Goal: Task Accomplishment & Management: Manage account settings

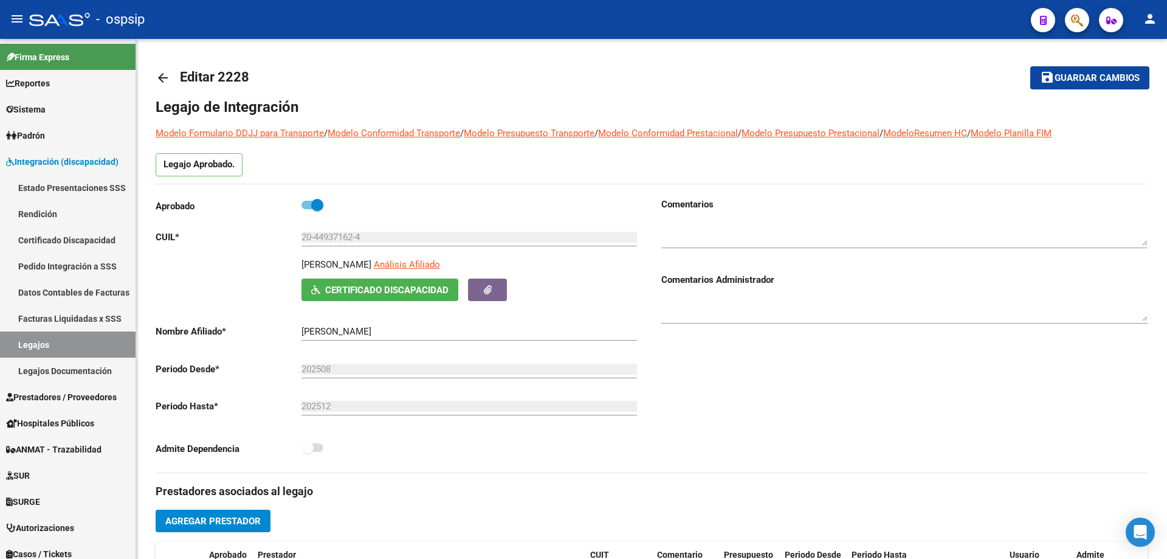
click at [1084, 22] on button "button" at bounding box center [1077, 20] width 24 height 24
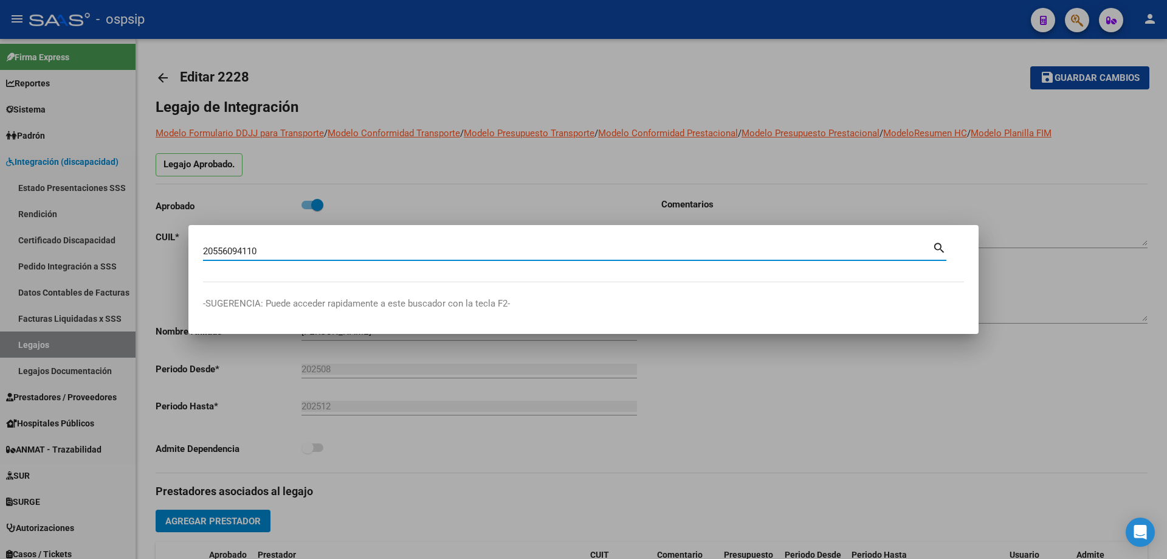
type input "20556094110"
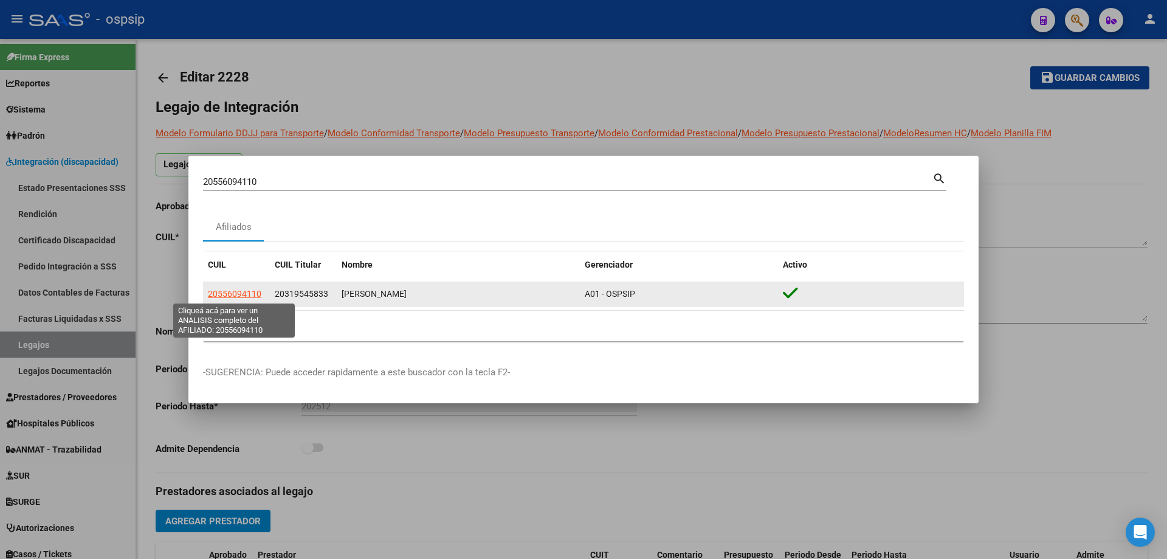
click at [224, 294] on span "20556094110" at bounding box center [235, 294] width 54 height 10
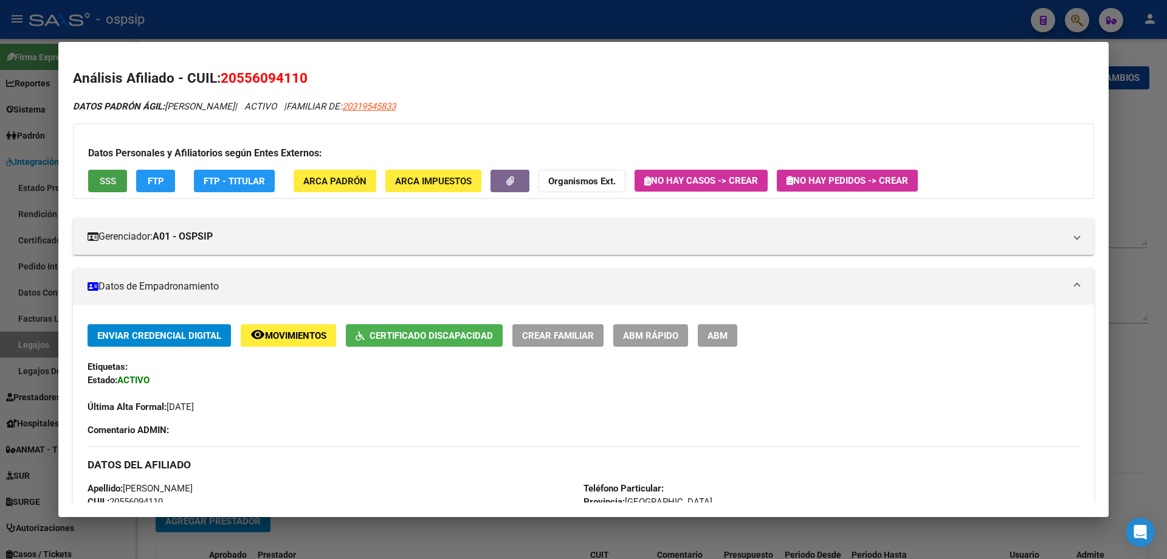
click at [117, 183] on button "SSS" at bounding box center [107, 181] width 39 height 22
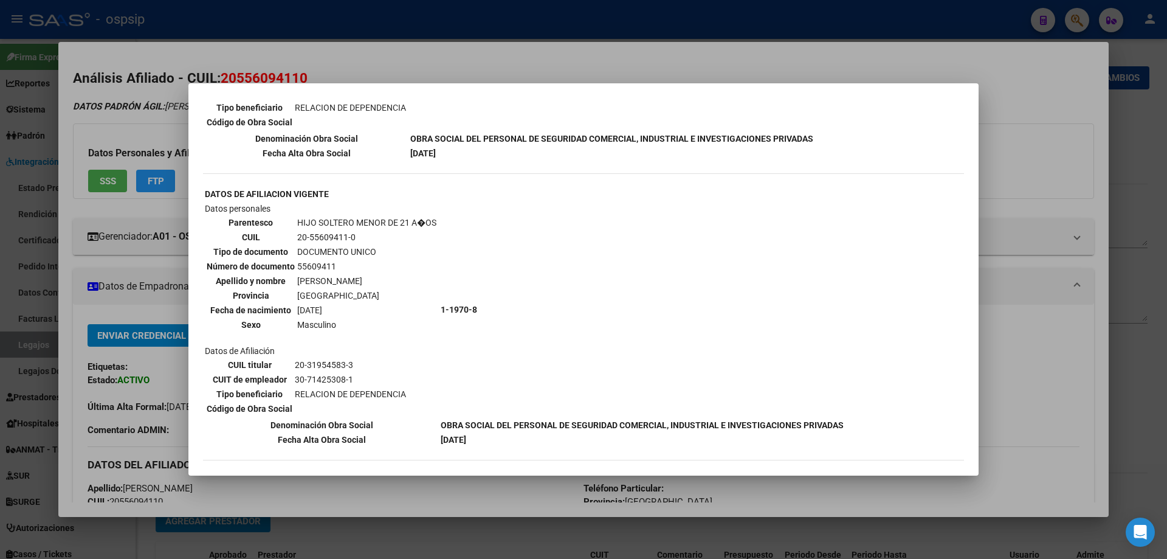
scroll to position [730, 0]
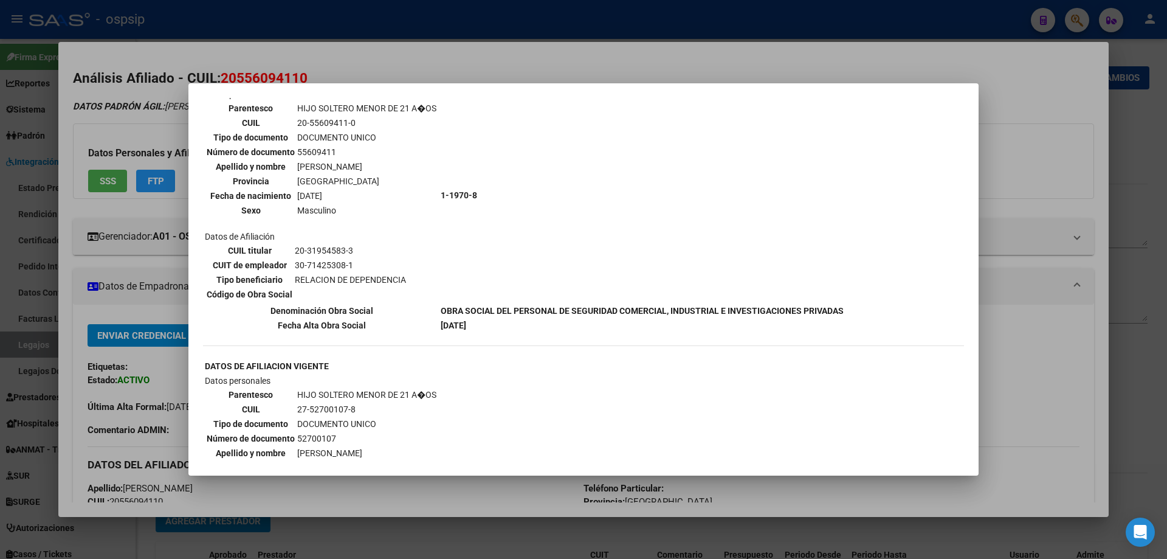
drag, startPoint x: 267, startPoint y: 74, endPoint x: 615, endPoint y: 106, distance: 349.3
click at [282, 74] on div at bounding box center [583, 279] width 1167 height 559
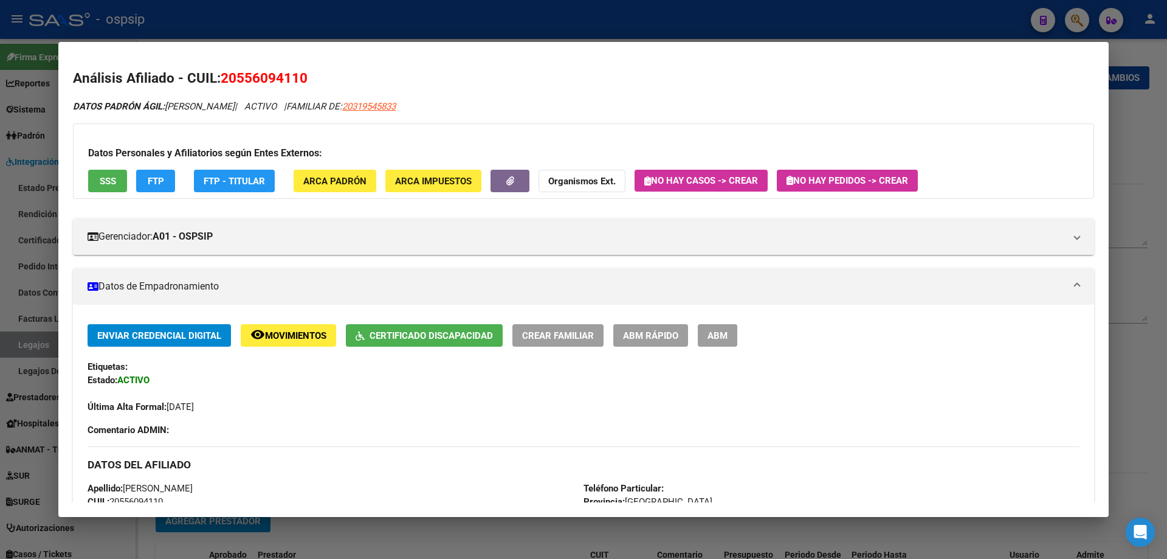
click at [1136, 133] on div at bounding box center [583, 279] width 1167 height 559
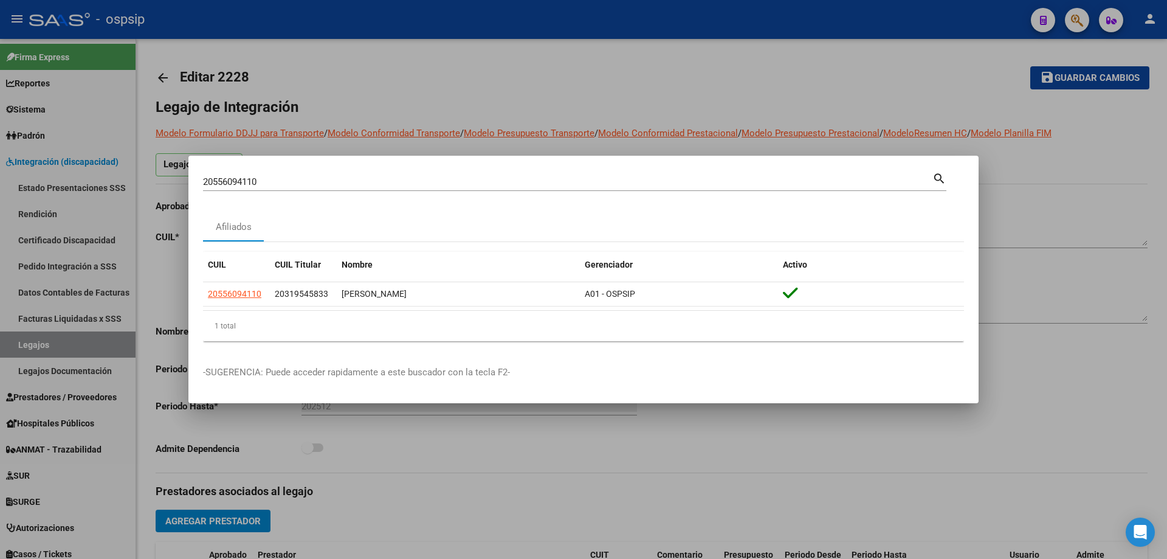
drag, startPoint x: 510, startPoint y: 81, endPoint x: 344, endPoint y: 152, distance: 181.2
click at [510, 82] on div at bounding box center [583, 279] width 1167 height 559
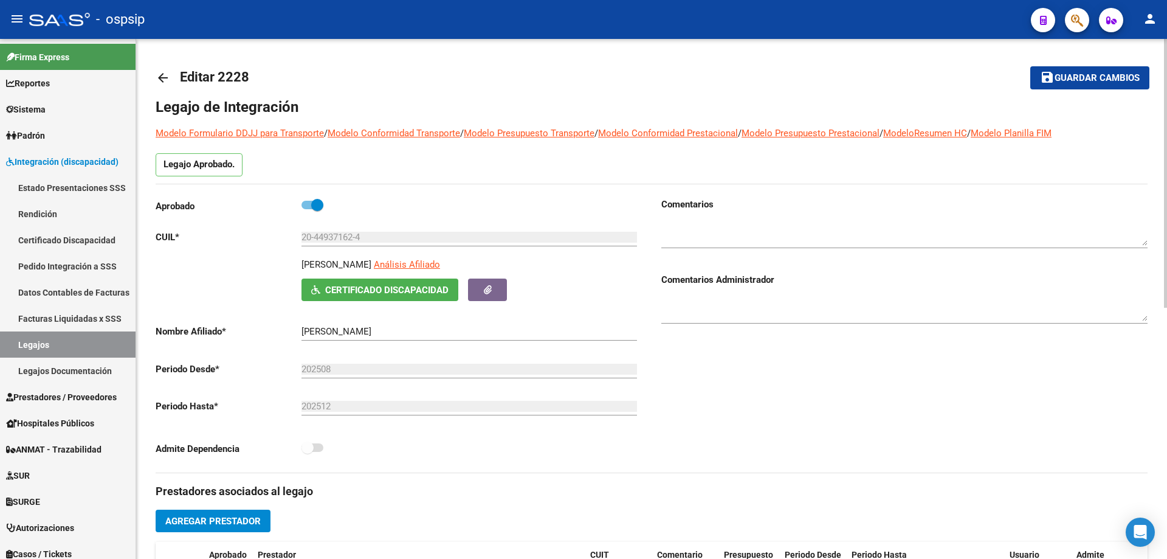
click at [51, 346] on link "Legajos" at bounding box center [68, 344] width 136 height 26
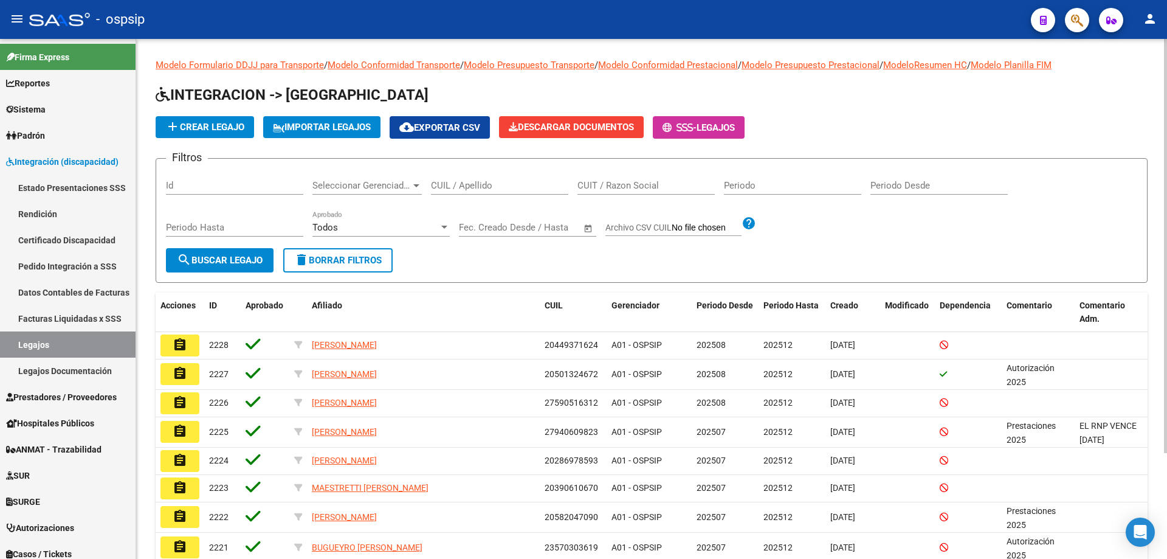
click at [472, 186] on input "CUIL / Apellido" at bounding box center [499, 185] width 137 height 11
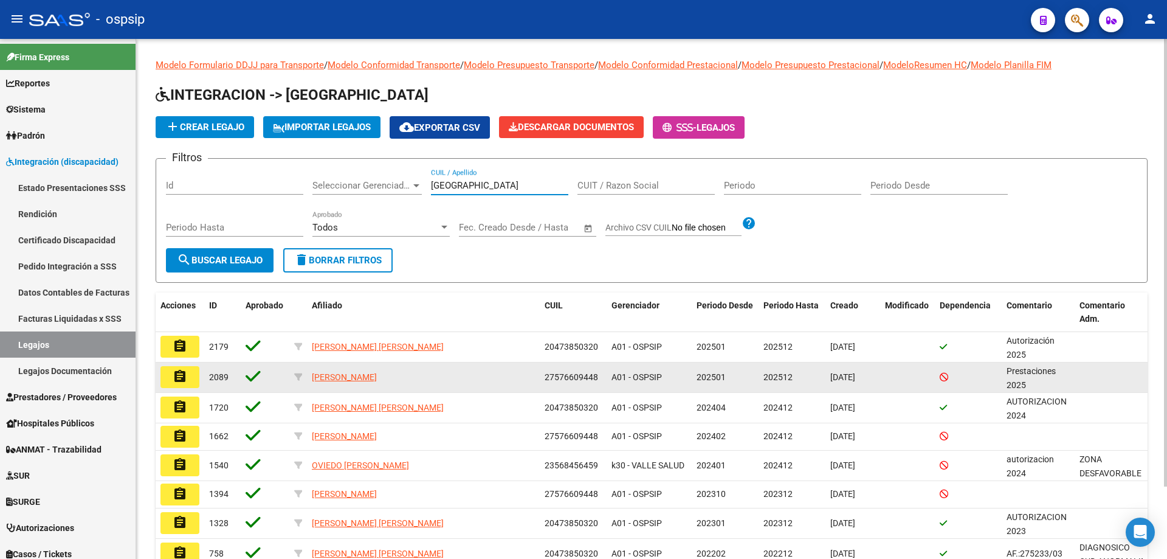
type input "[GEOGRAPHIC_DATA]"
click at [179, 368] on button "assignment" at bounding box center [180, 377] width 39 height 22
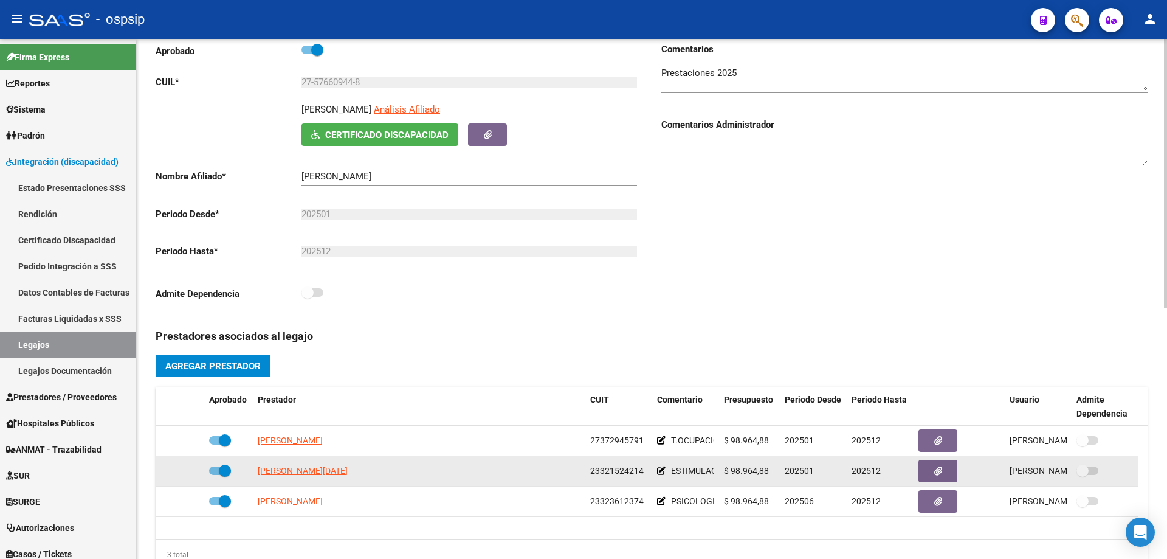
scroll to position [243, 0]
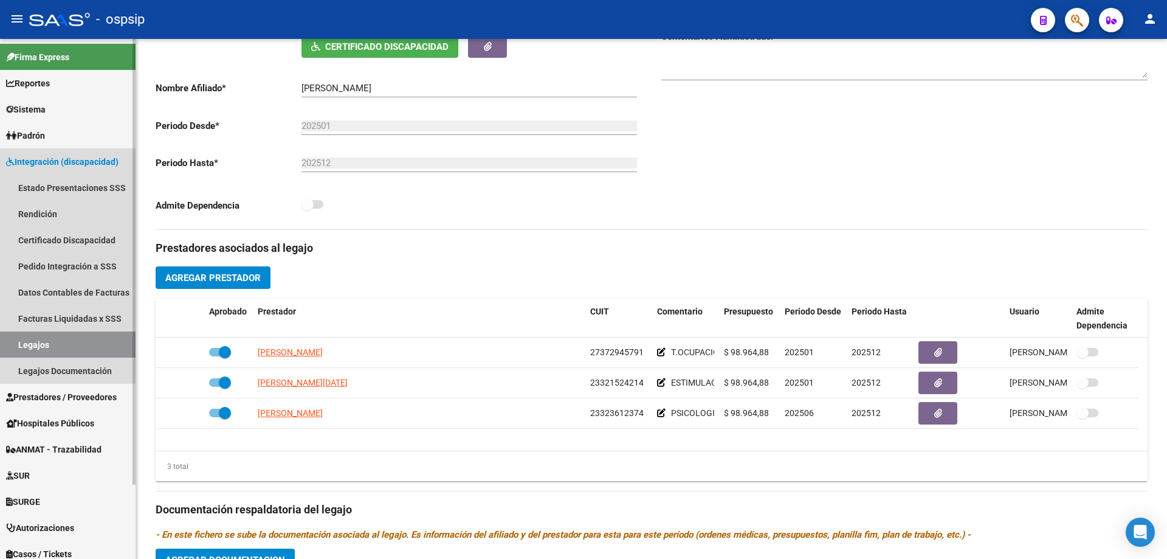
click at [85, 348] on link "Legajos" at bounding box center [68, 344] width 136 height 26
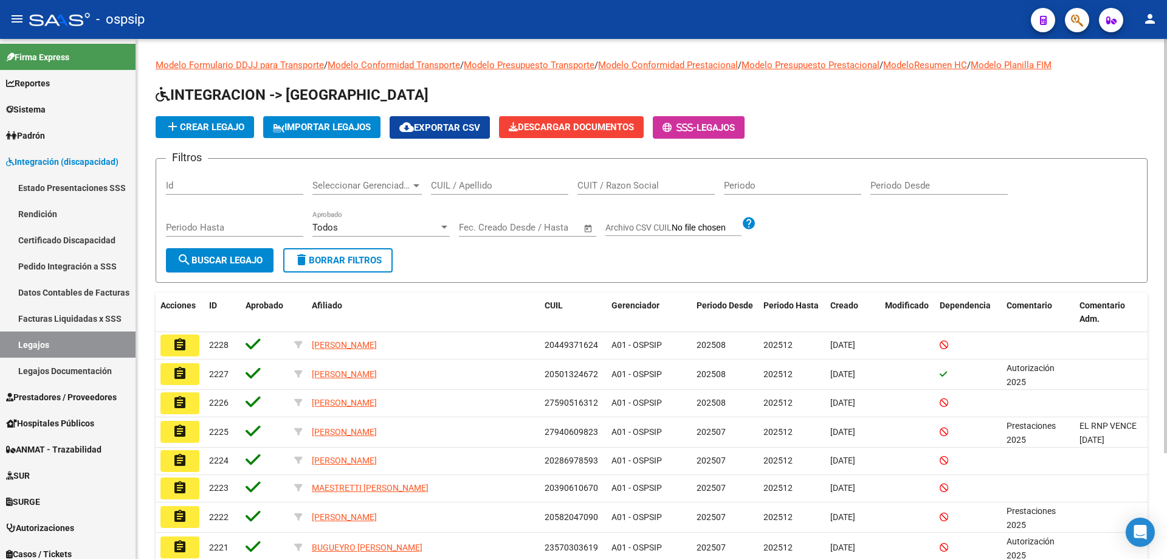
click at [519, 192] on div "CUIL / Apellido" at bounding box center [499, 181] width 137 height 26
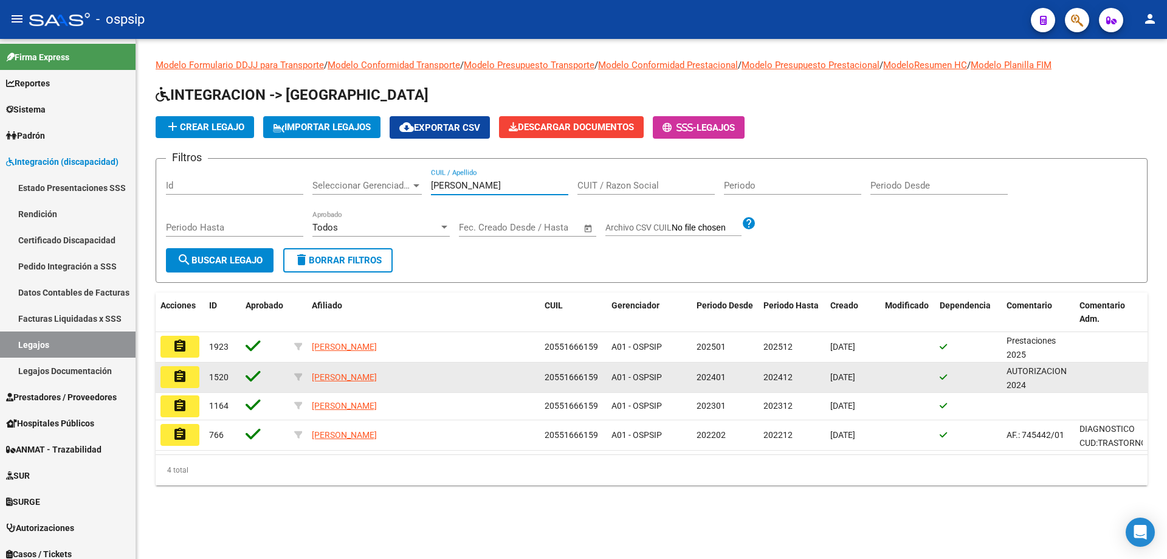
type input "[PERSON_NAME]"
click at [180, 373] on mat-icon "assignment" at bounding box center [180, 376] width 15 height 15
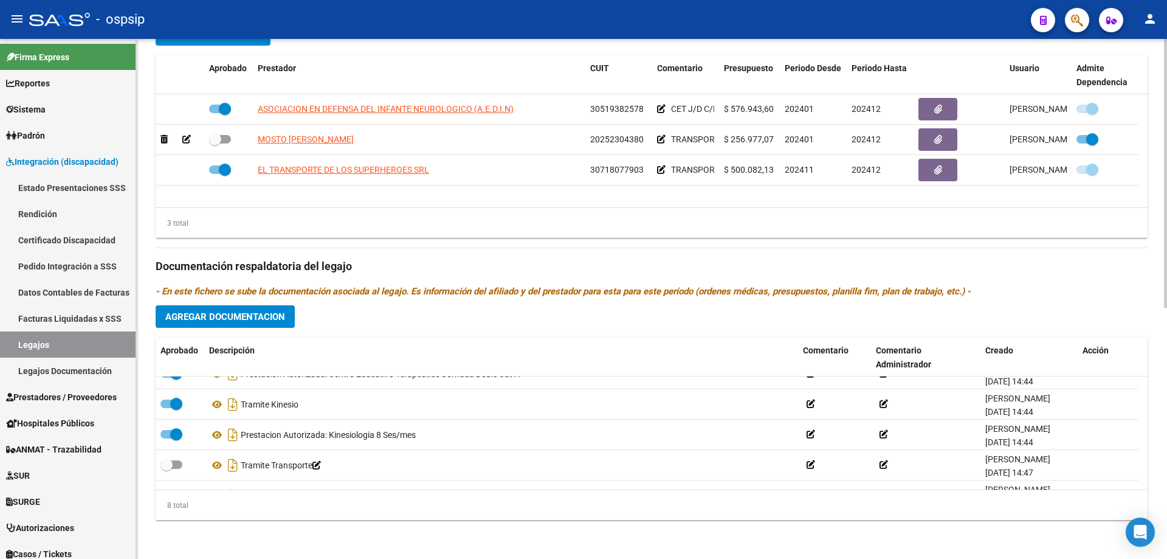
scroll to position [63, 0]
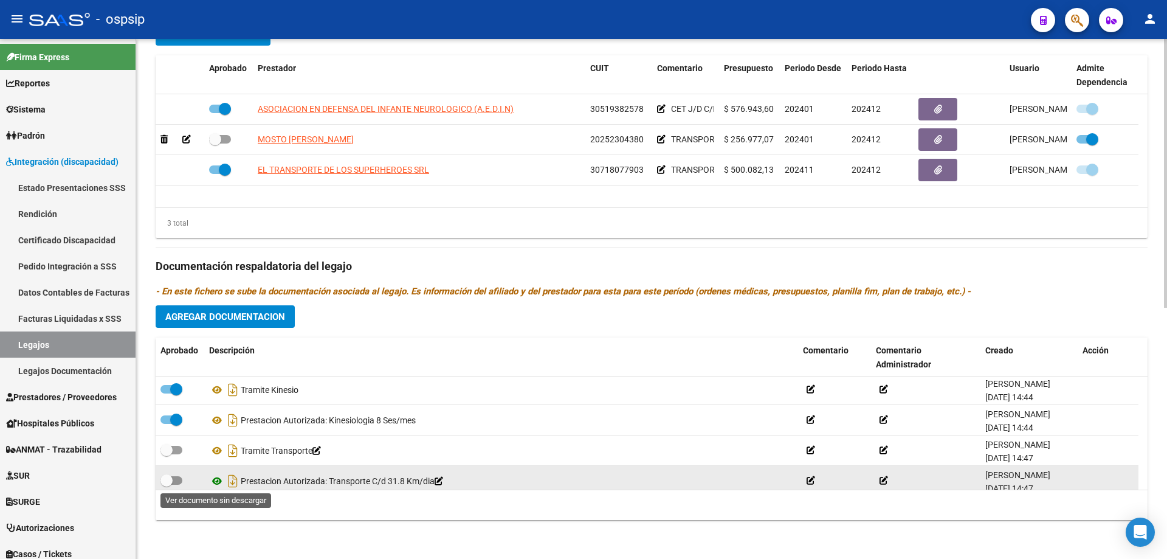
click at [218, 480] on icon at bounding box center [217, 481] width 16 height 15
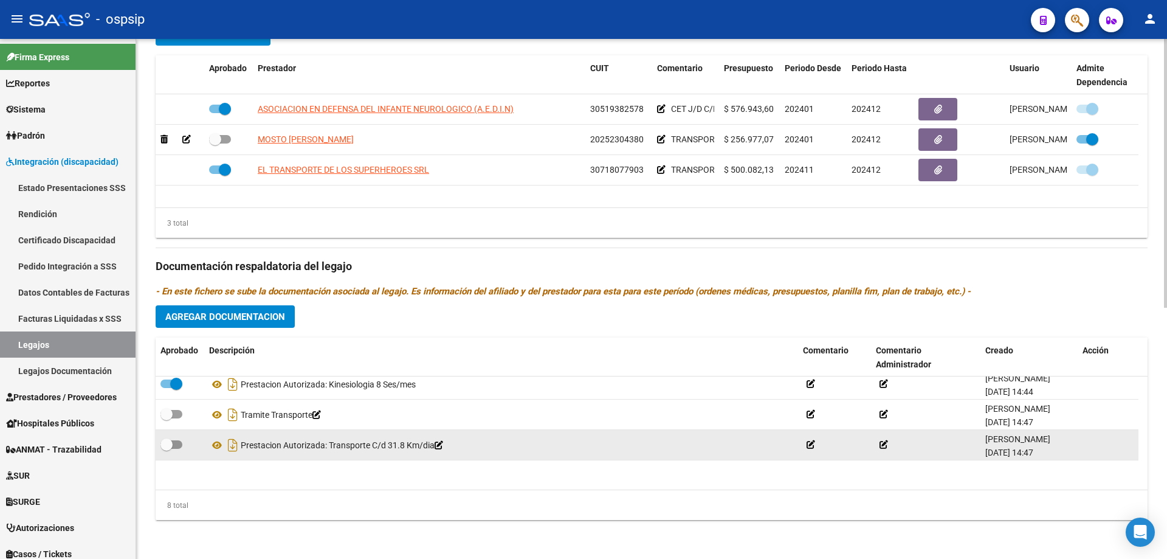
scroll to position [134, 0]
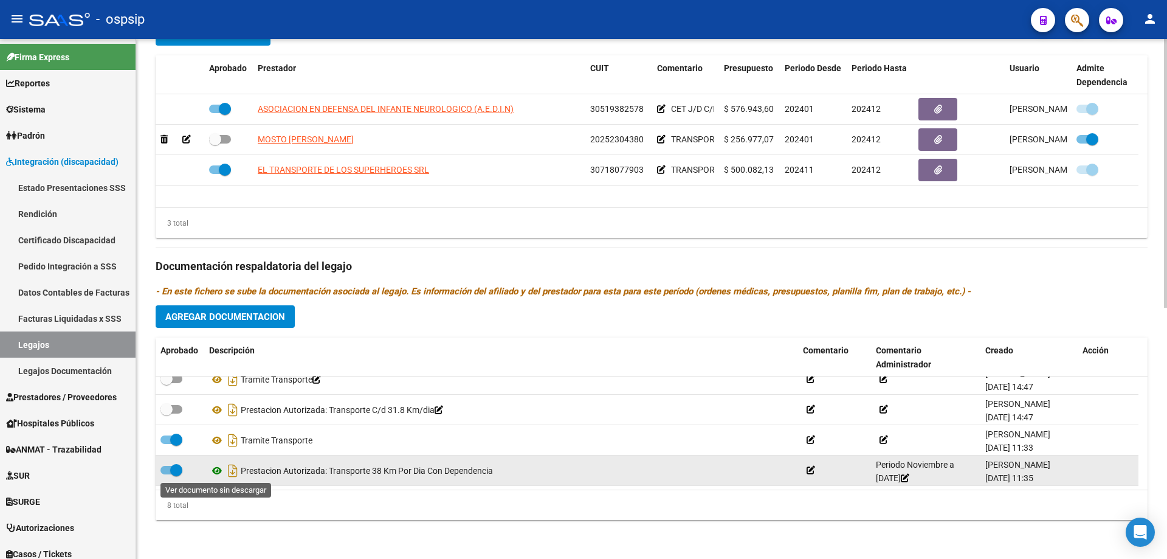
click at [213, 472] on icon at bounding box center [217, 470] width 16 height 15
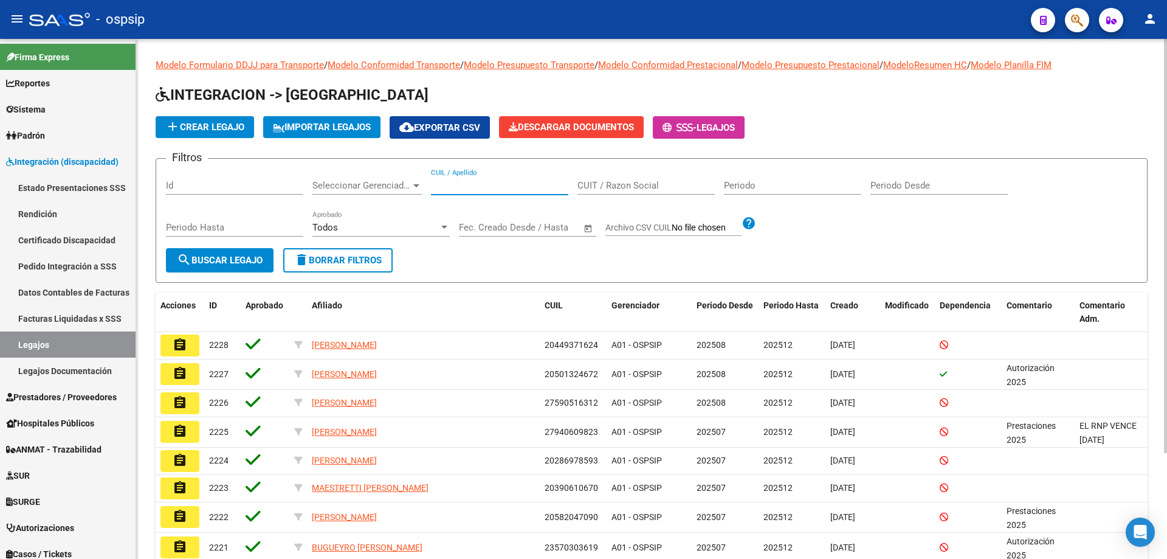
click at [466, 181] on input "CUIL / Apellido" at bounding box center [499, 185] width 137 height 11
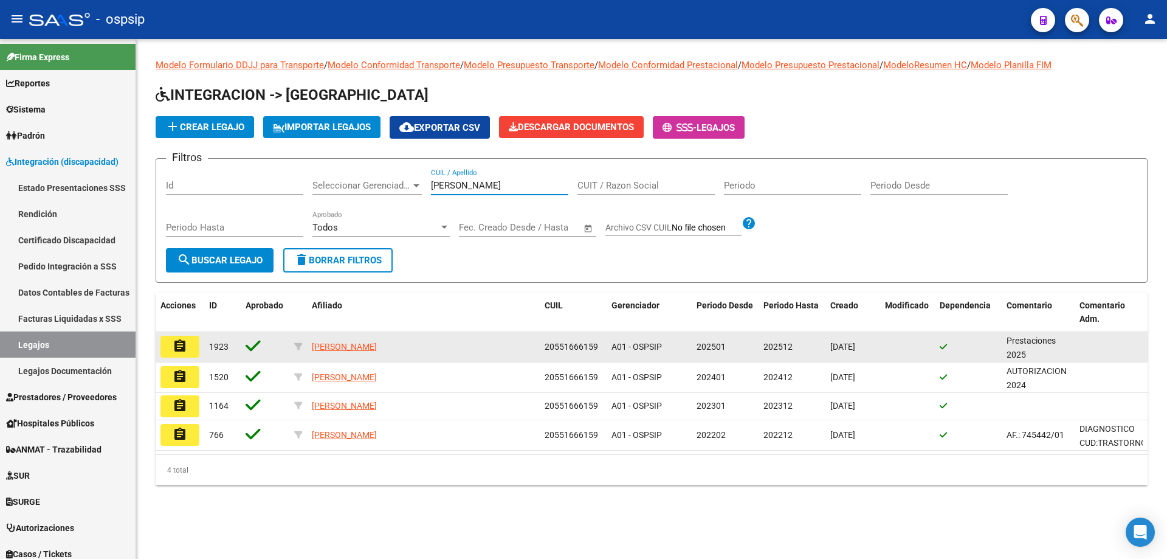
type input "[PERSON_NAME]"
click at [179, 347] on mat-icon "assignment" at bounding box center [180, 346] width 15 height 15
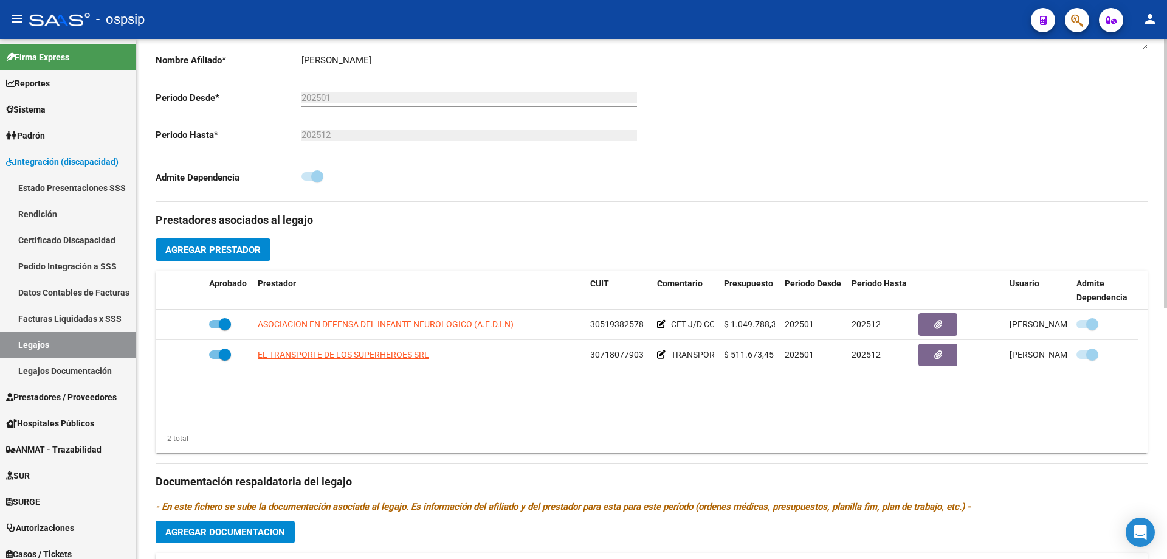
scroll to position [304, 0]
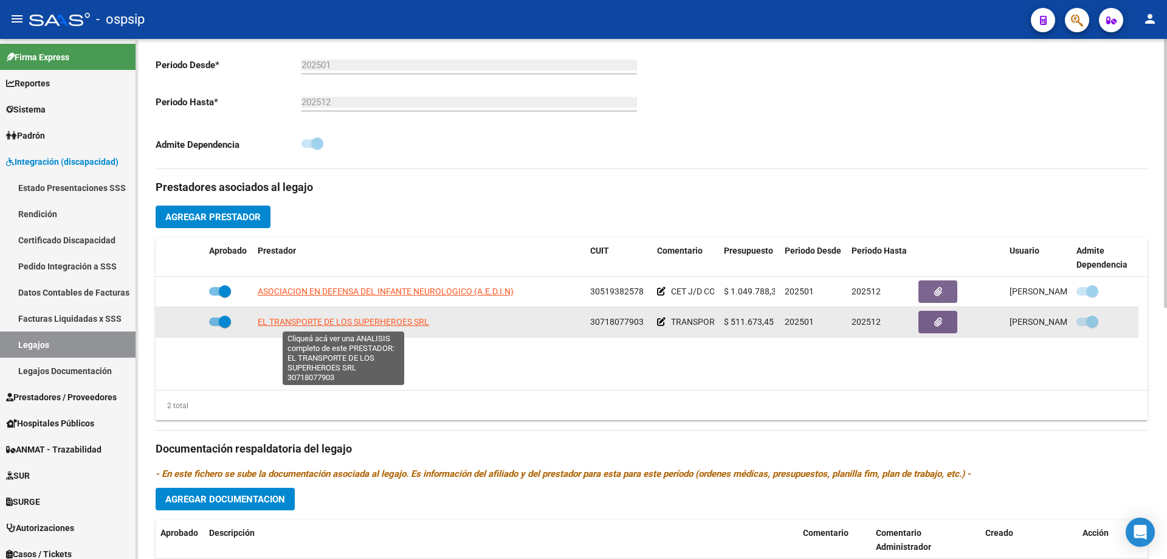
click at [360, 320] on span "EL TRANSPORTE DE LOS SUPERHEROES SRL" at bounding box center [343, 322] width 171 height 10
type textarea "30718077903"
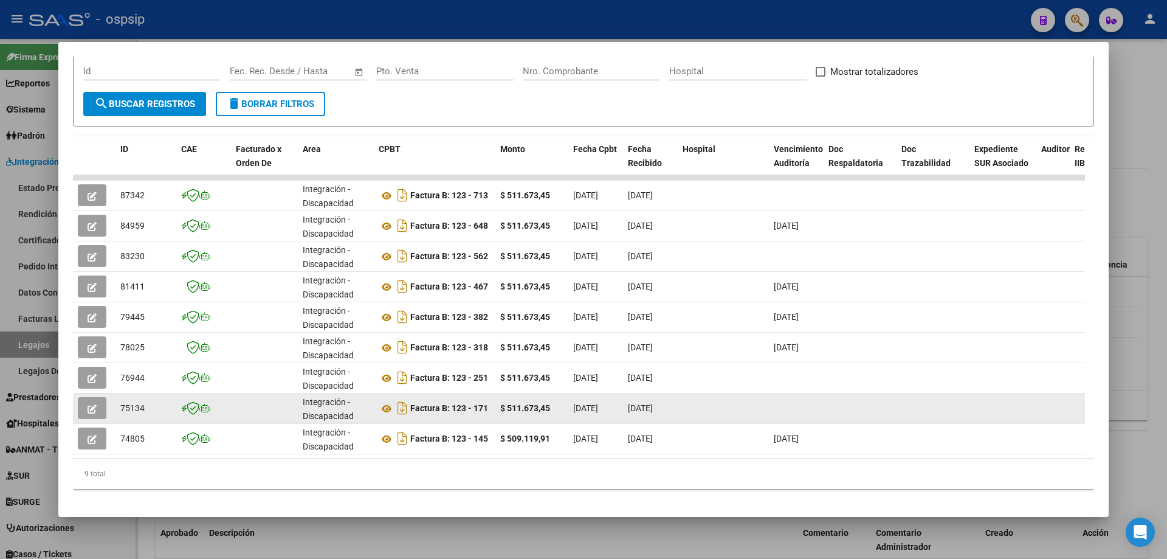
scroll to position [205, 0]
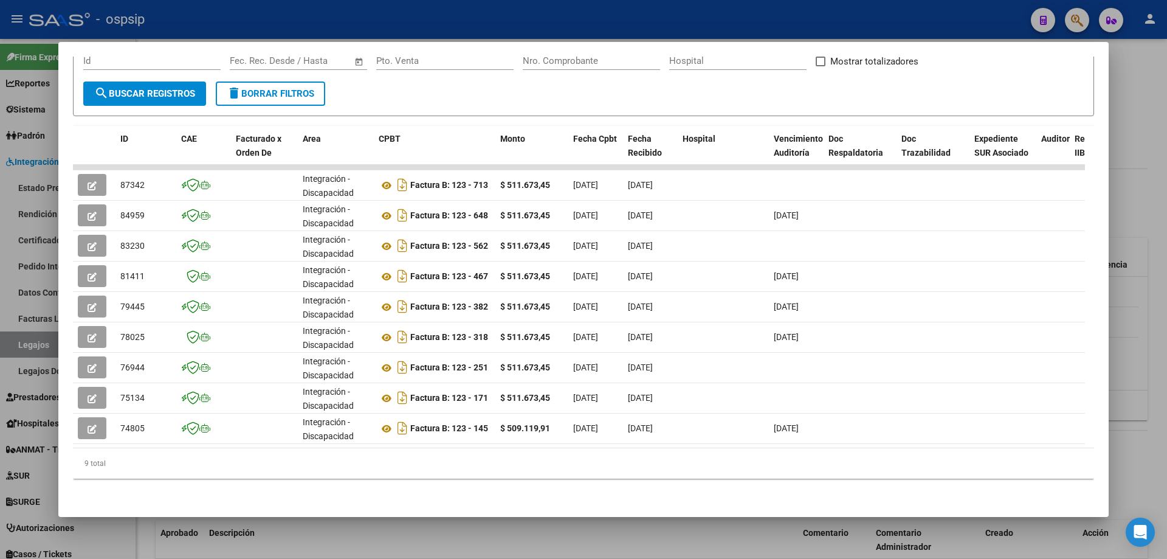
click at [1152, 375] on div at bounding box center [583, 279] width 1167 height 559
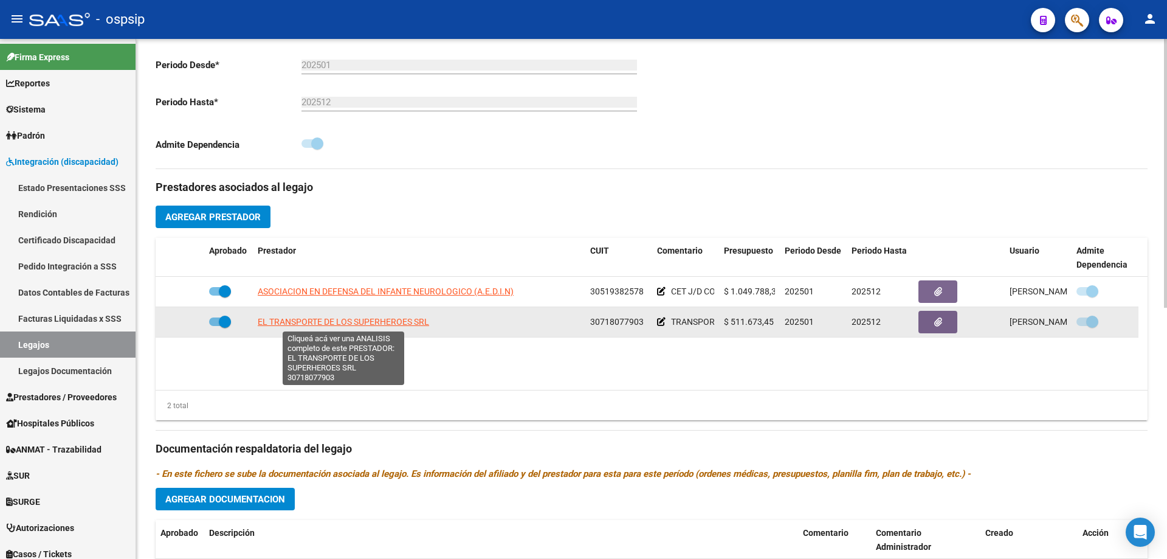
click at [345, 326] on span "EL TRANSPORTE DE LOS SUPERHEROES SRL" at bounding box center [343, 322] width 171 height 10
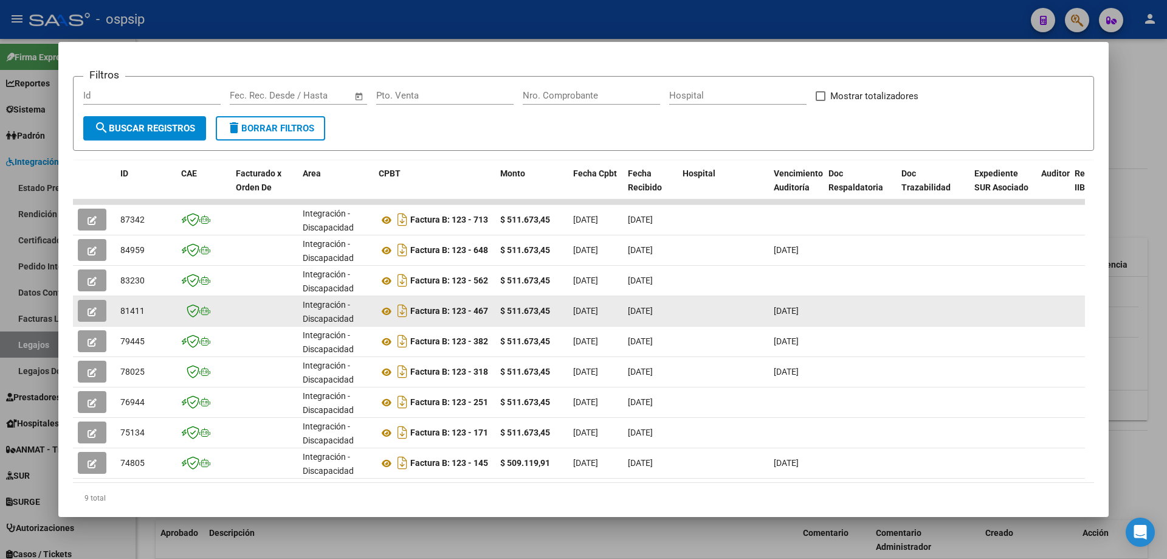
scroll to position [182, 0]
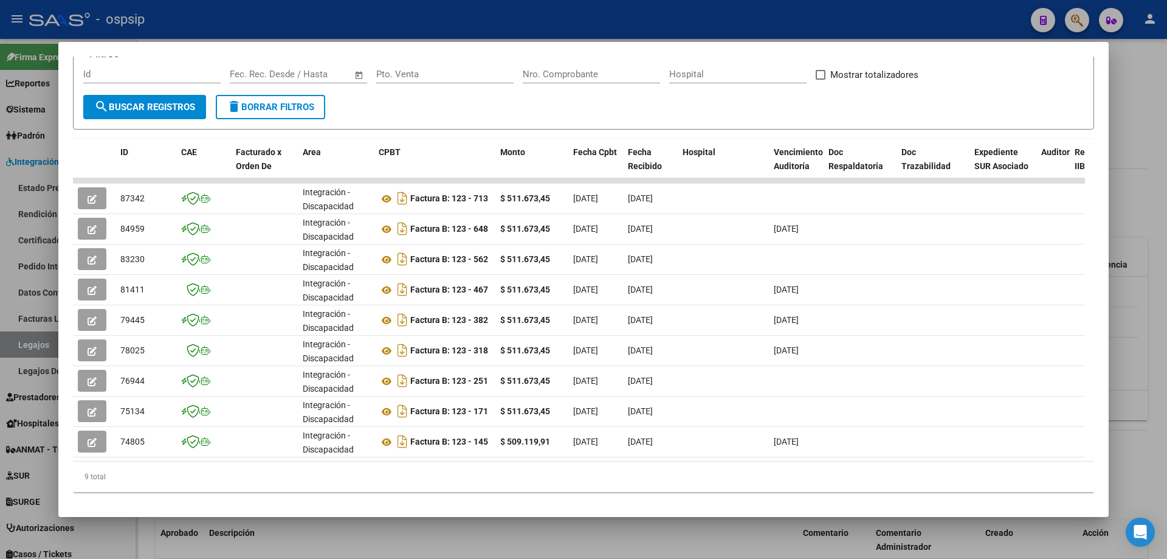
click at [1167, 307] on div at bounding box center [583, 279] width 1167 height 559
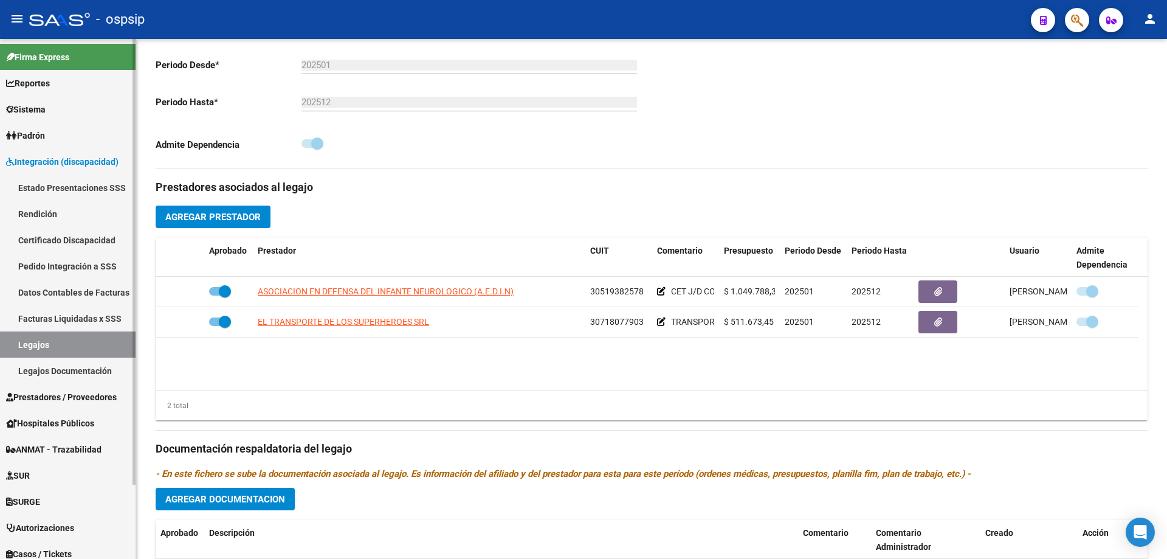
click at [58, 159] on span "Integración (discapacidad)" at bounding box center [62, 161] width 112 height 13
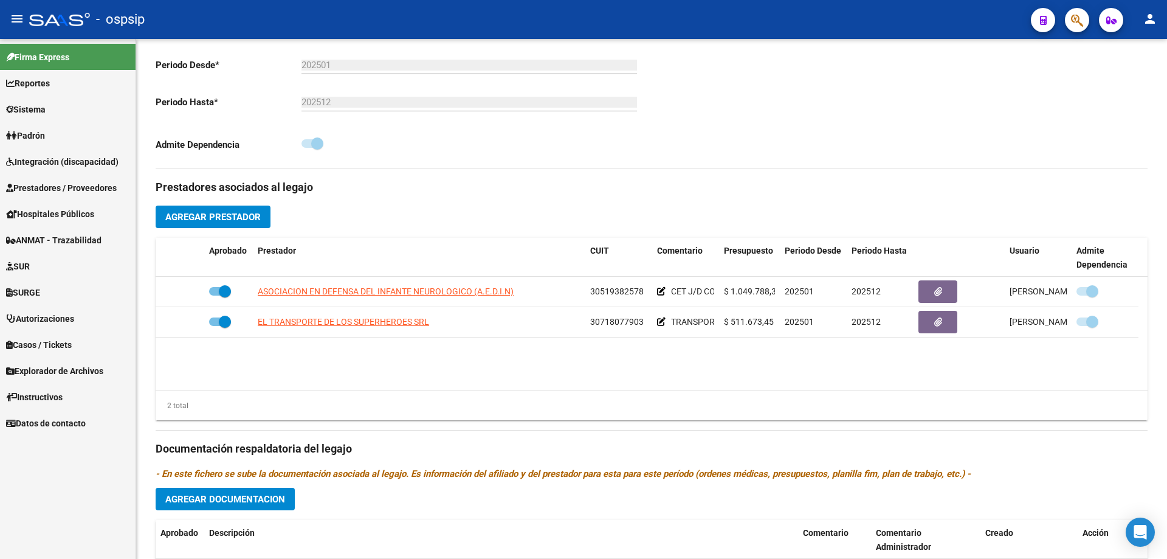
click at [52, 187] on span "Prestadores / Proveedores" at bounding box center [61, 187] width 111 height 13
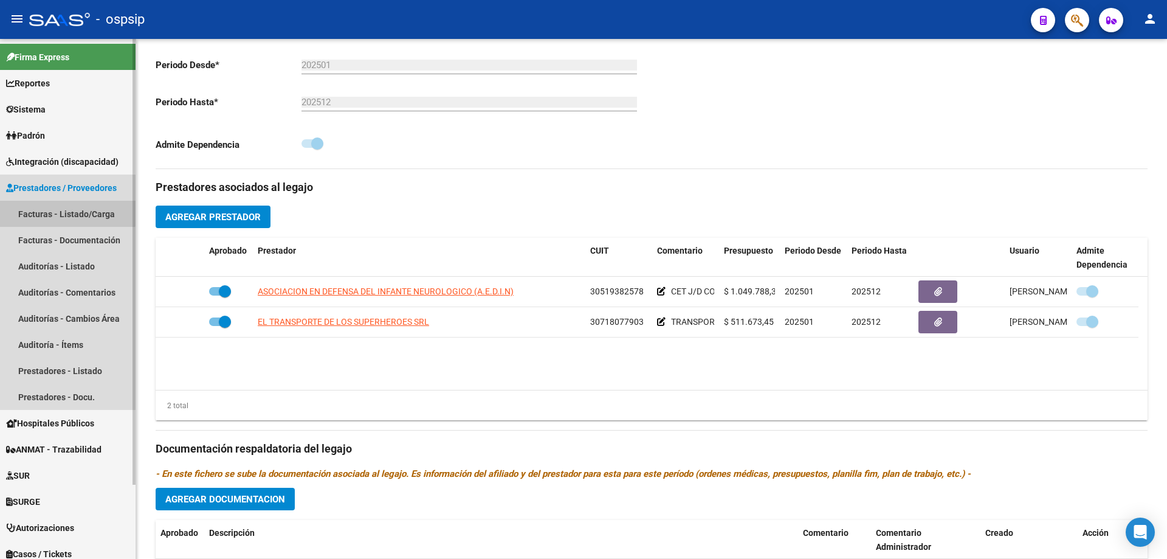
click at [47, 211] on link "Facturas - Listado/Carga" at bounding box center [68, 214] width 136 height 26
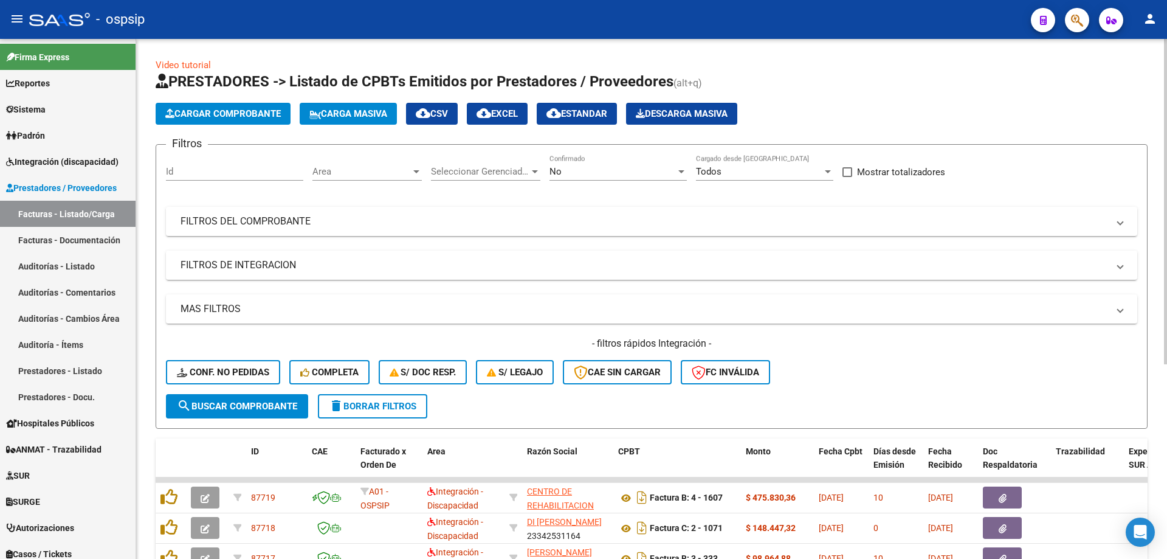
click at [591, 176] on div "No" at bounding box center [613, 171] width 126 height 11
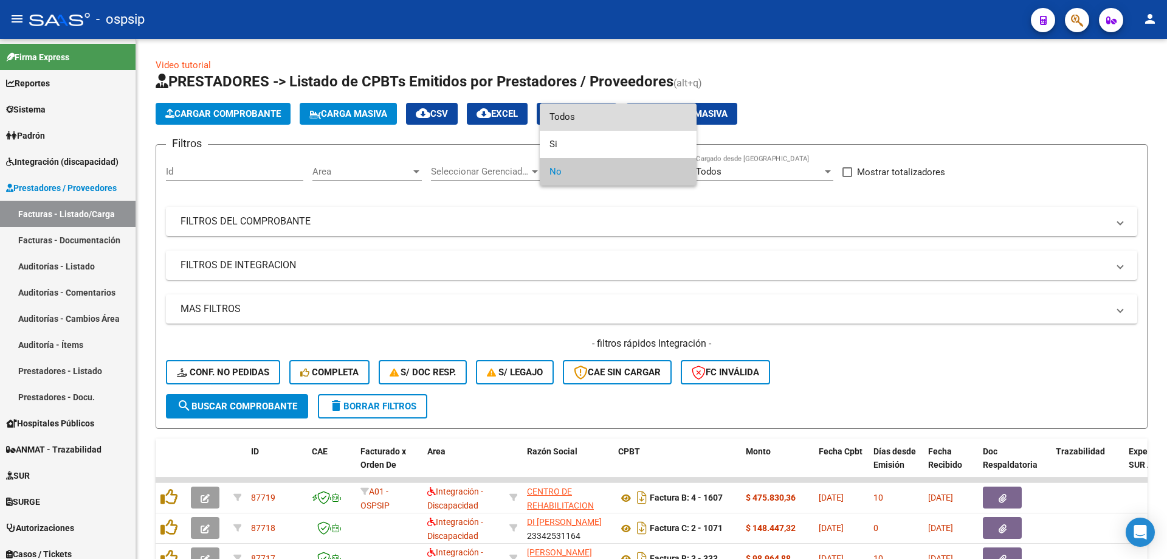
click at [589, 119] on span "Todos" at bounding box center [618, 116] width 137 height 27
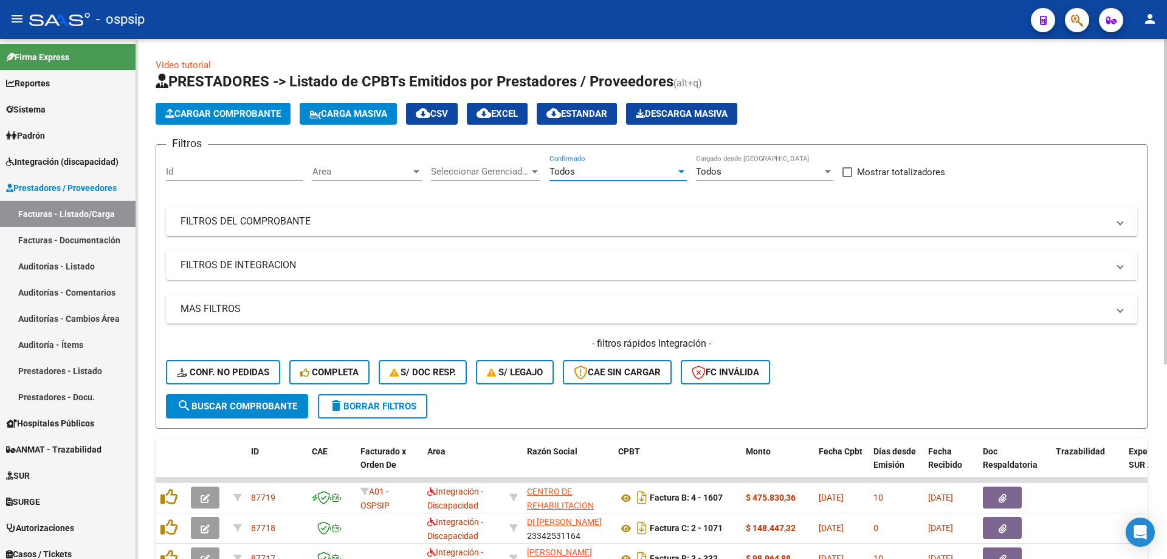
click at [336, 225] on mat-panel-title "FILTROS DEL COMPROBANTE" at bounding box center [645, 221] width 928 height 13
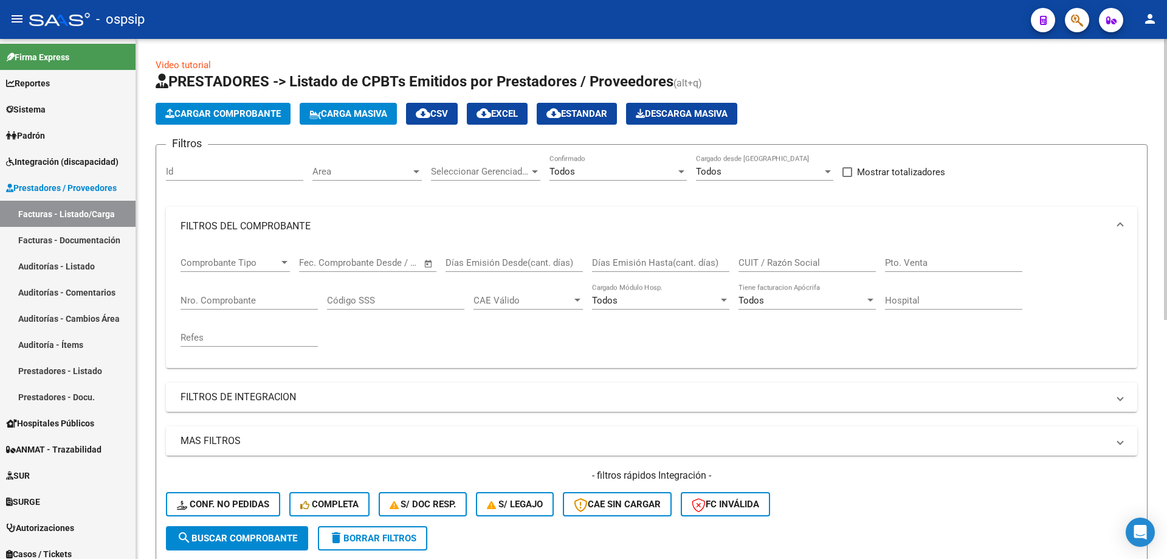
click at [792, 264] on input "CUIT / Razón Social" at bounding box center [807, 262] width 137 height 11
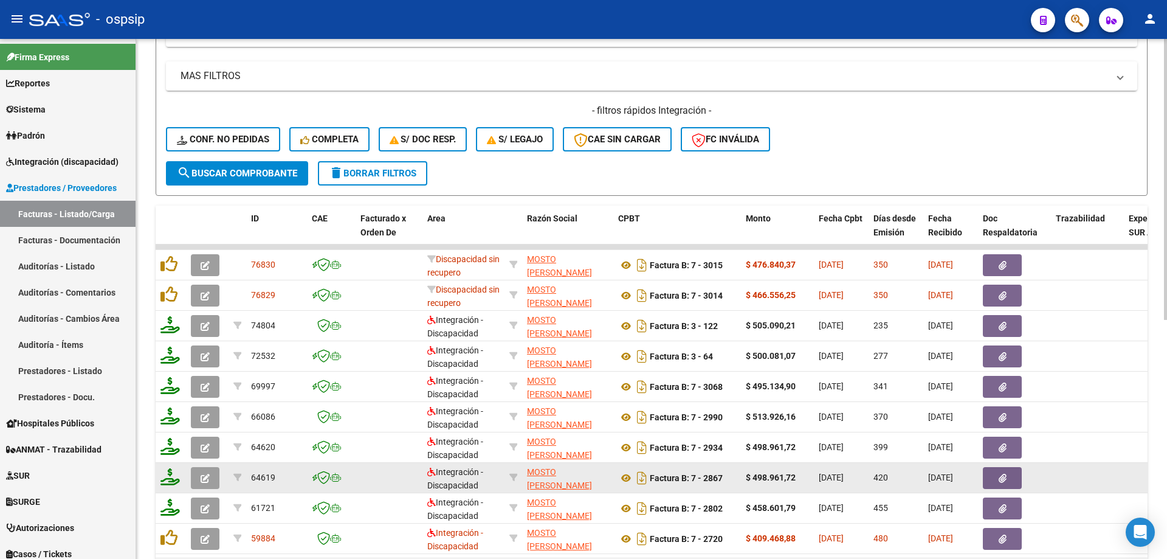
scroll to position [426, 0]
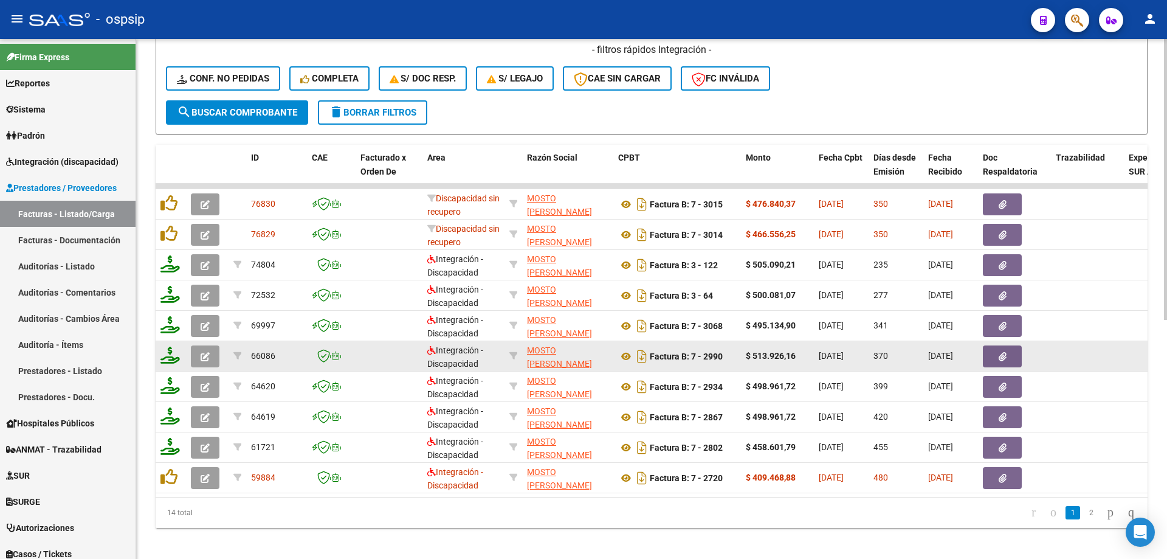
type input "20252304380"
click at [206, 358] on icon "button" at bounding box center [205, 356] width 9 height 9
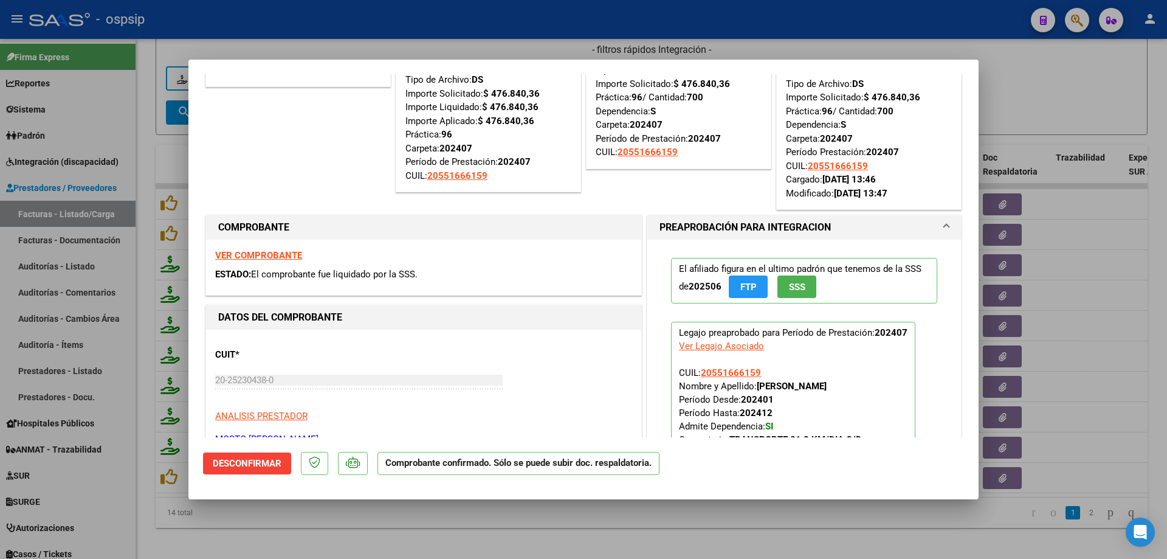
scroll to position [0, 0]
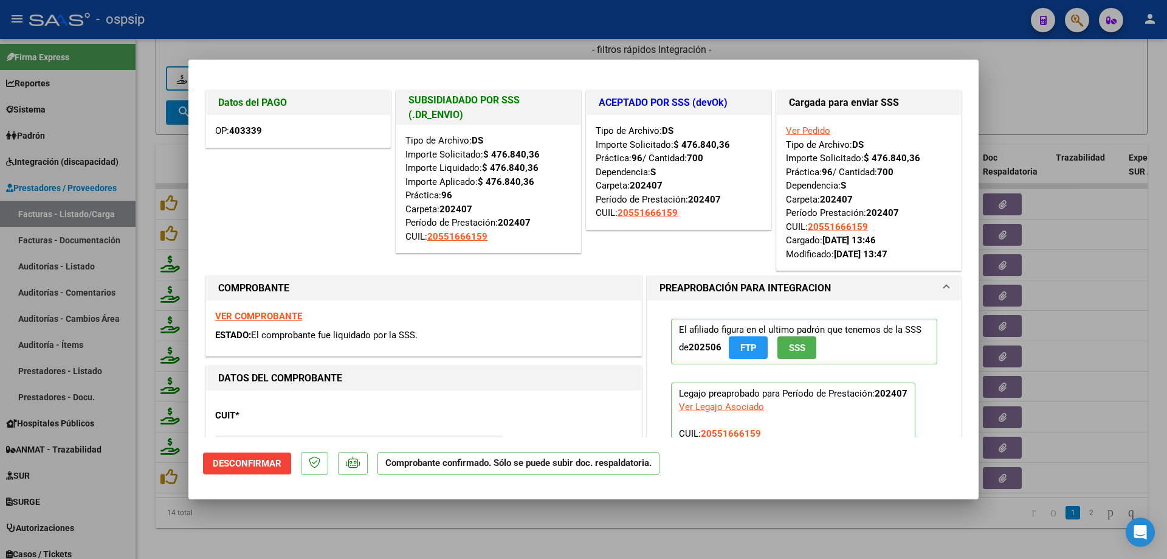
click at [247, 313] on strong "VER COMPROBANTE" at bounding box center [258, 316] width 87 height 11
click at [777, 532] on div at bounding box center [583, 279] width 1167 height 559
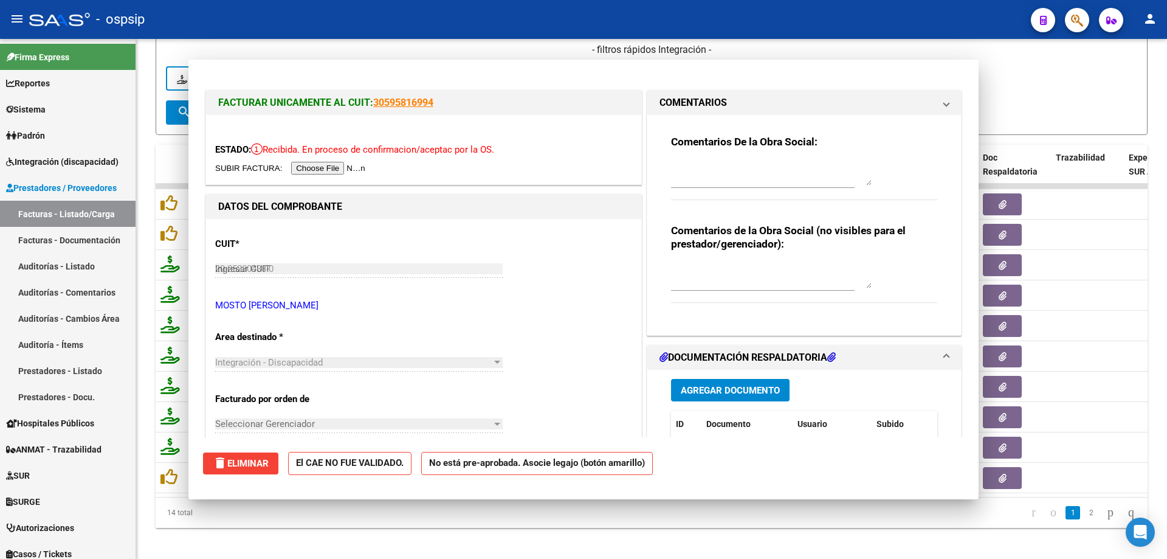
type input "$ 0,00"
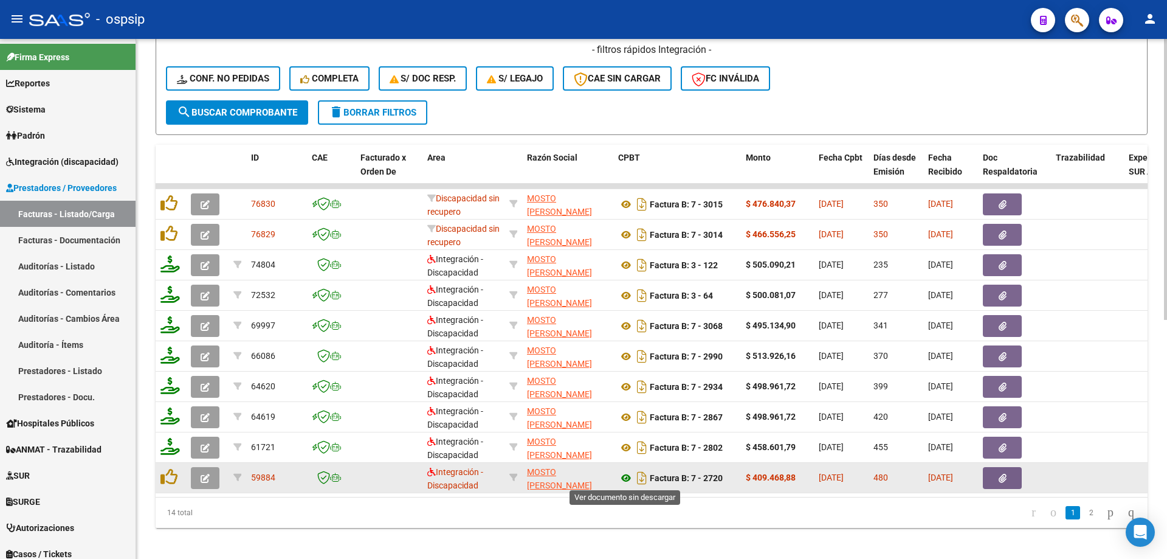
click at [624, 479] on icon at bounding box center [626, 478] width 16 height 15
click at [205, 474] on icon "button" at bounding box center [205, 478] width 9 height 9
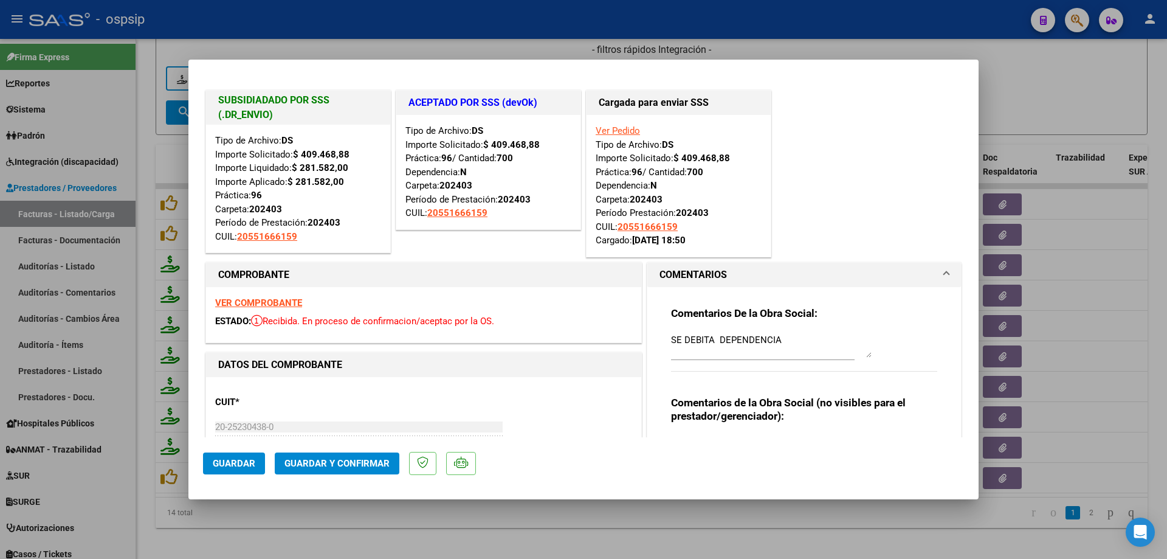
click at [1114, 240] on div at bounding box center [583, 279] width 1167 height 559
type input "$ 0,00"
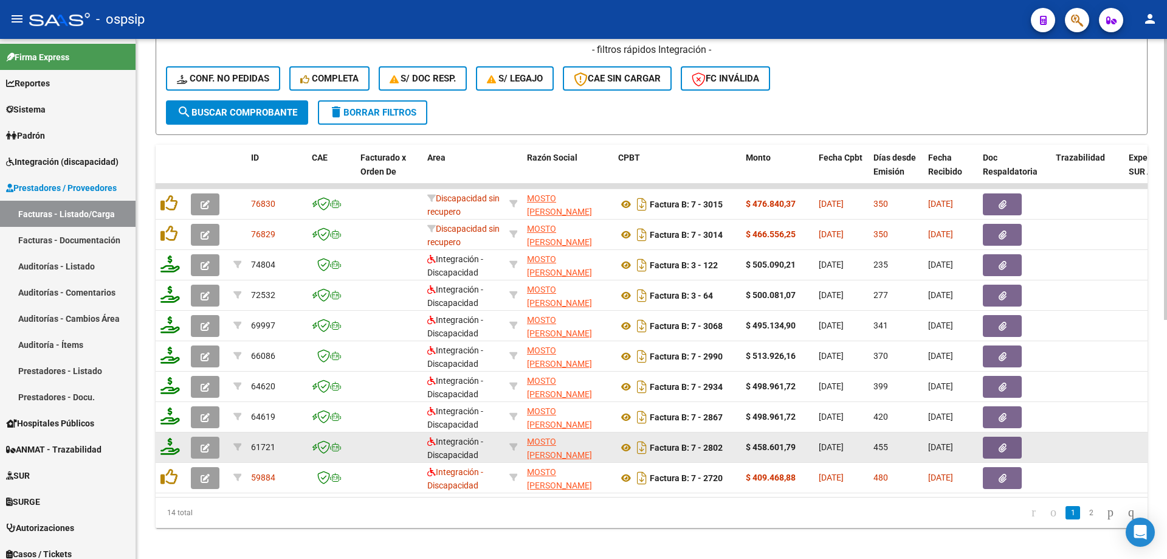
click at [216, 448] on button "button" at bounding box center [205, 448] width 29 height 22
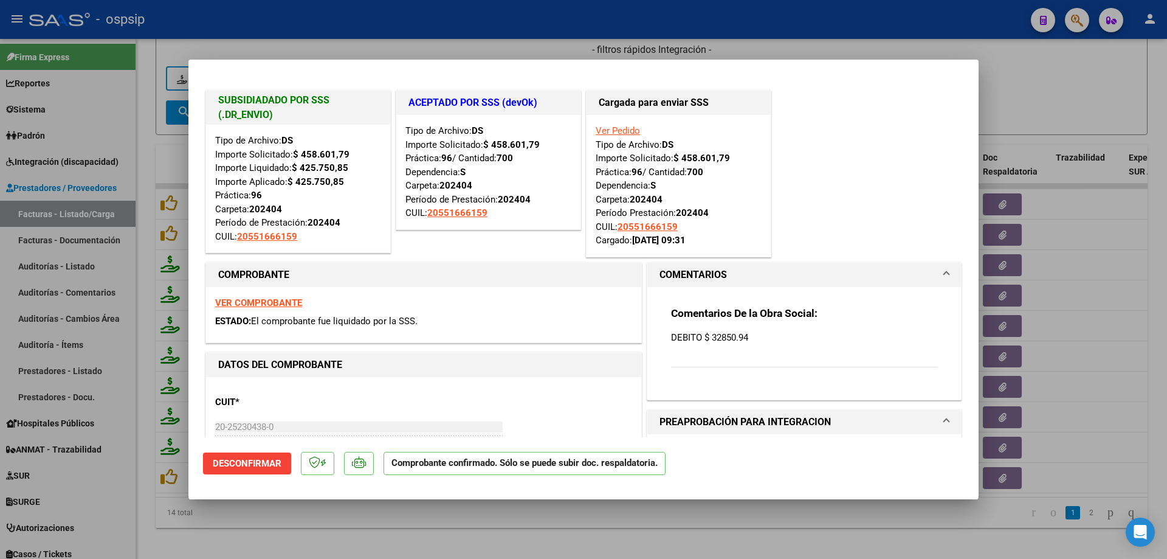
click at [1059, 274] on div at bounding box center [583, 279] width 1167 height 559
type input "$ 0,00"
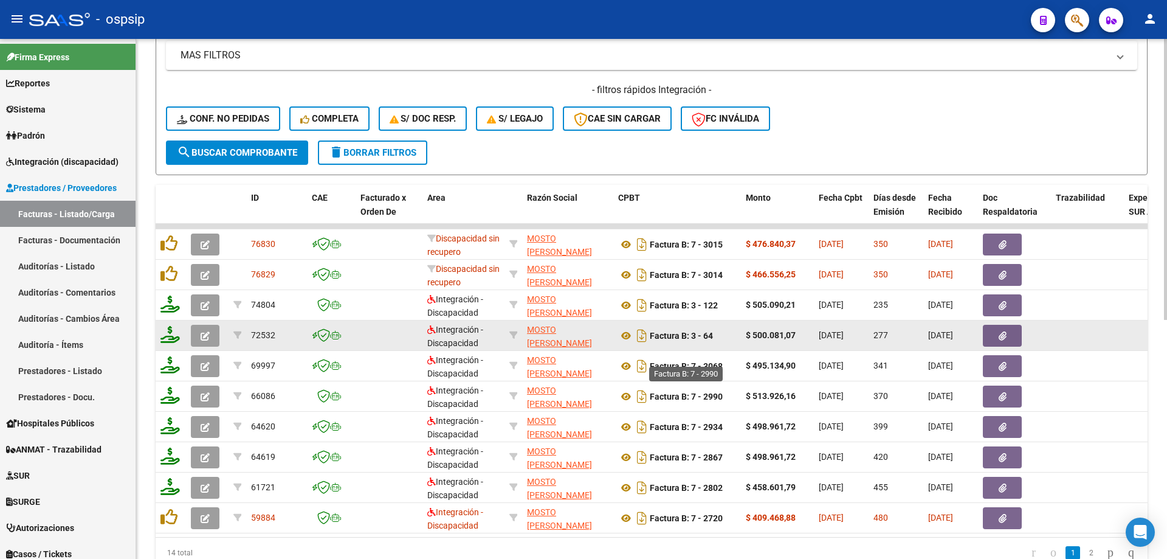
scroll to position [365, 0]
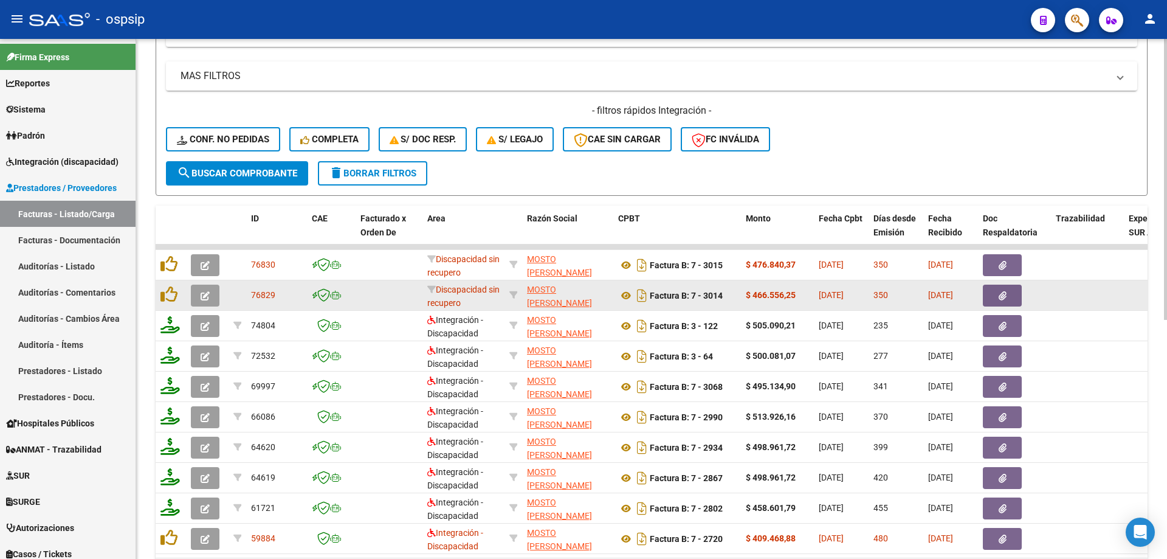
click at [210, 292] on button "button" at bounding box center [205, 296] width 29 height 22
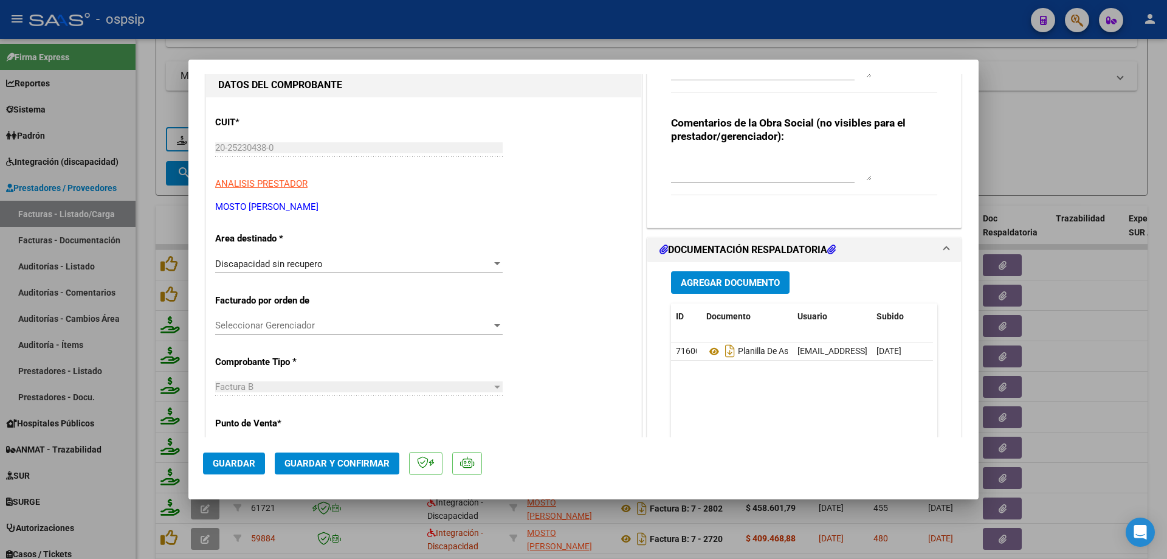
scroll to position [61, 0]
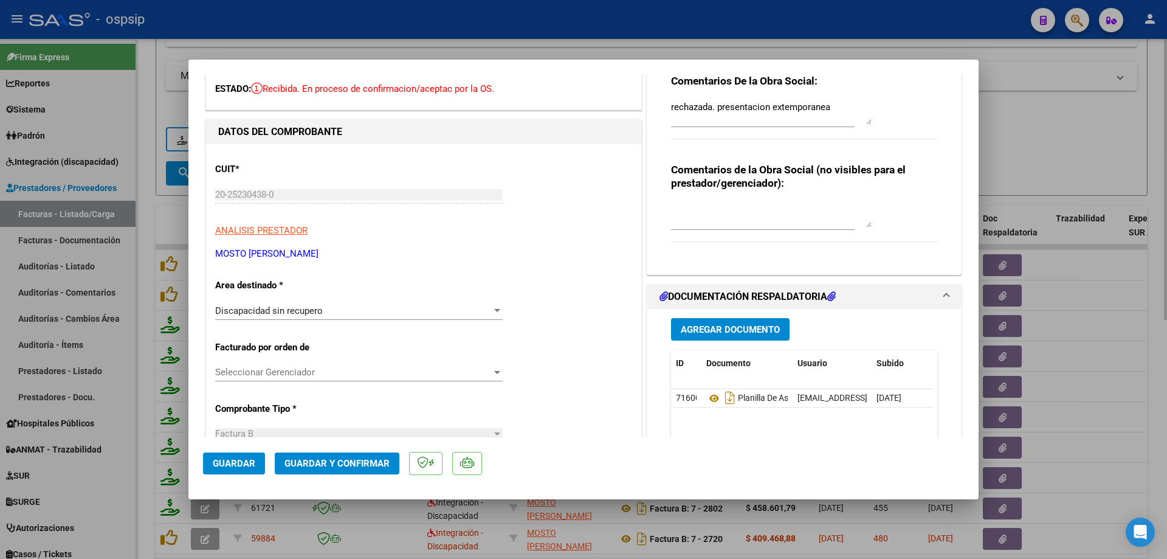
click at [1044, 129] on div at bounding box center [583, 279] width 1167 height 559
type input "$ 0,00"
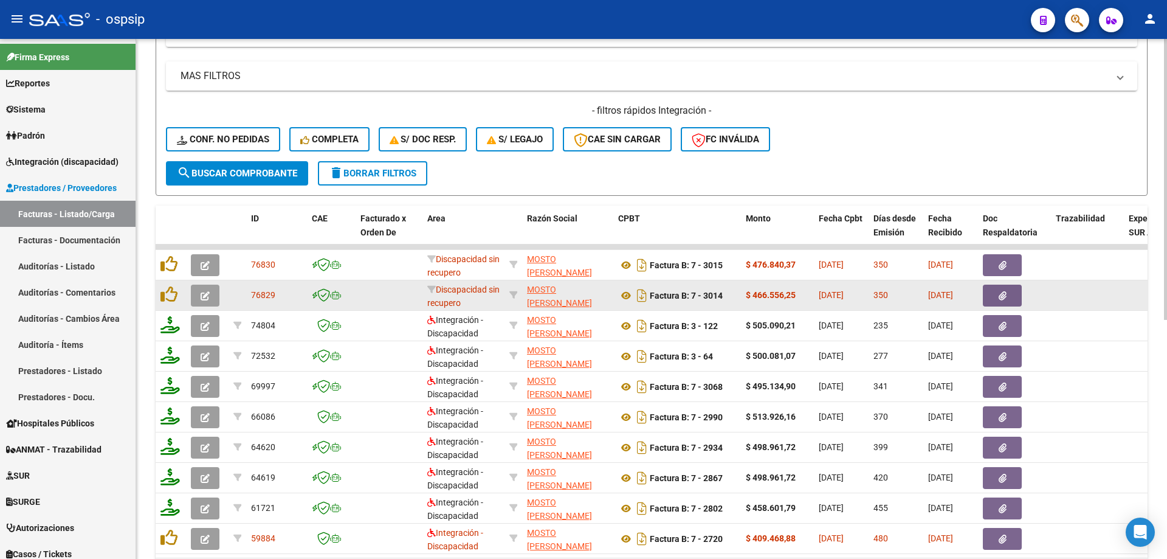
click at [198, 298] on button "button" at bounding box center [205, 296] width 29 height 22
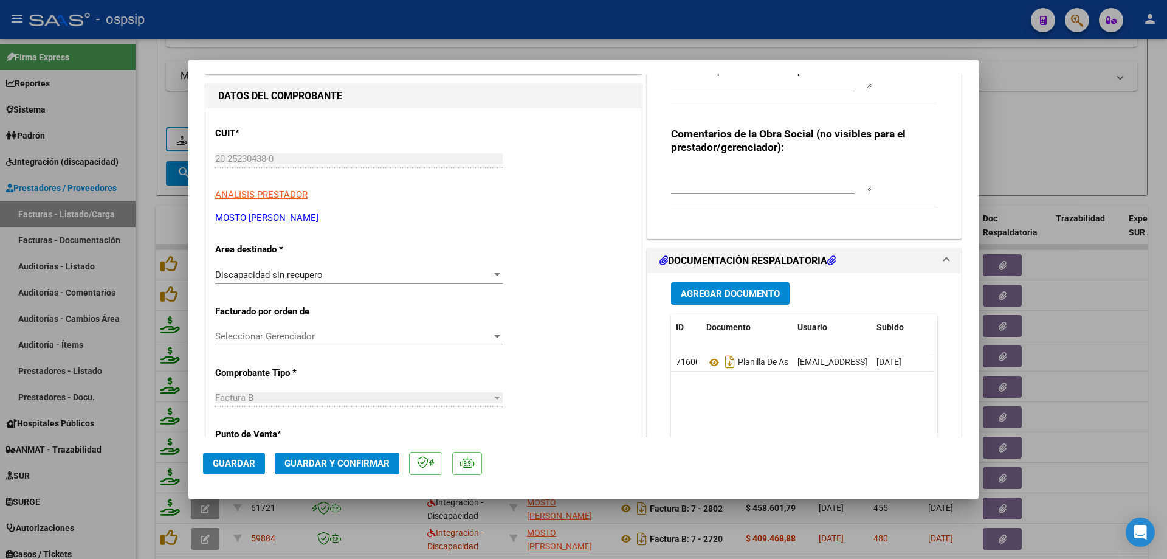
scroll to position [26, 0]
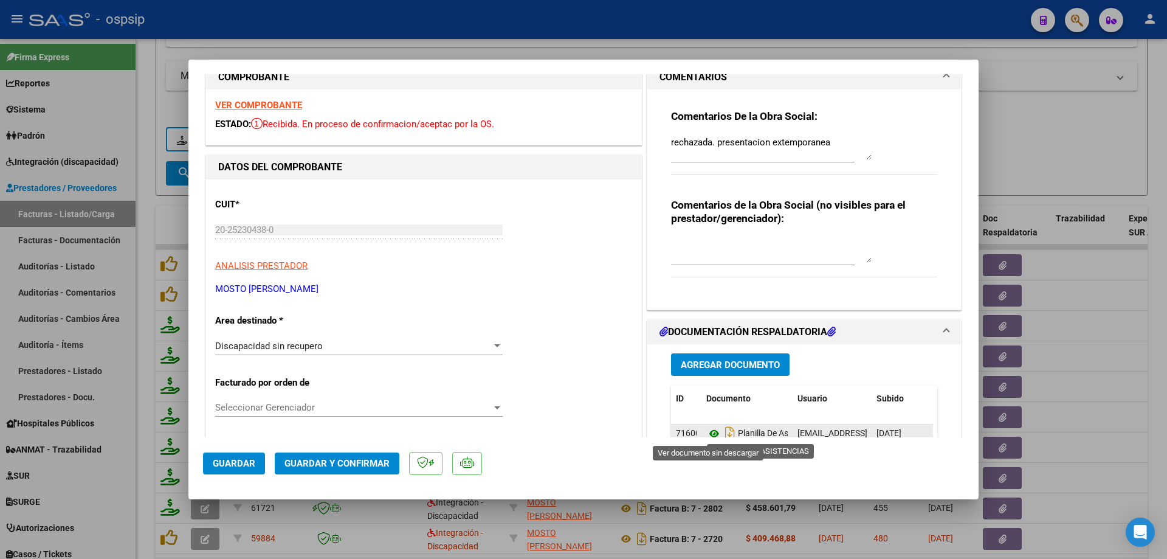
click at [707, 434] on icon at bounding box center [715, 433] width 16 height 15
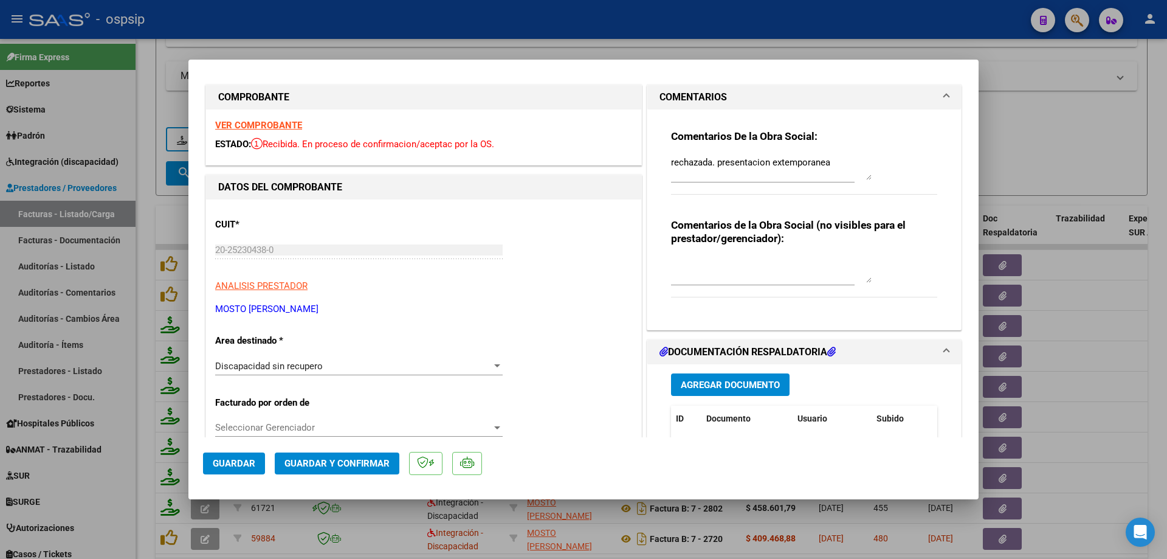
scroll to position [0, 0]
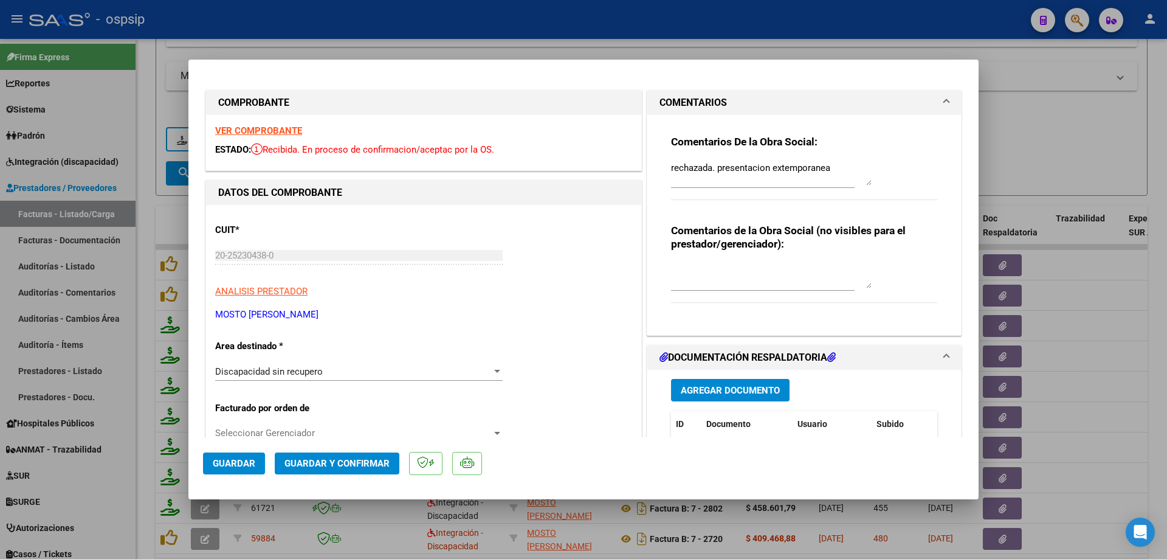
click at [267, 132] on strong "VER COMPROBANTE" at bounding box center [258, 130] width 87 height 11
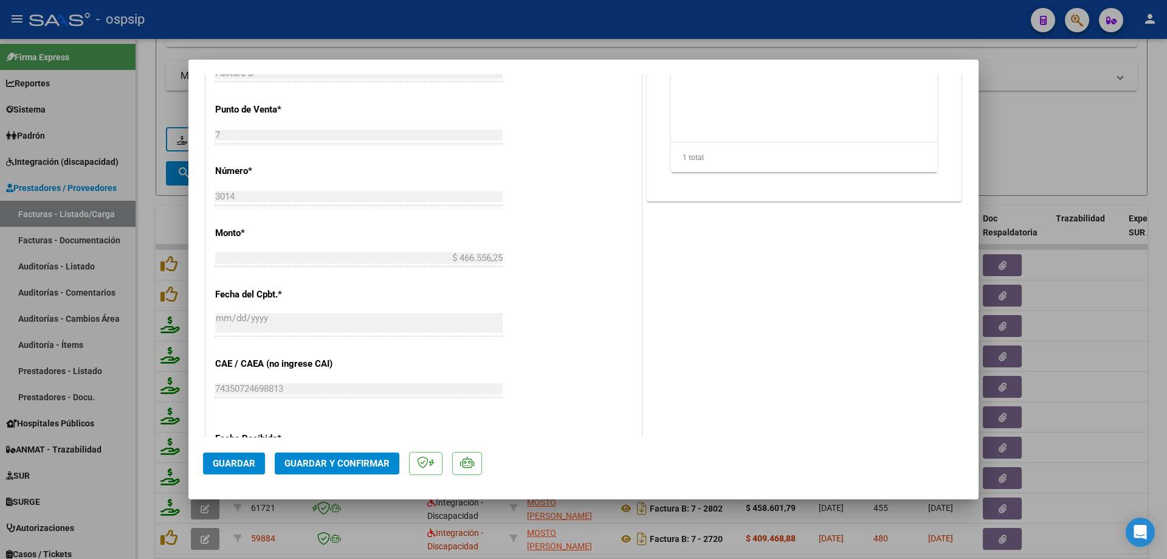
scroll to position [547, 0]
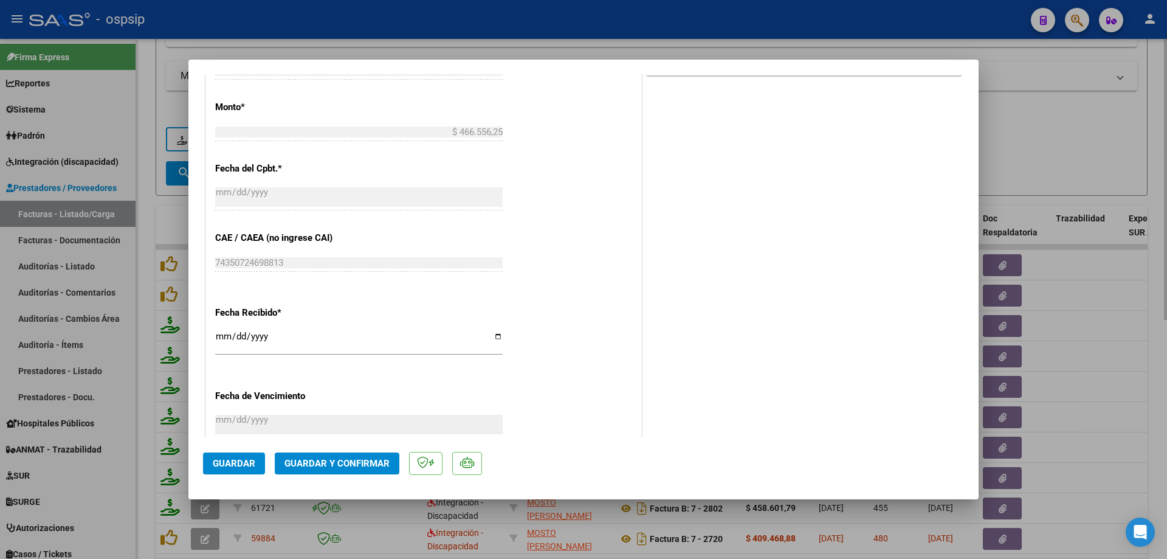
click at [1029, 141] on div at bounding box center [583, 279] width 1167 height 559
type input "$ 0,00"
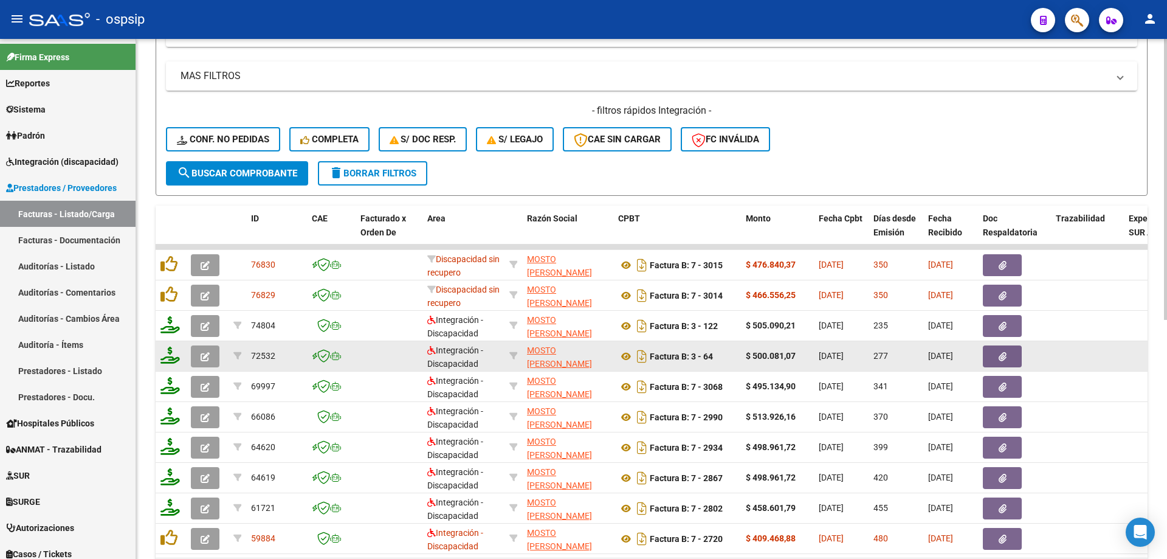
scroll to position [426, 0]
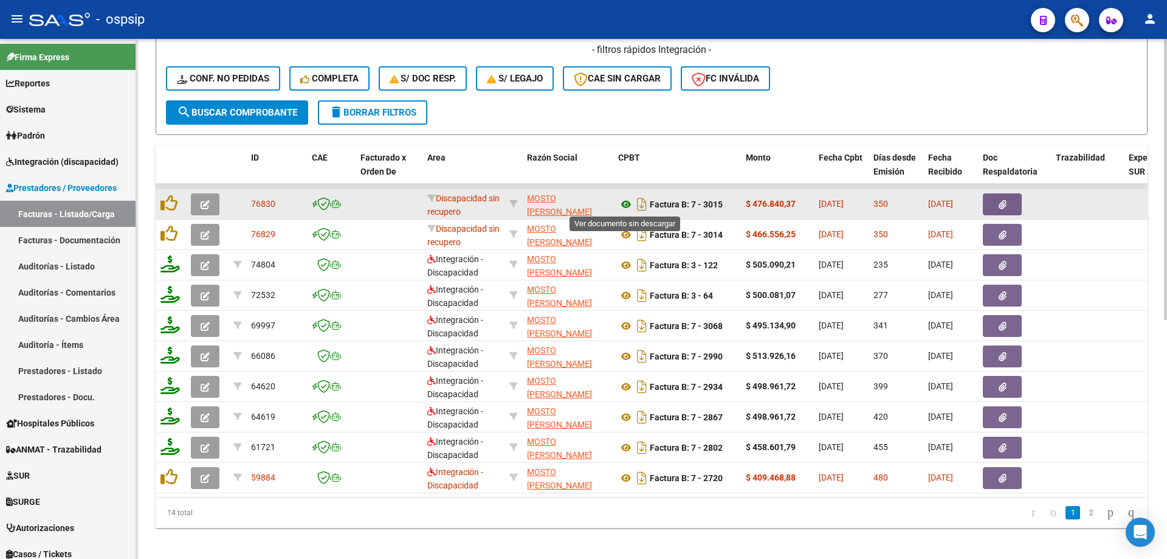
click at [628, 204] on icon at bounding box center [626, 204] width 16 height 15
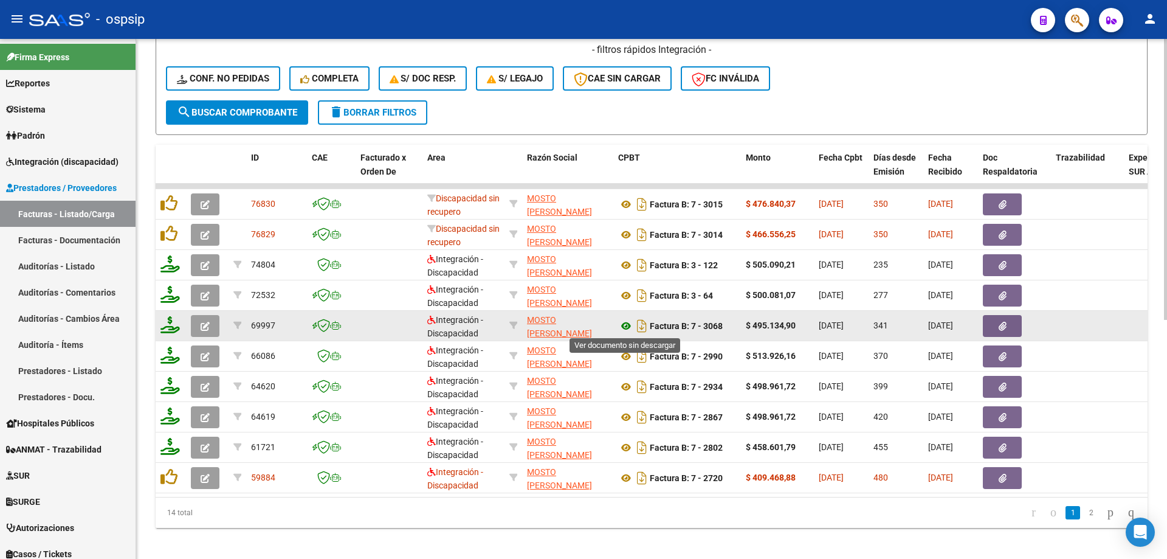
click at [625, 325] on icon at bounding box center [626, 326] width 16 height 15
click at [214, 329] on button "button" at bounding box center [205, 326] width 29 height 22
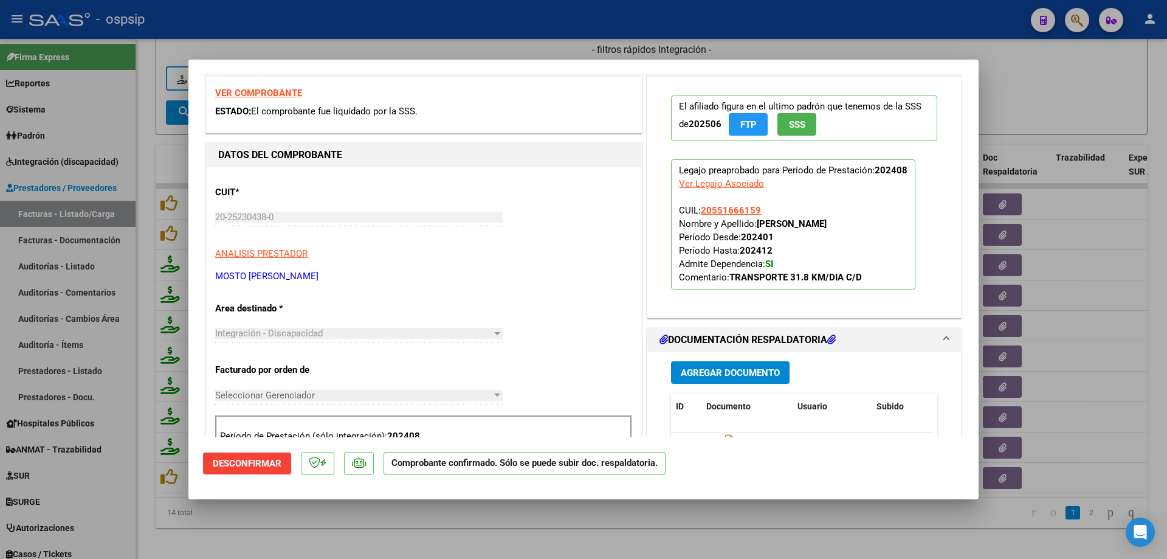
scroll to position [304, 0]
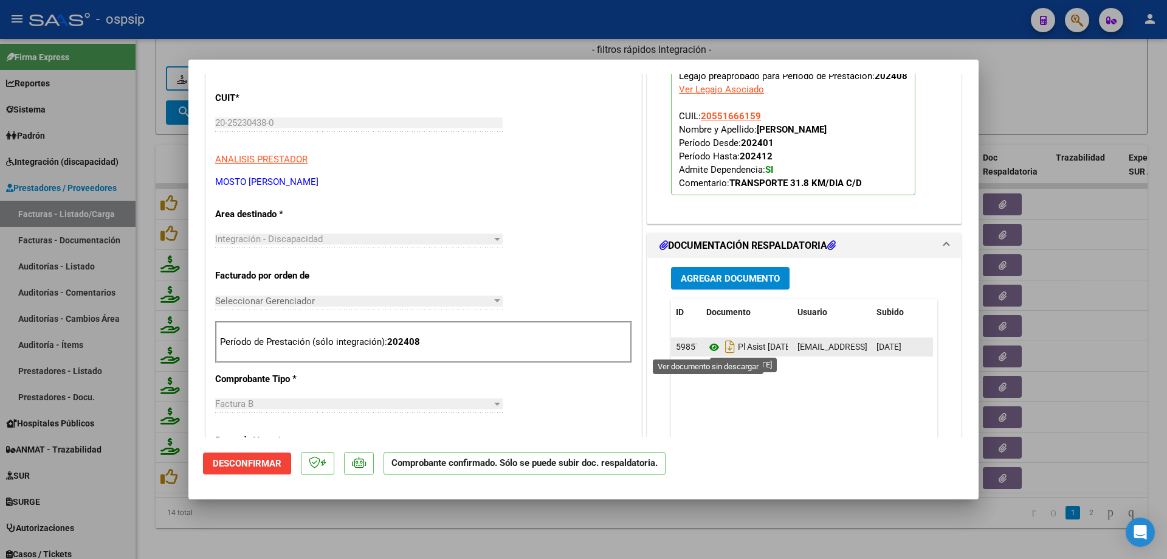
click at [707, 350] on icon at bounding box center [715, 347] width 16 height 15
click at [1076, 270] on div at bounding box center [583, 279] width 1167 height 559
type input "$ 0,00"
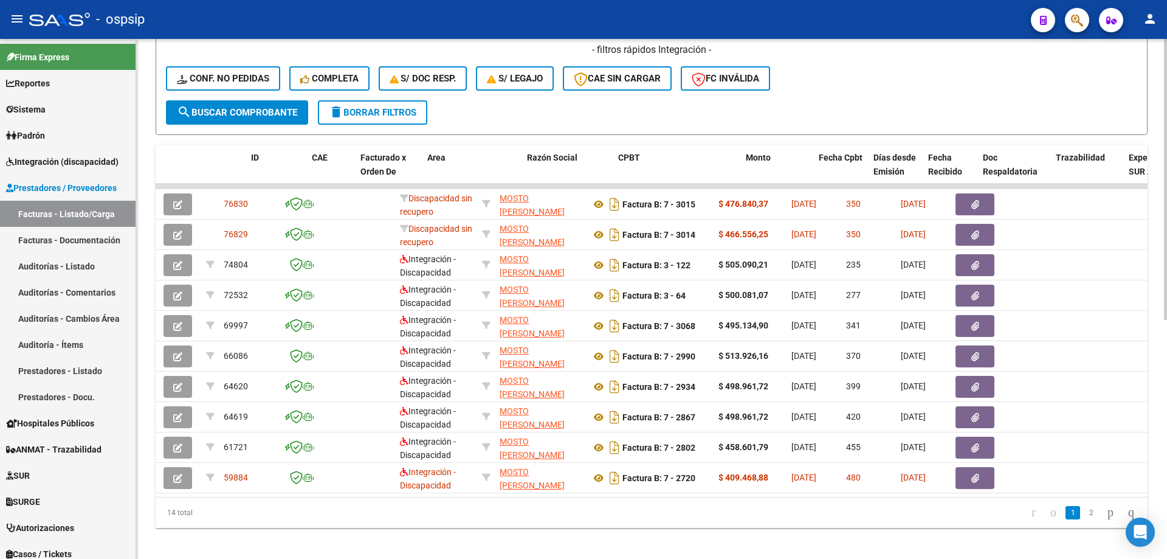
scroll to position [0, 0]
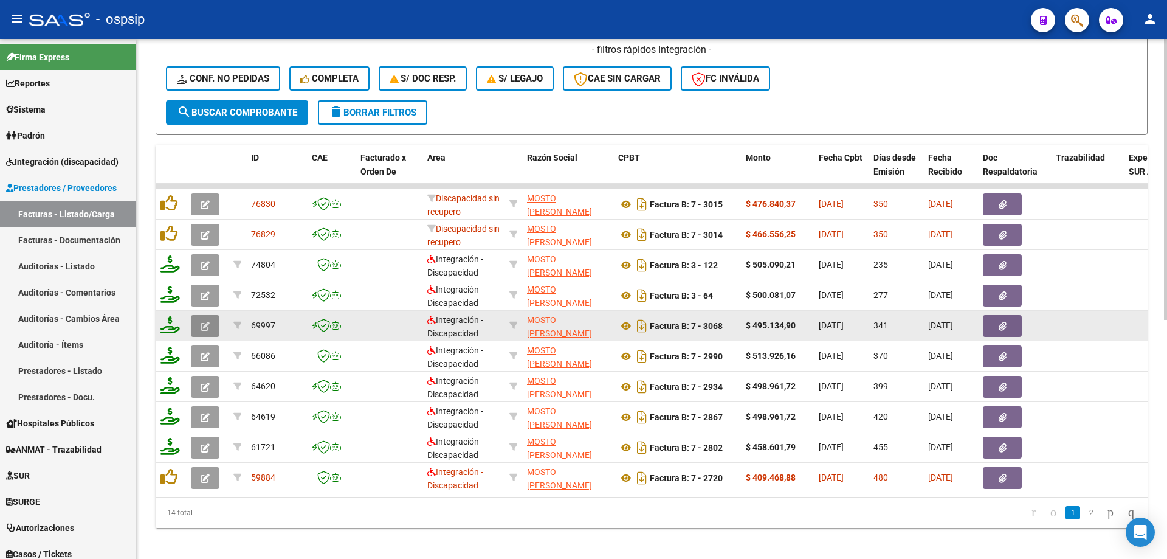
click at [202, 334] on button "button" at bounding box center [205, 326] width 29 height 22
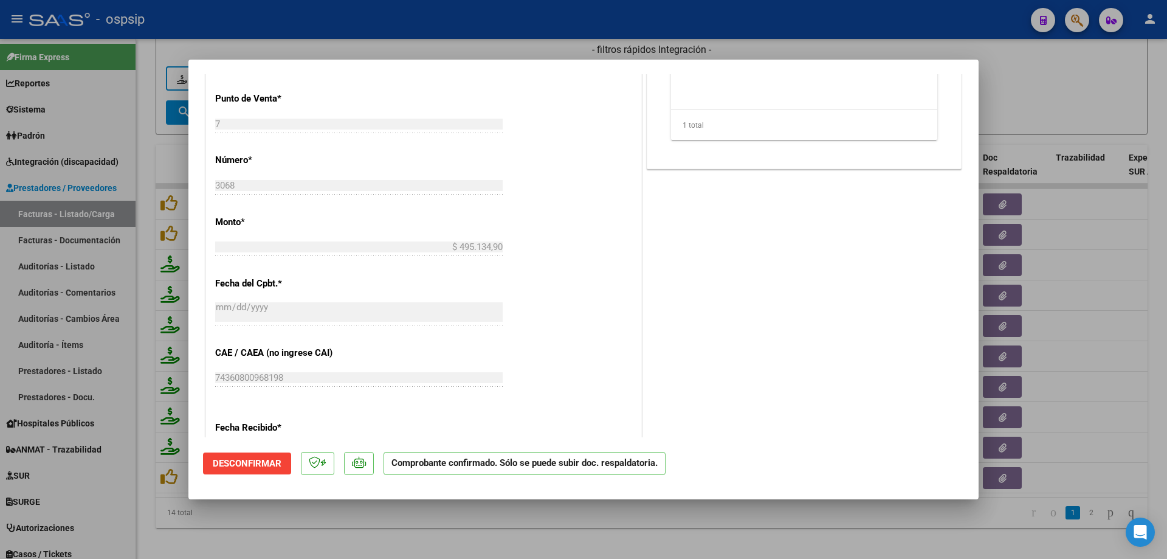
scroll to position [604, 0]
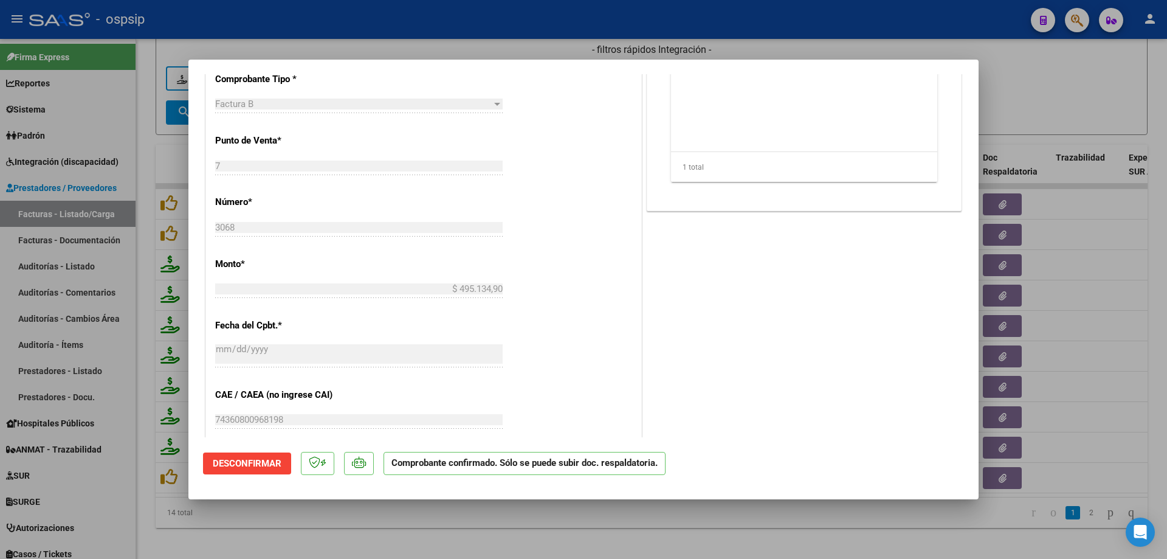
click at [1115, 102] on div at bounding box center [583, 279] width 1167 height 559
type input "$ 0,00"
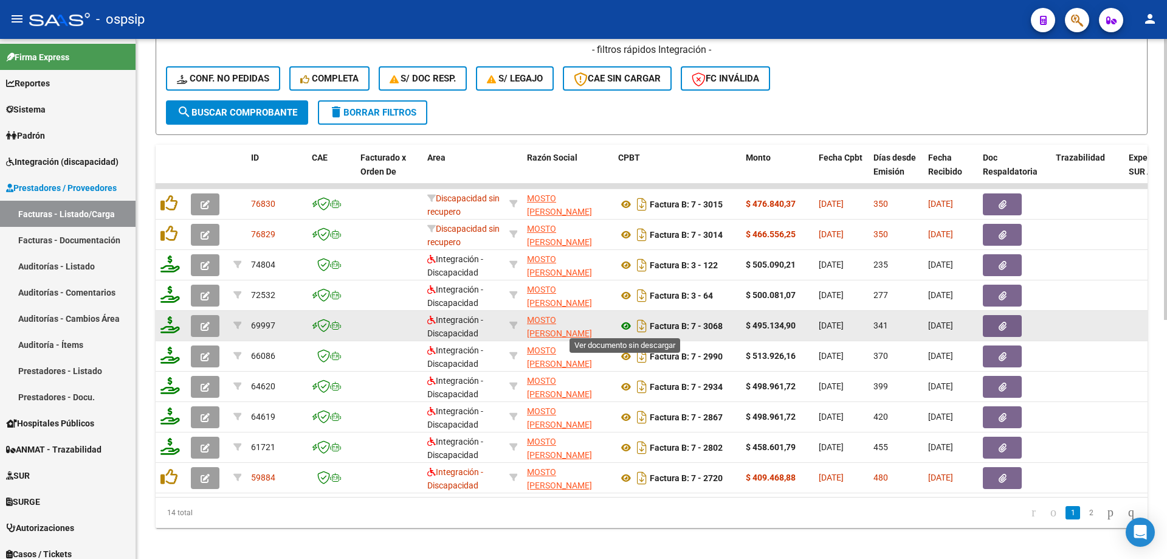
click at [629, 328] on icon at bounding box center [626, 326] width 16 height 15
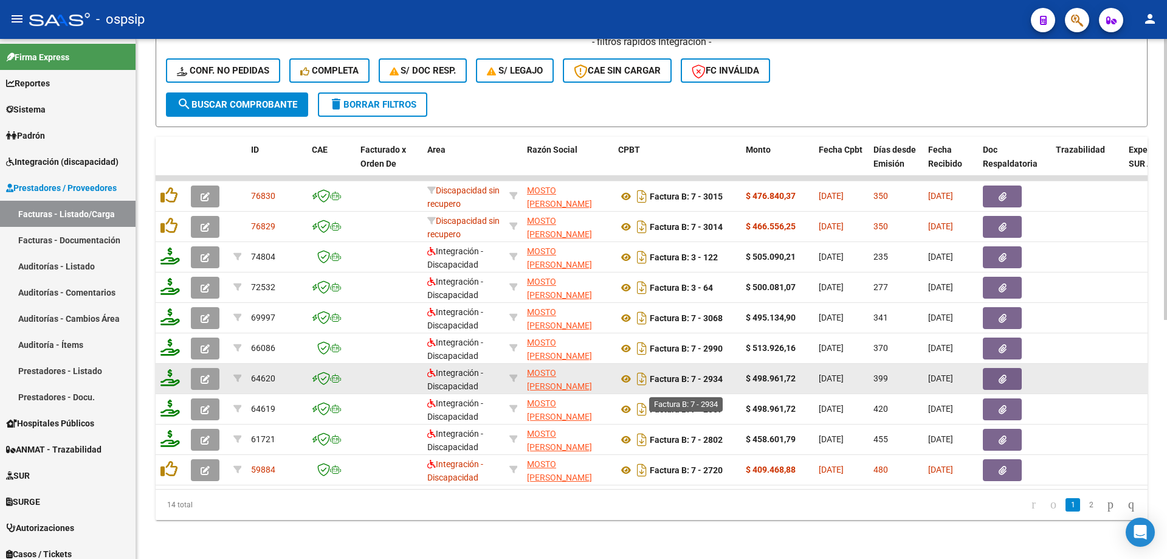
scroll to position [443, 0]
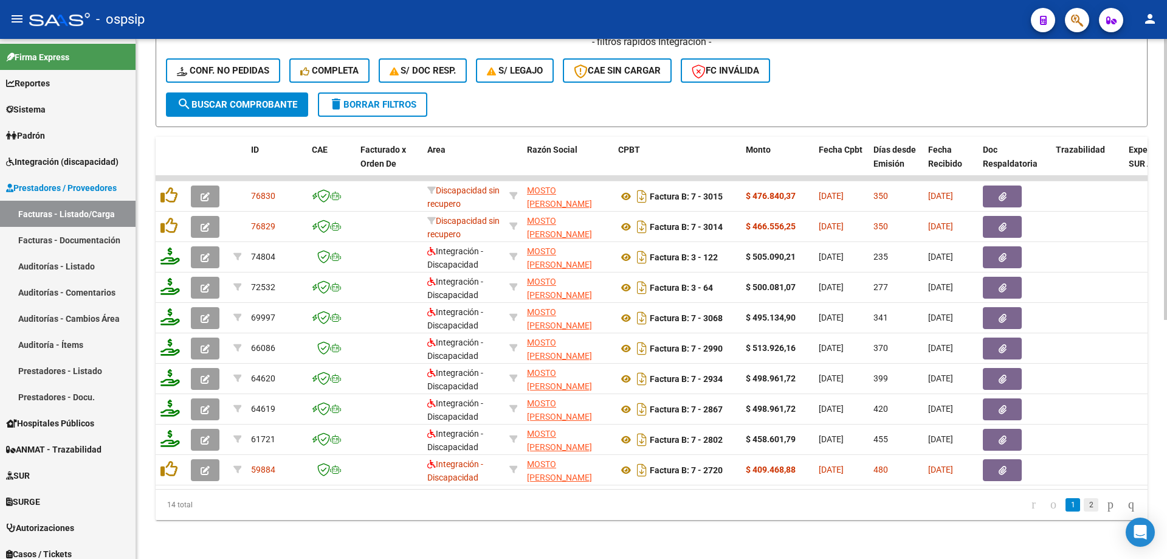
click at [1084, 504] on link "2" at bounding box center [1091, 504] width 15 height 13
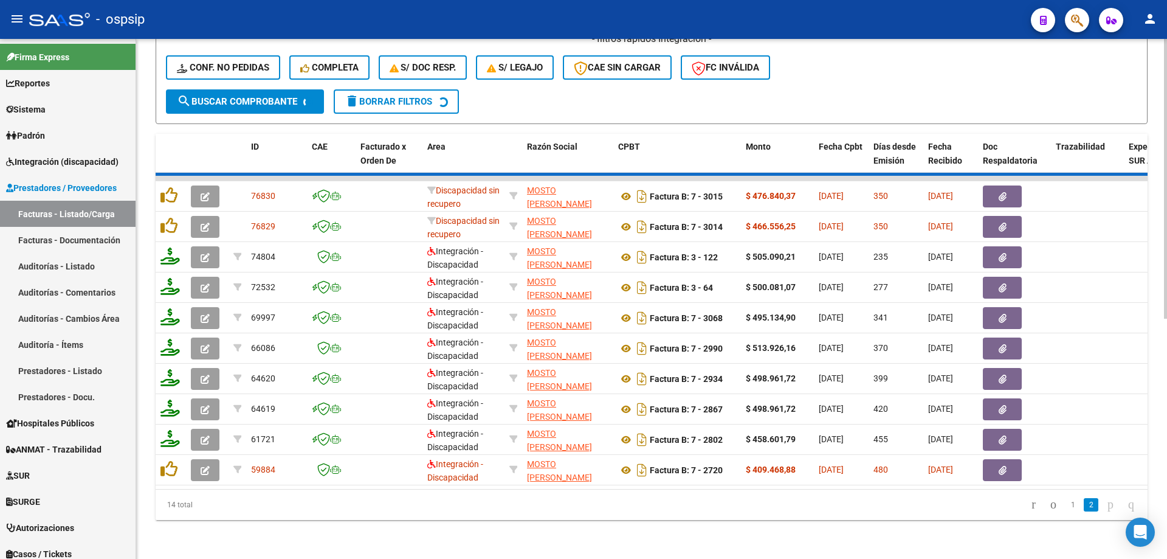
scroll to position [260, 0]
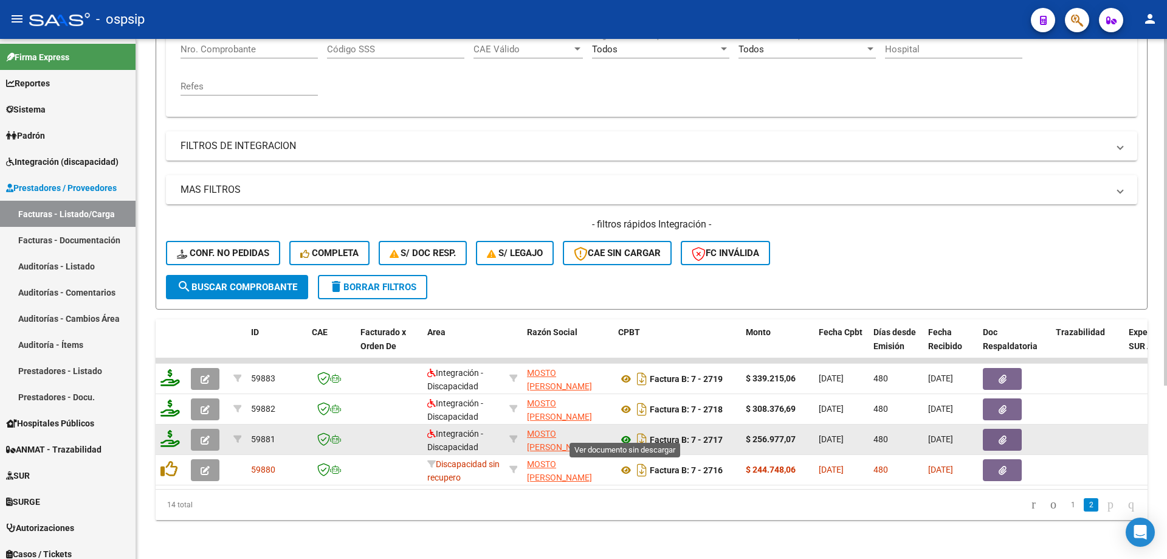
click at [628, 434] on icon at bounding box center [626, 439] width 16 height 15
click at [216, 429] on button "button" at bounding box center [205, 440] width 29 height 22
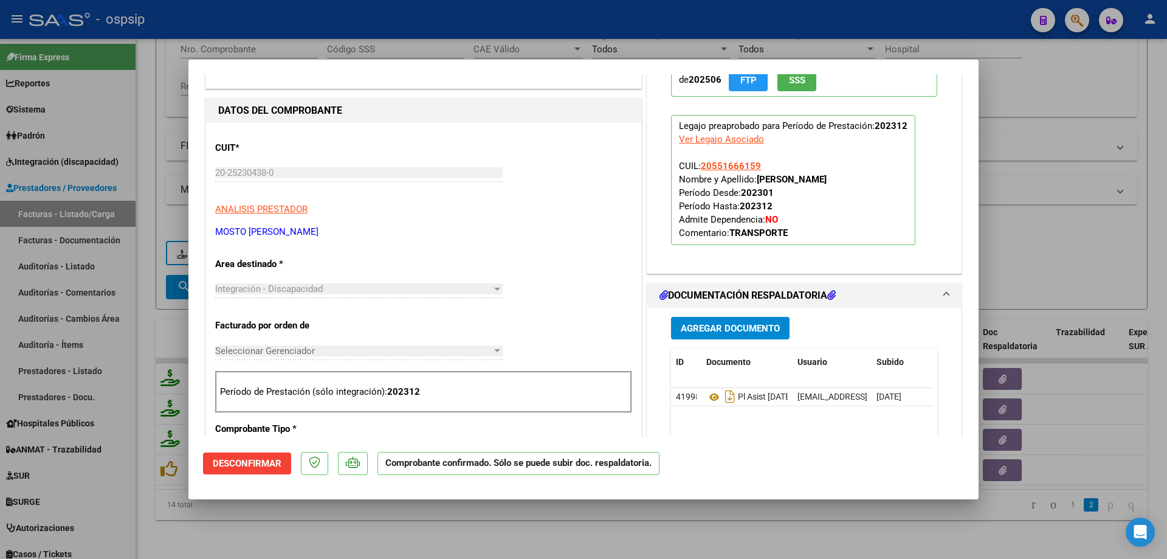
scroll to position [243, 0]
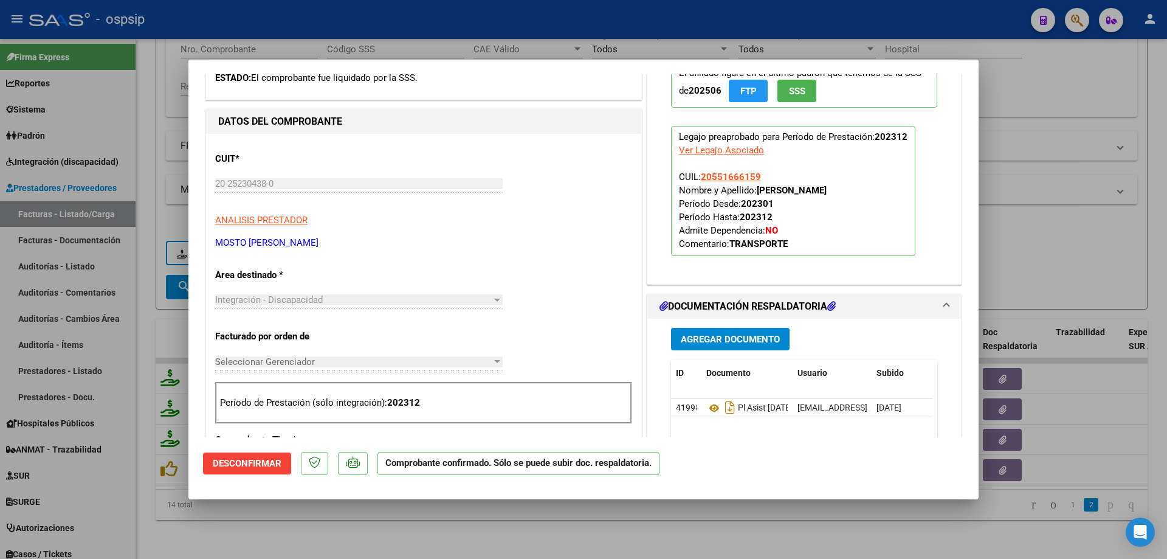
click at [739, 152] on div "Ver Legajo Asociado" at bounding box center [721, 149] width 85 height 13
type input "$ 0,00"
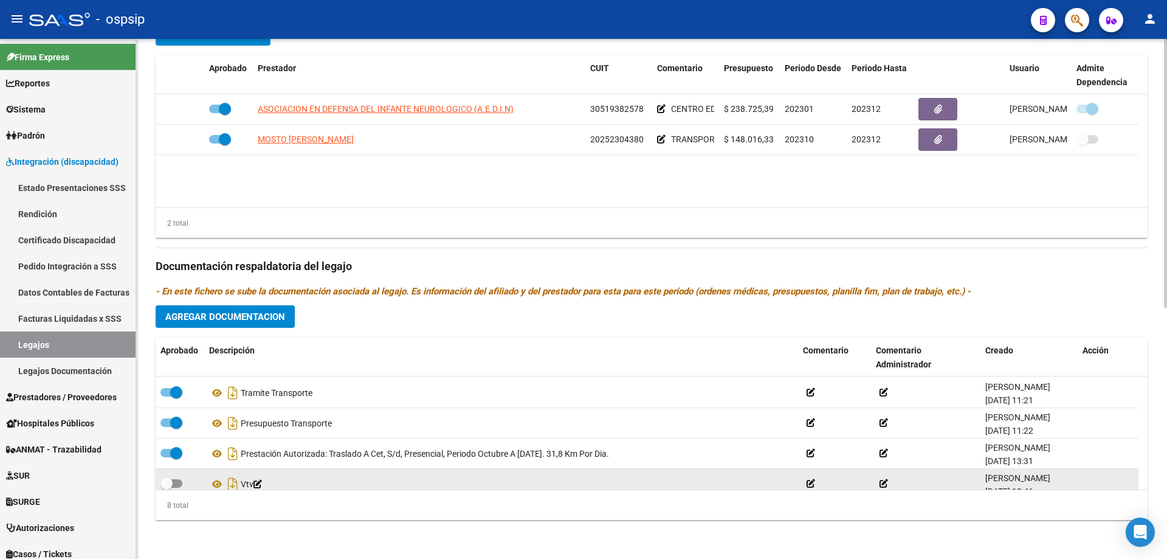
scroll to position [122, 0]
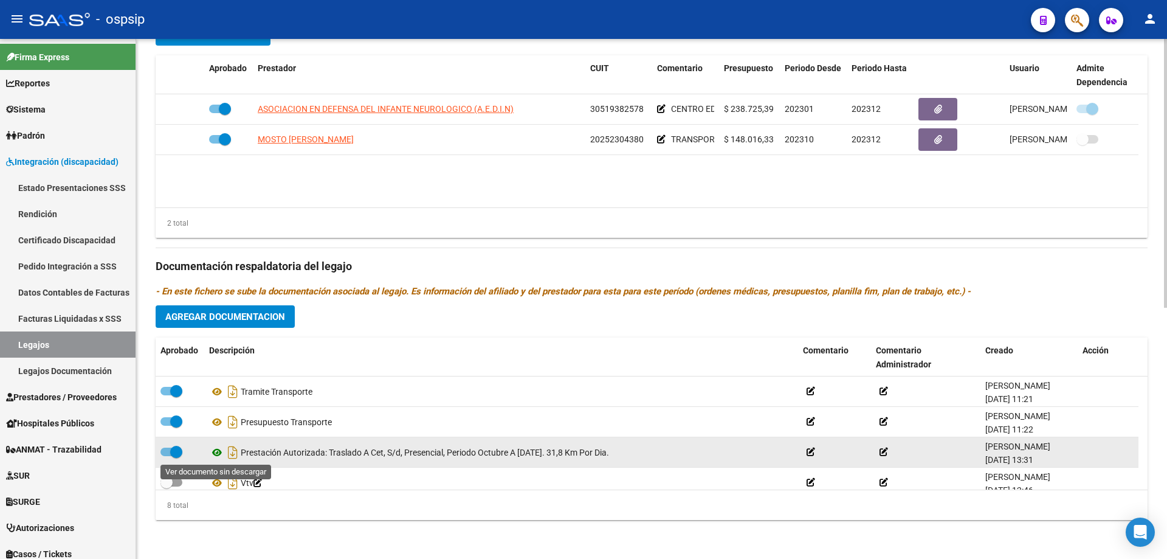
click at [214, 452] on icon at bounding box center [217, 452] width 16 height 15
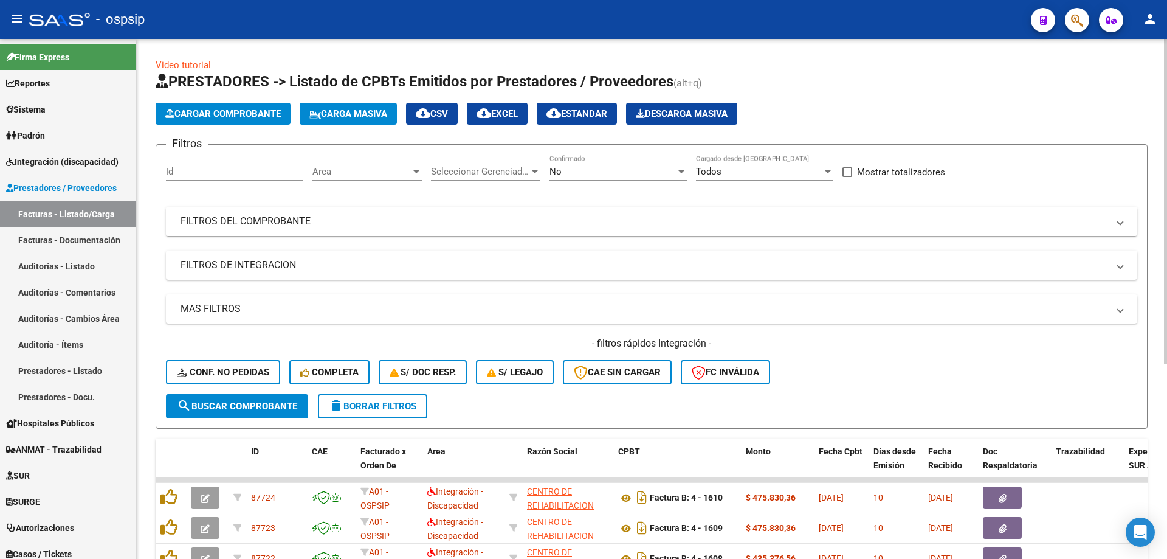
click at [263, 220] on mat-panel-title "FILTROS DEL COMPROBANTE" at bounding box center [645, 221] width 928 height 13
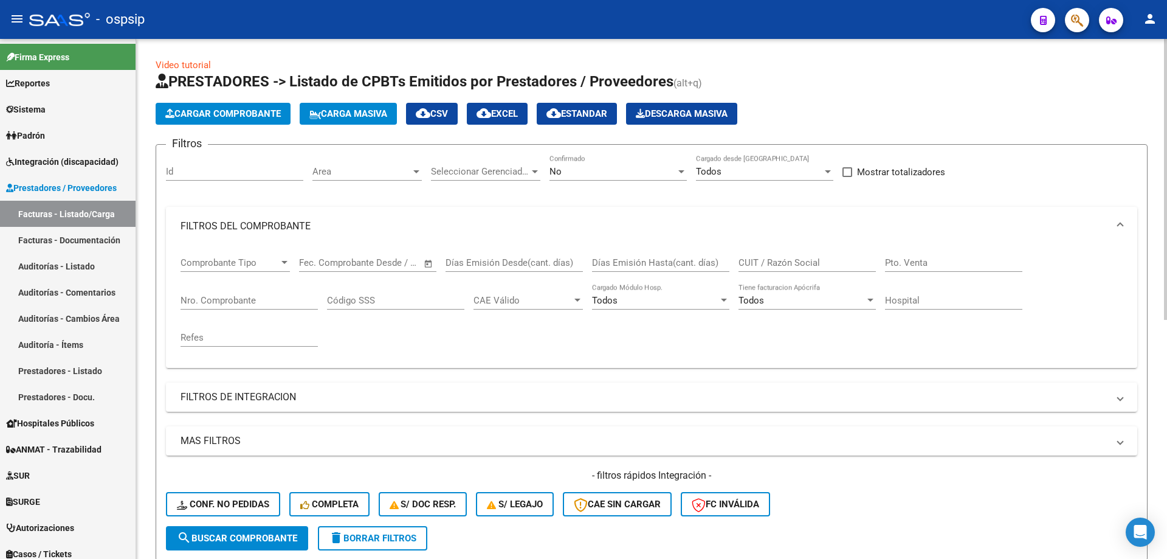
click at [227, 307] on div "Nro. Comprobante" at bounding box center [249, 296] width 137 height 26
type input "2052304380"
drag, startPoint x: 258, startPoint y: 303, endPoint x: 156, endPoint y: 301, distance: 102.2
click at [157, 300] on form "Filtros Id Area Area Seleccionar Gerenciador Seleccionar Gerenciador No Confirm…" at bounding box center [652, 352] width 992 height 417
click at [793, 257] on input "CUIT / Razón Social" at bounding box center [807, 262] width 137 height 11
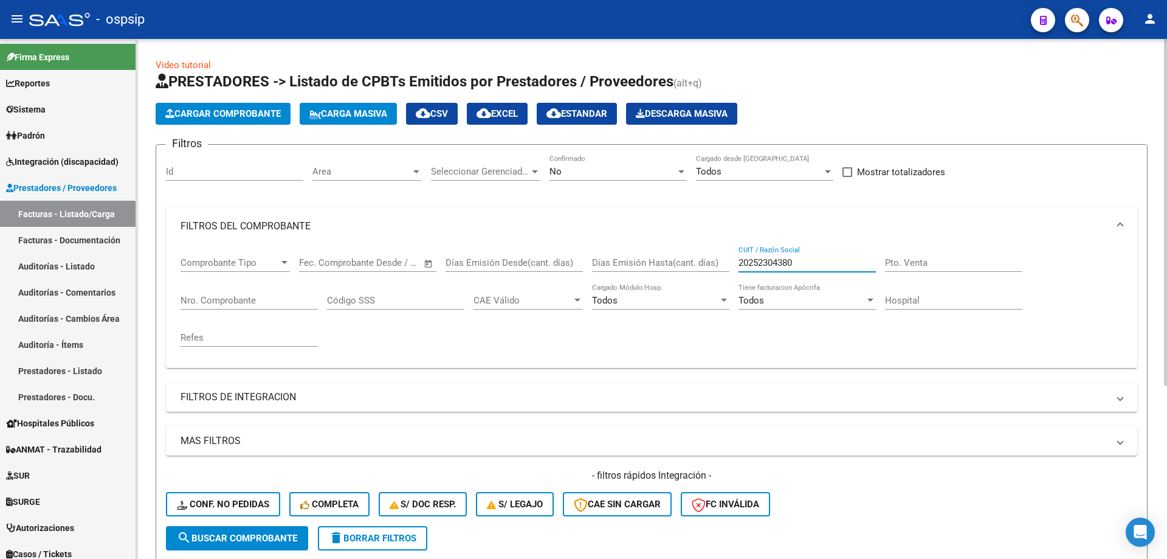
type input "20252304380"
click at [561, 170] on span "No" at bounding box center [556, 171] width 12 height 11
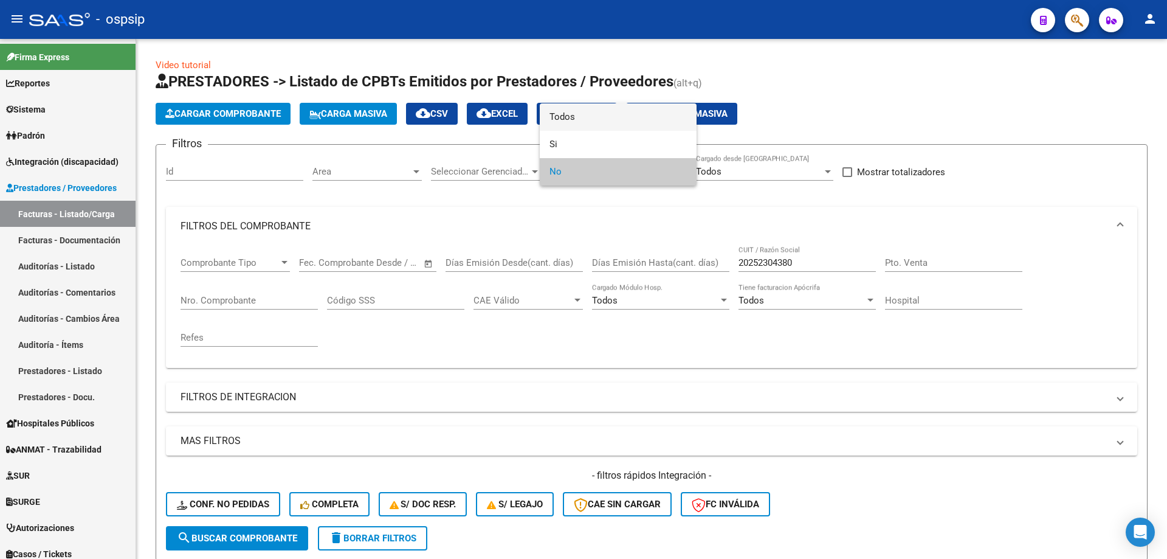
click at [575, 113] on span "Todos" at bounding box center [618, 116] width 137 height 27
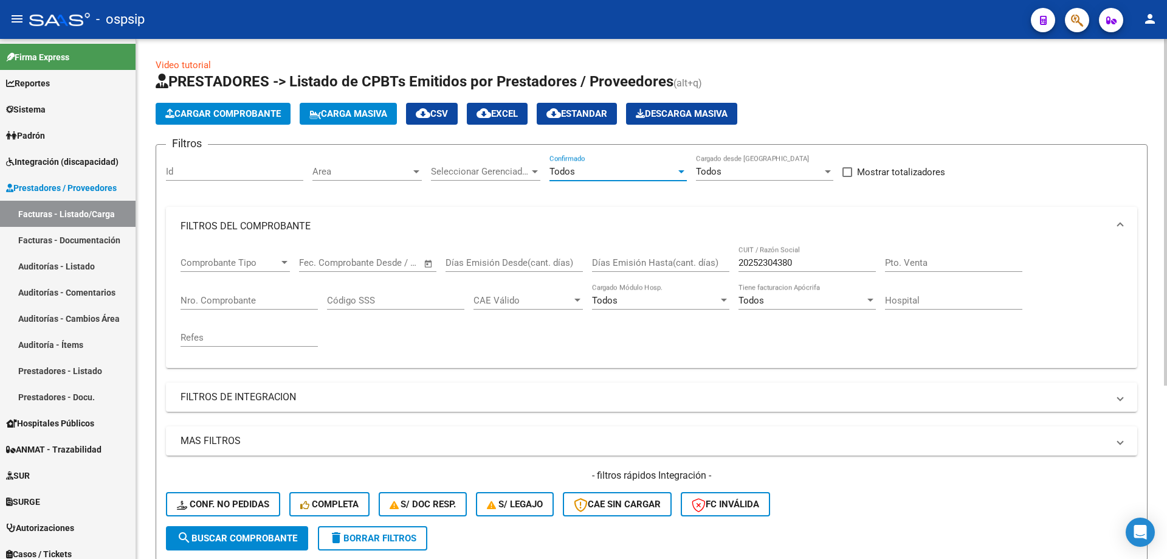
click at [253, 536] on span "search Buscar Comprobante" at bounding box center [237, 538] width 120 height 11
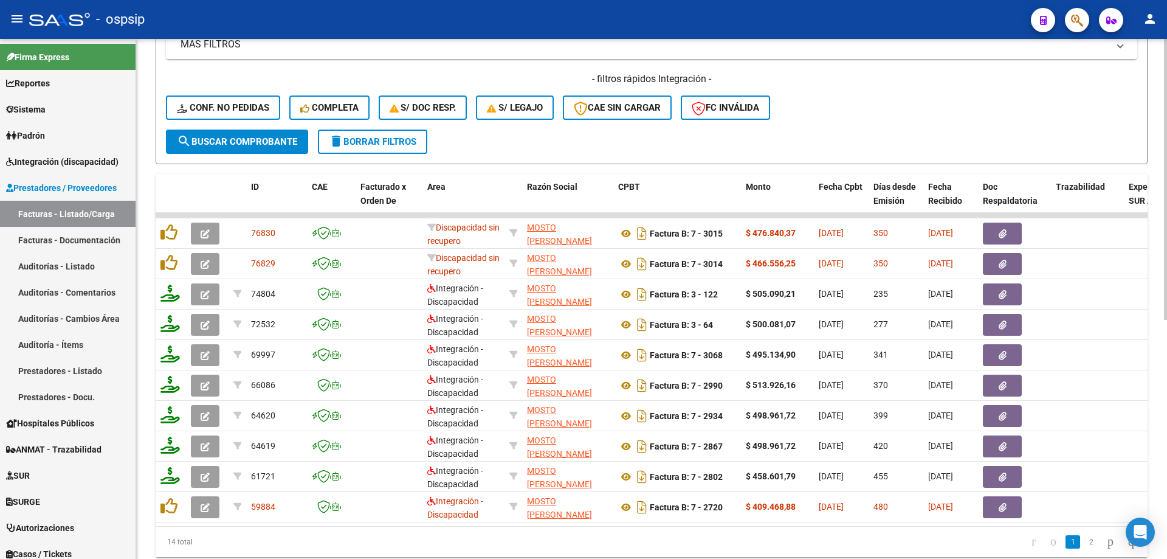
scroll to position [443, 0]
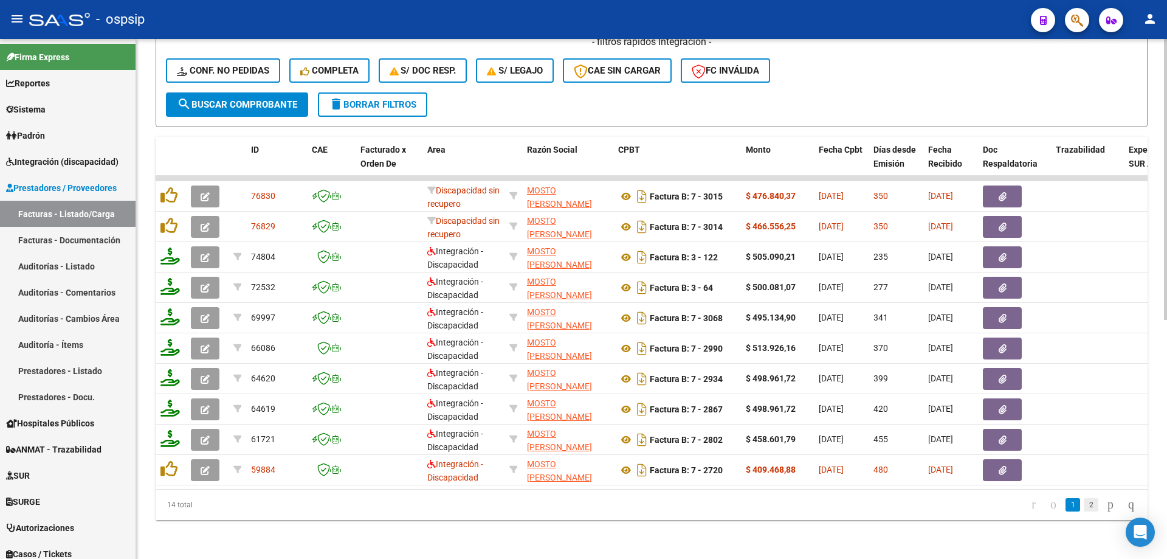
click at [1084, 507] on link "2" at bounding box center [1091, 504] width 15 height 13
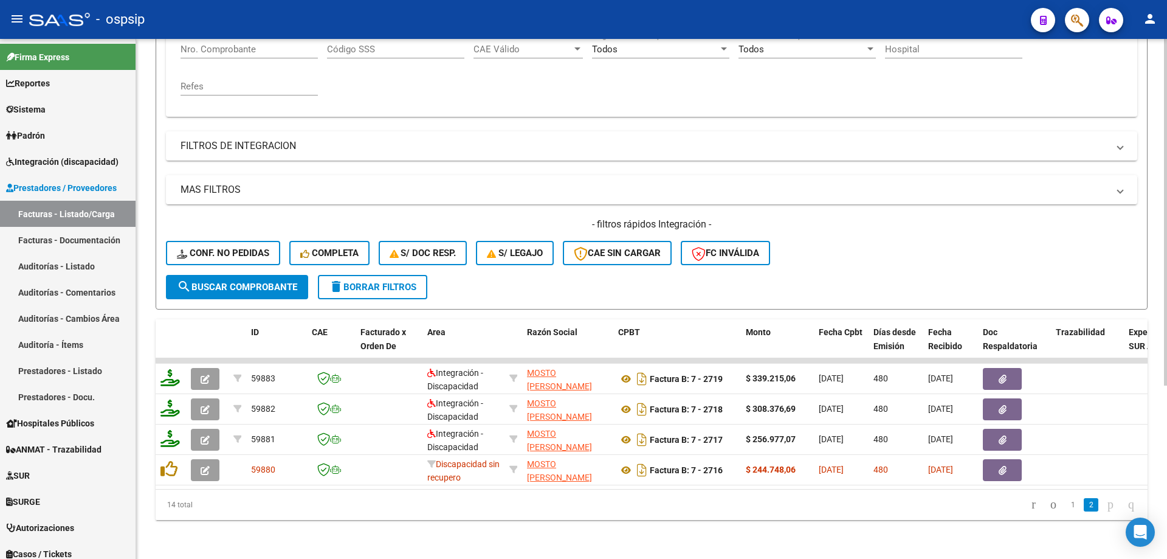
scroll to position [260, 0]
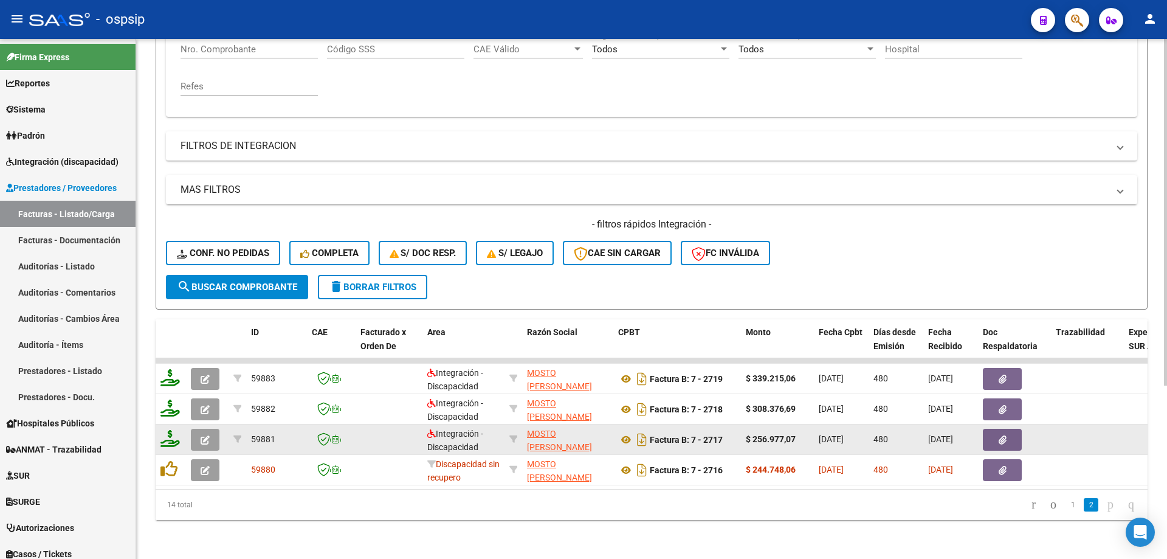
click at [195, 434] on button "button" at bounding box center [205, 440] width 29 height 22
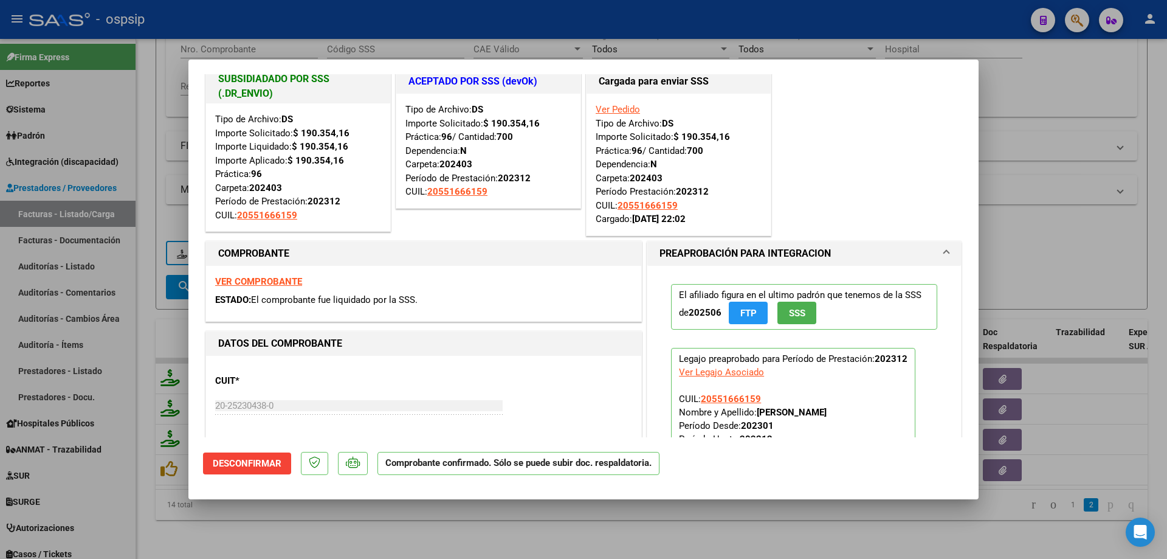
scroll to position [0, 0]
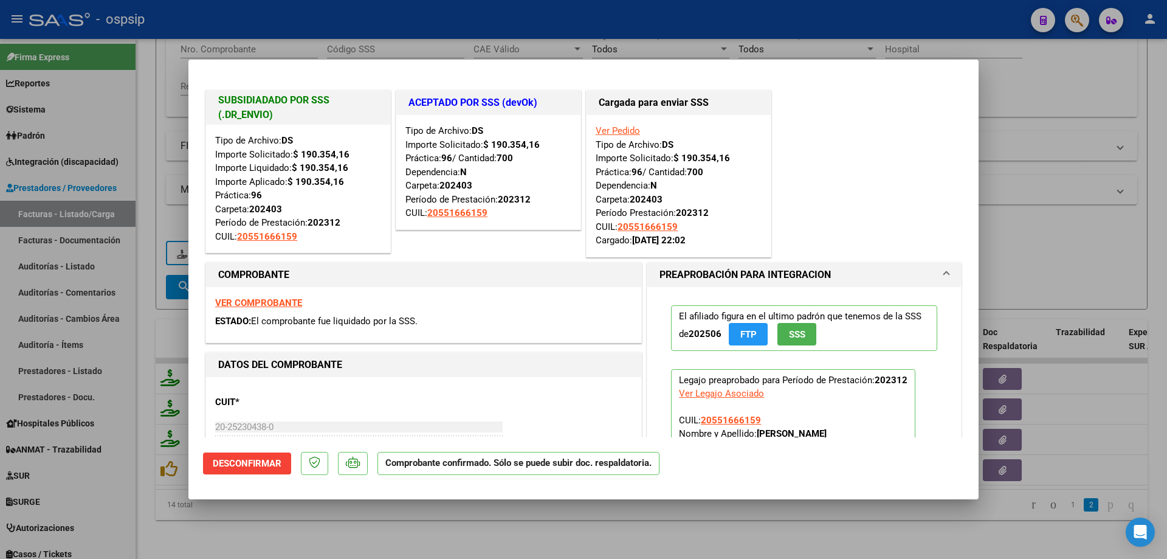
click at [1079, 266] on div at bounding box center [583, 279] width 1167 height 559
type input "$ 0,00"
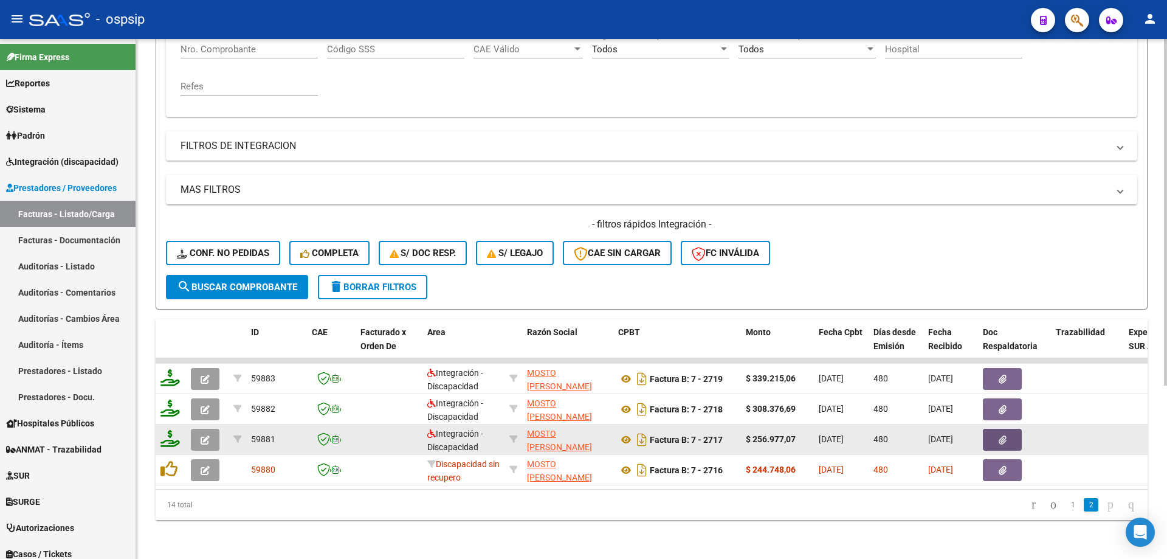
click at [1007, 433] on button "button" at bounding box center [1002, 440] width 39 height 22
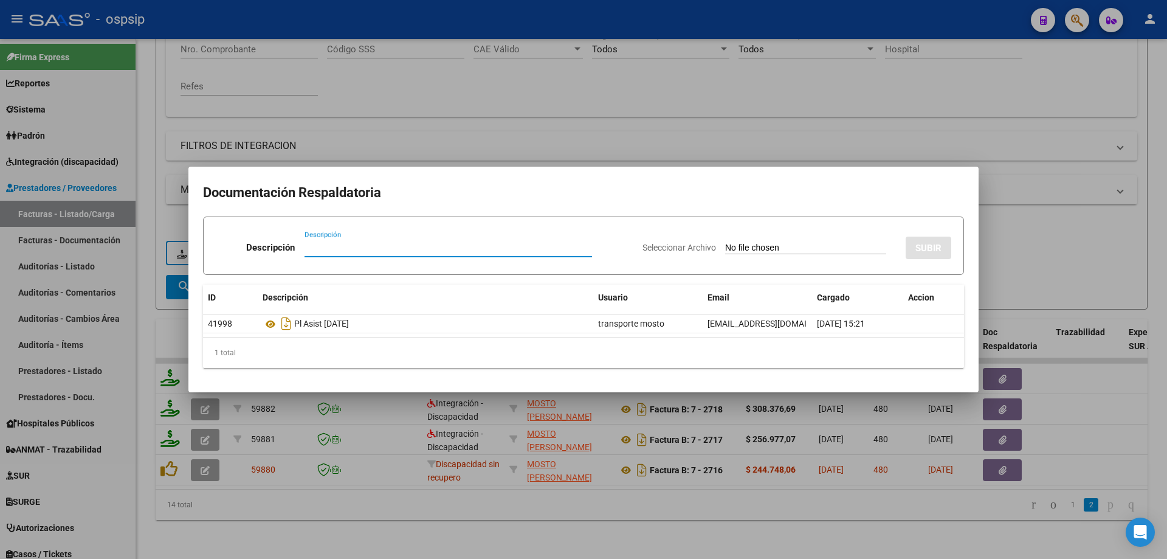
click at [885, 524] on div at bounding box center [583, 279] width 1167 height 559
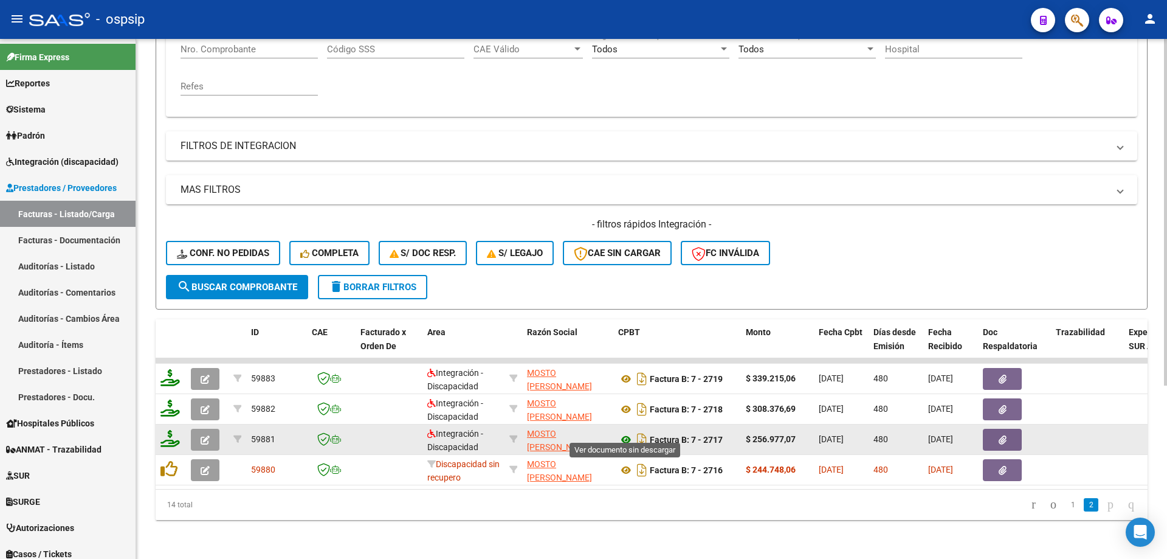
click at [623, 432] on icon at bounding box center [626, 439] width 16 height 15
click at [195, 430] on button "button" at bounding box center [205, 440] width 29 height 22
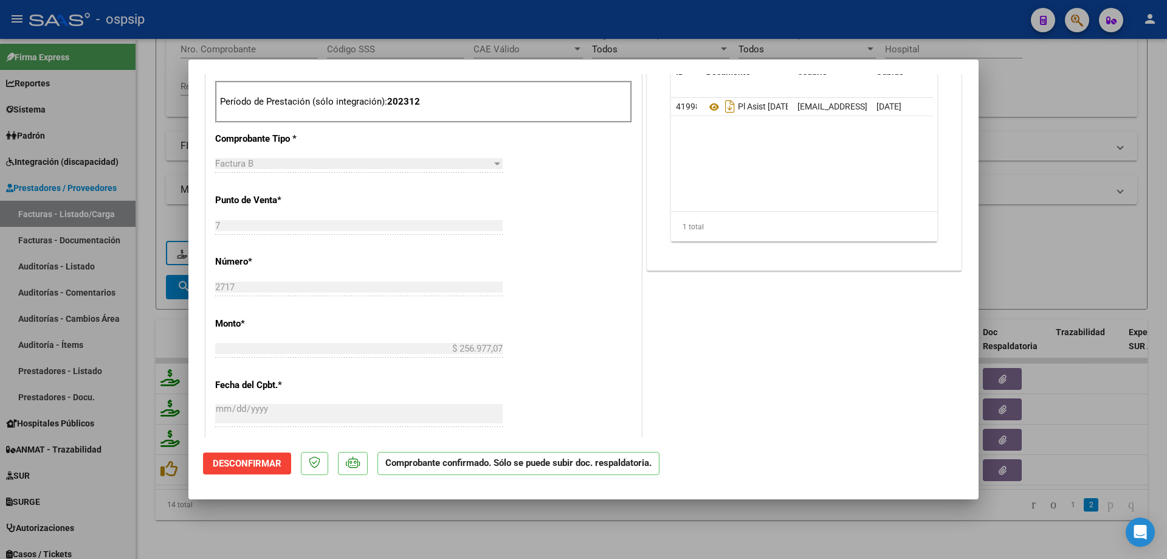
scroll to position [547, 0]
click at [1047, 215] on div at bounding box center [583, 279] width 1167 height 559
type input "$ 0,00"
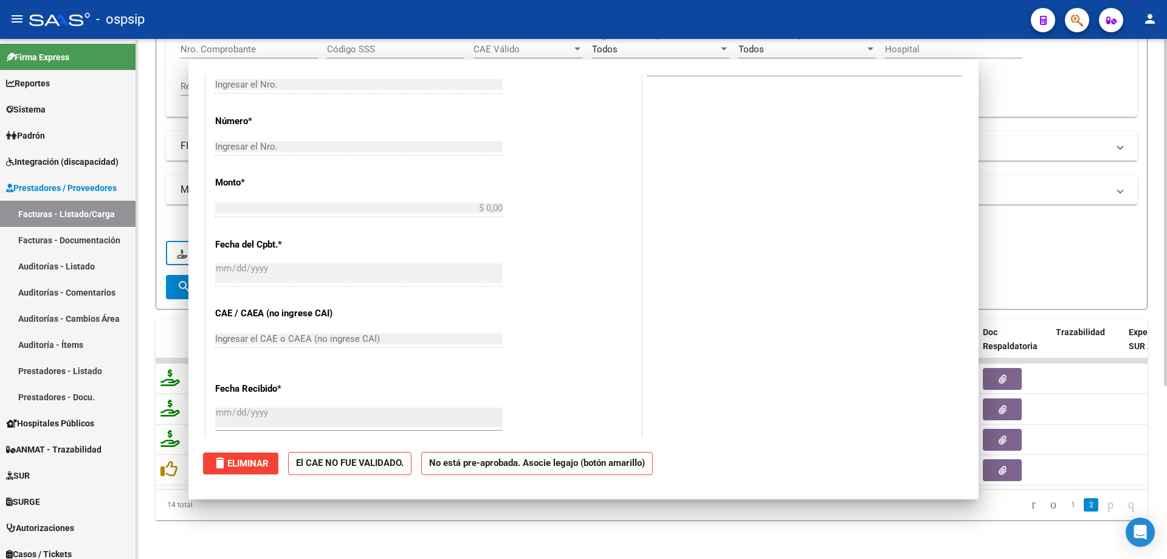
scroll to position [0, 0]
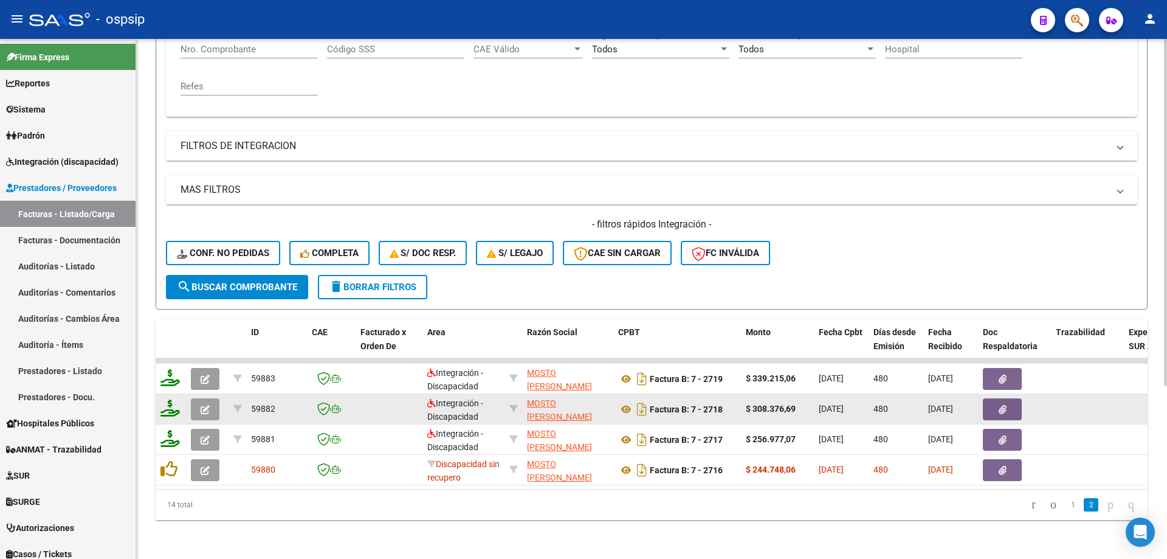
click at [200, 403] on button "button" at bounding box center [205, 409] width 29 height 22
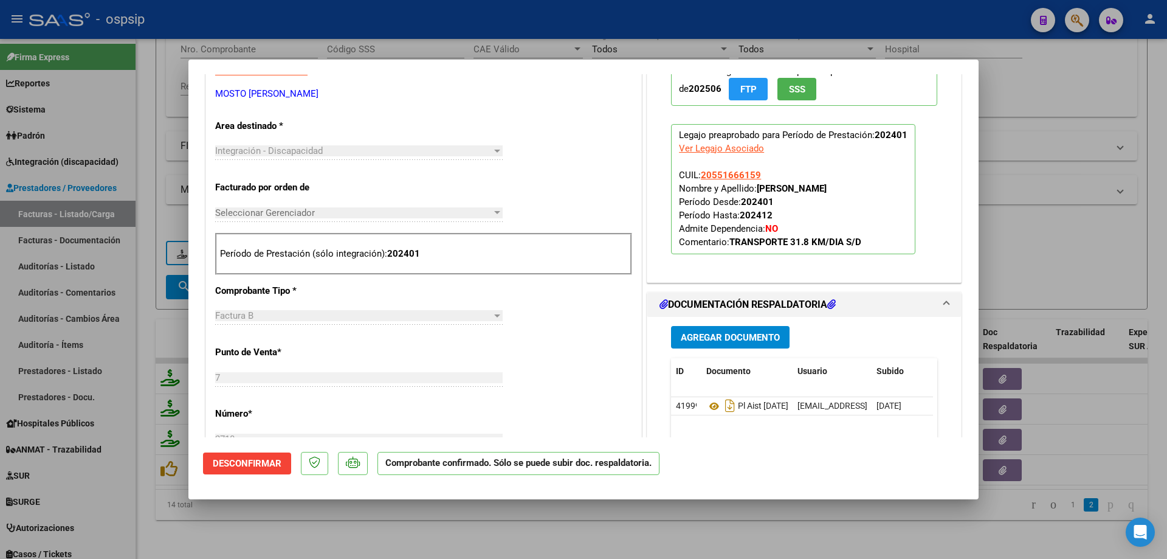
scroll to position [426, 0]
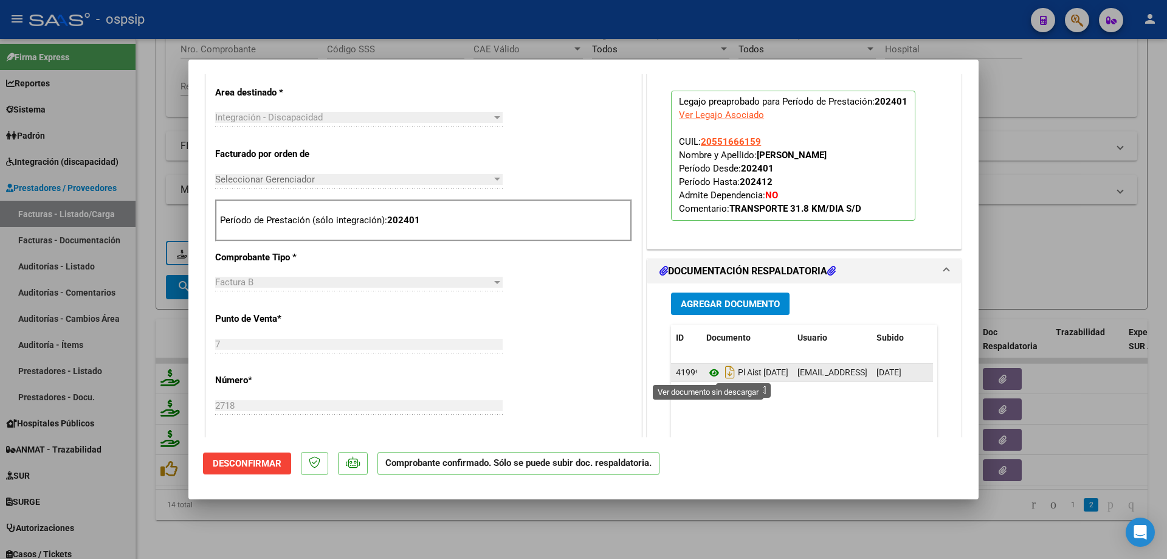
click at [707, 374] on icon at bounding box center [715, 372] width 16 height 15
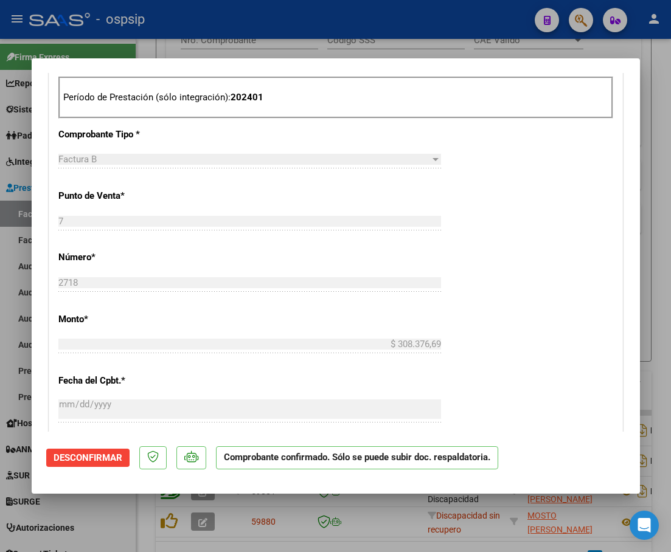
scroll to position [790, 0]
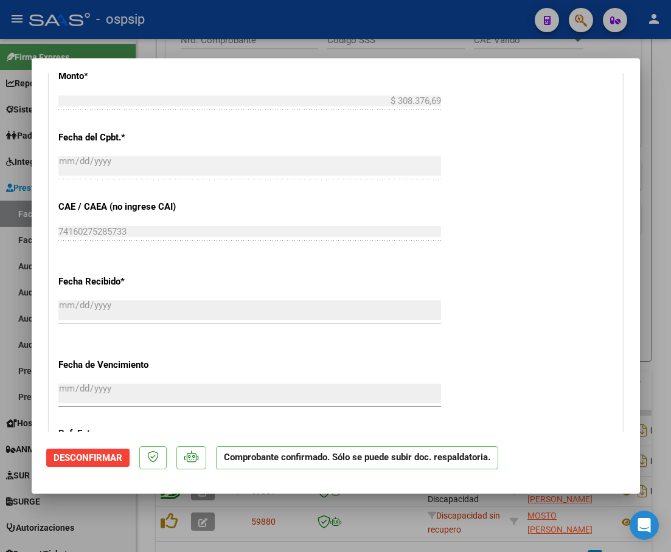
click at [649, 164] on div at bounding box center [335, 276] width 671 height 552
type input "$ 0,00"
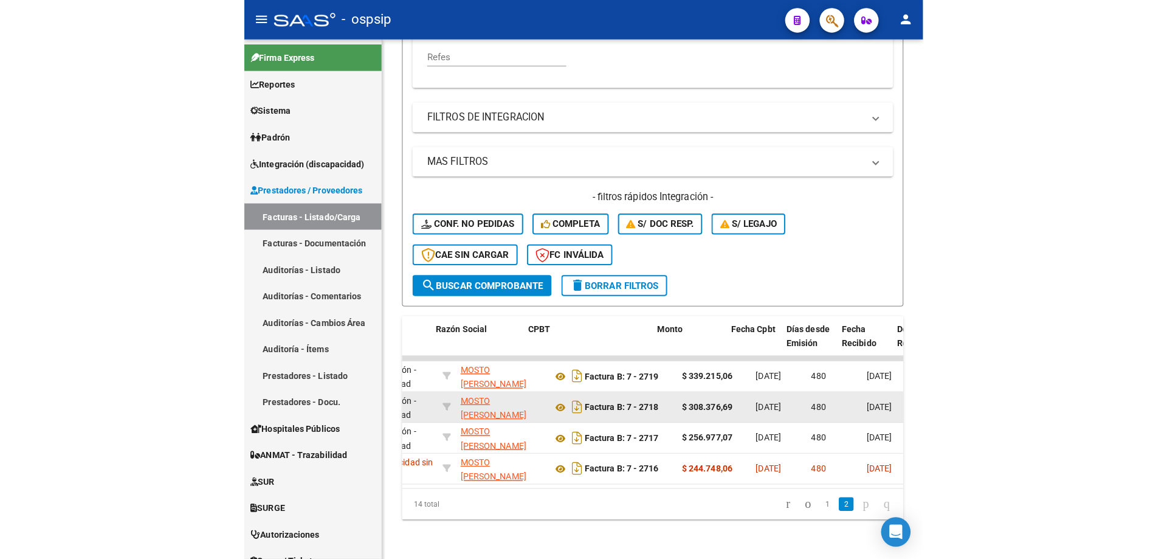
scroll to position [0, 338]
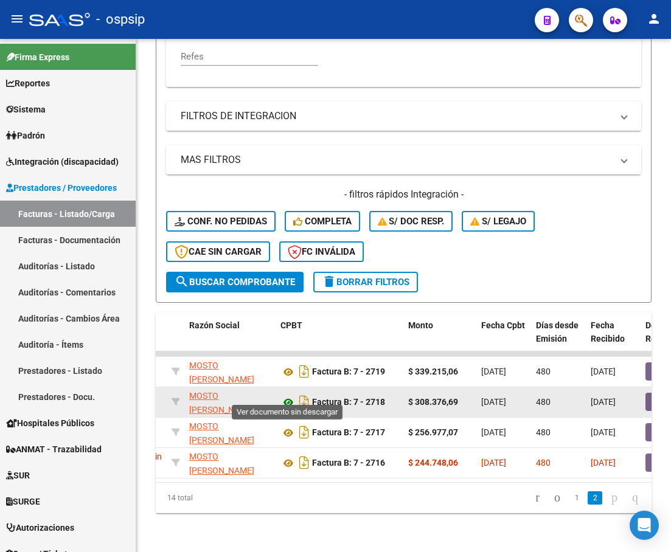
click at [286, 395] on icon at bounding box center [288, 402] width 16 height 15
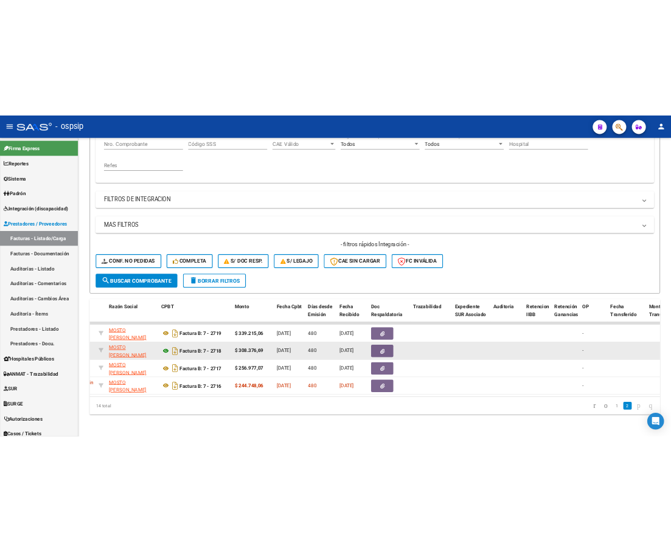
scroll to position [260, 0]
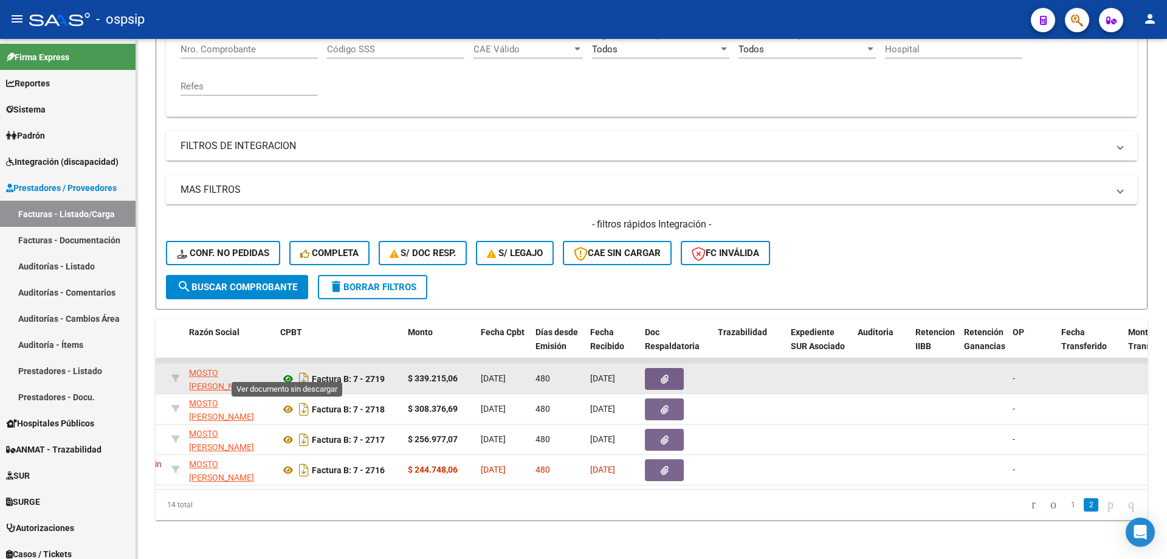
click at [288, 372] on icon at bounding box center [288, 379] width 16 height 15
click at [287, 373] on icon at bounding box center [288, 379] width 16 height 15
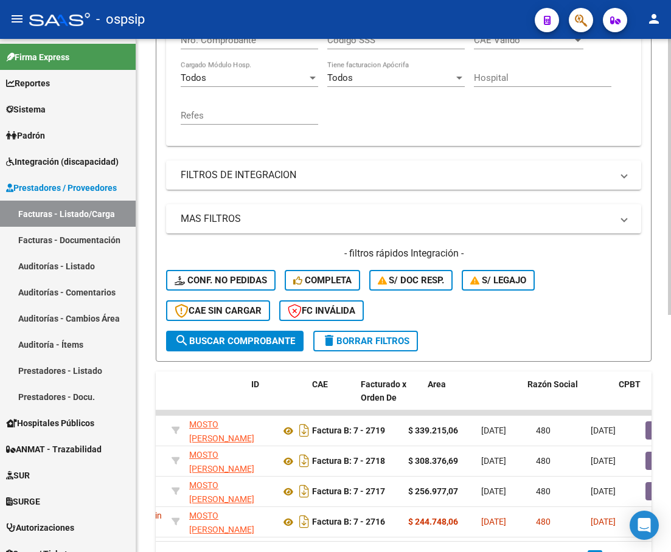
scroll to position [0, 0]
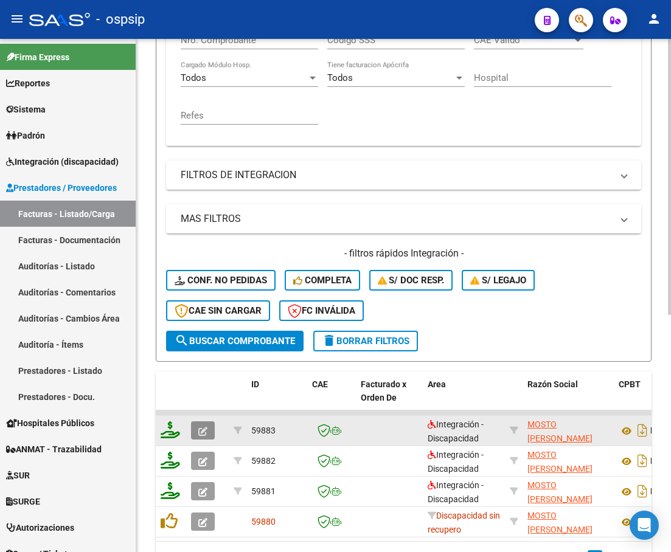
click at [199, 434] on icon "button" at bounding box center [202, 431] width 9 height 9
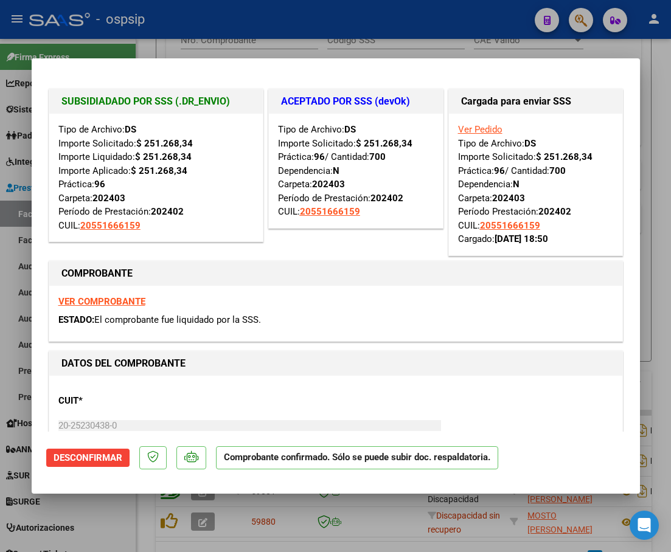
click at [648, 168] on div at bounding box center [335, 276] width 671 height 552
type input "$ 0,00"
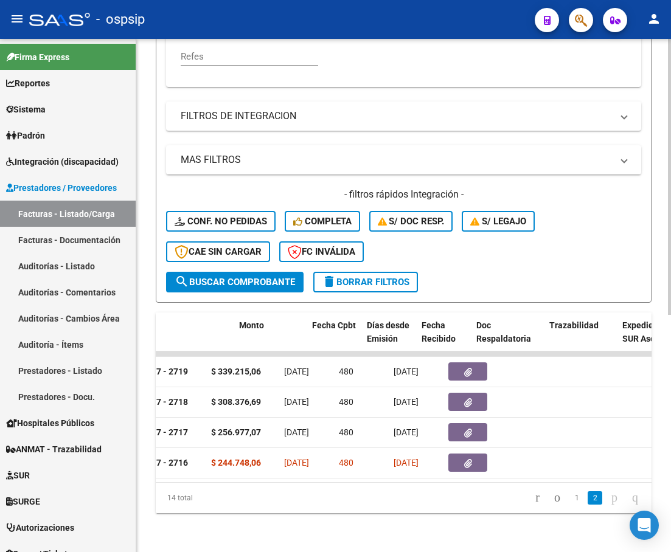
scroll to position [0, 463]
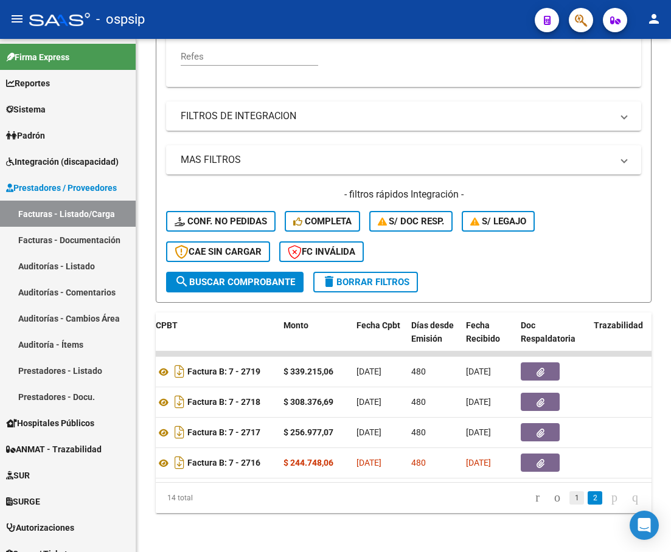
click at [569, 499] on link "1" at bounding box center [576, 497] width 15 height 13
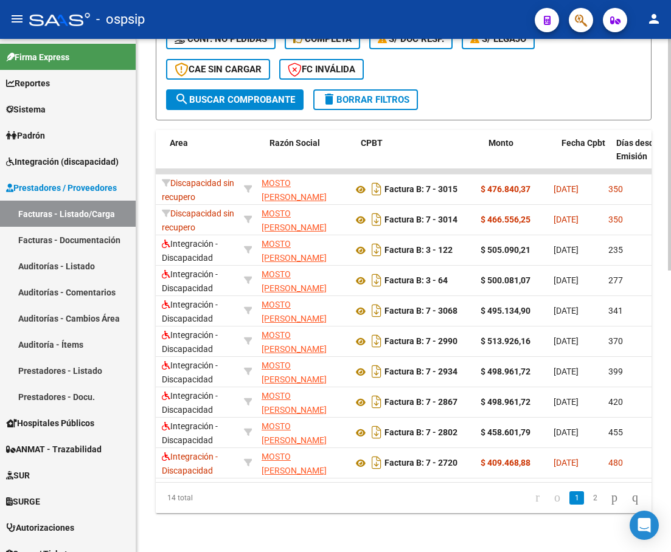
scroll to position [0, 0]
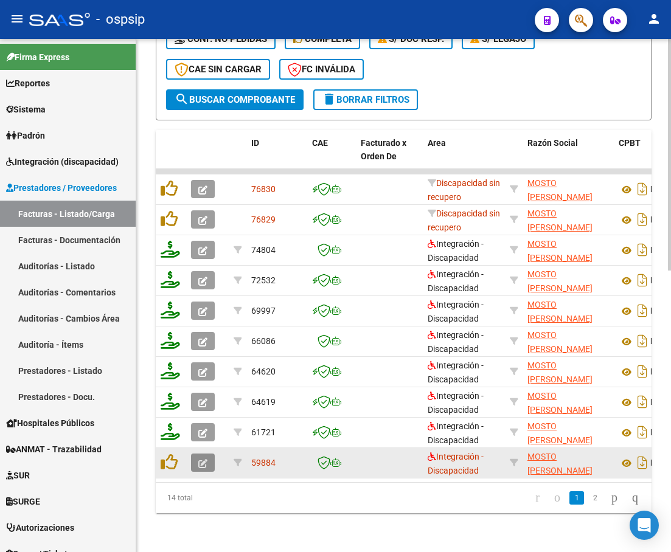
click at [203, 458] on span "button" at bounding box center [202, 462] width 9 height 11
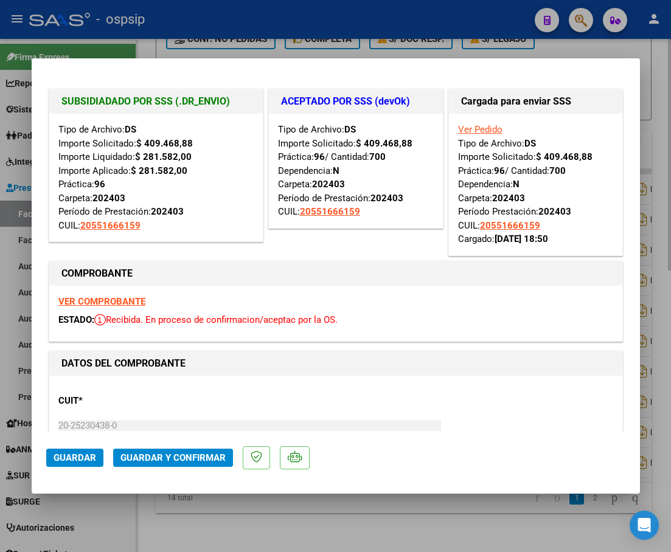
drag, startPoint x: 663, startPoint y: 75, endPoint x: 655, endPoint y: 85, distance: 12.5
click at [663, 75] on div at bounding box center [335, 276] width 671 height 552
type input "$ 0,00"
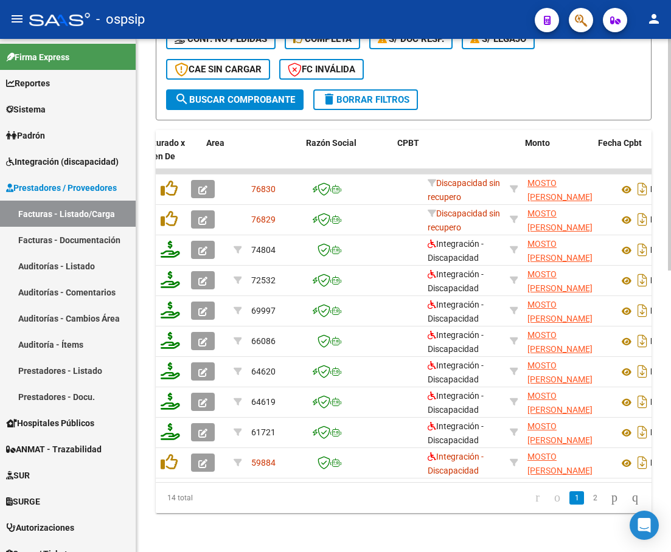
scroll to position [0, 258]
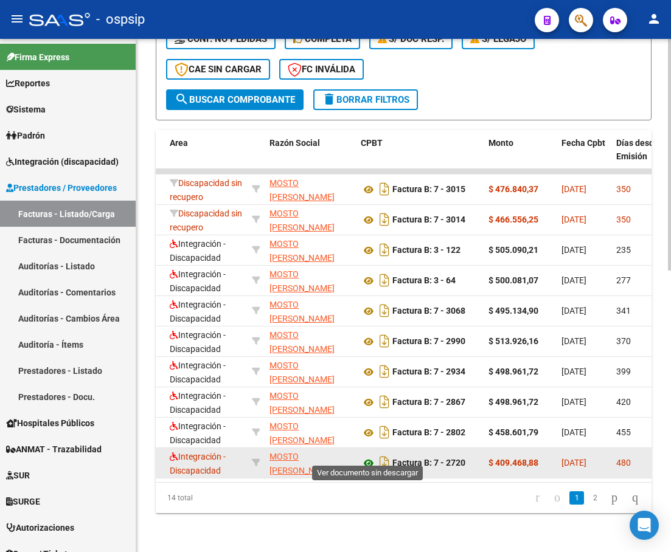
click at [368, 456] on icon at bounding box center [369, 463] width 16 height 15
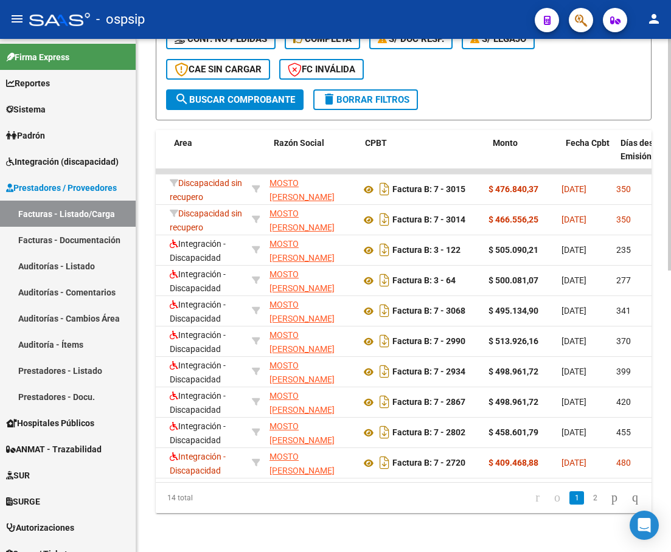
scroll to position [0, 0]
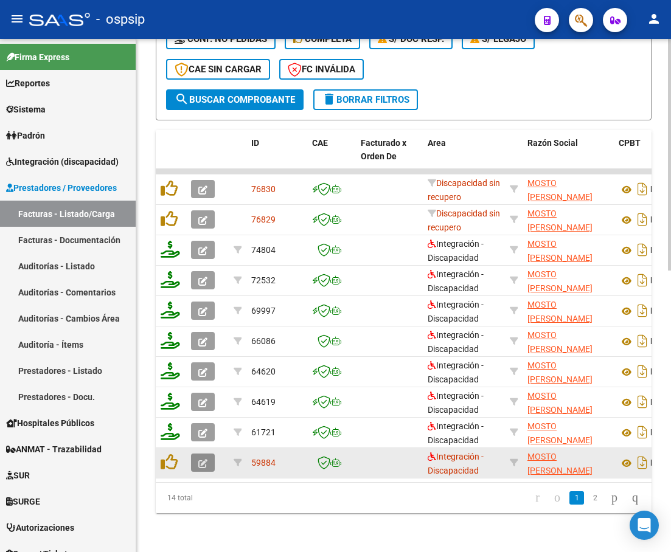
click at [206, 459] on icon "button" at bounding box center [202, 463] width 9 height 9
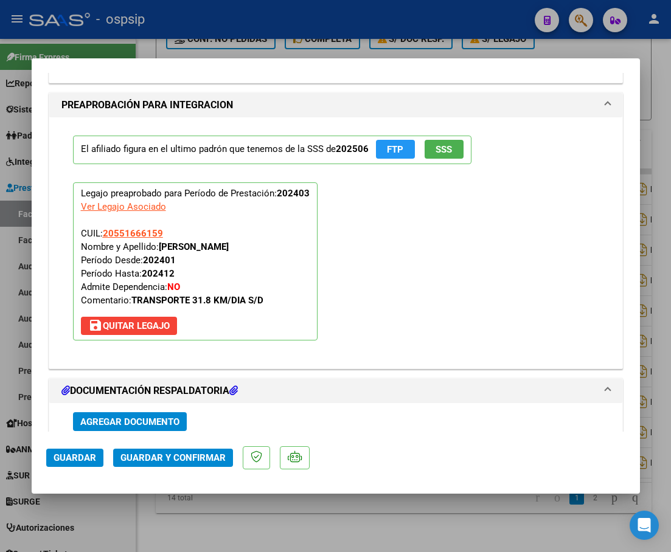
scroll to position [1399, 0]
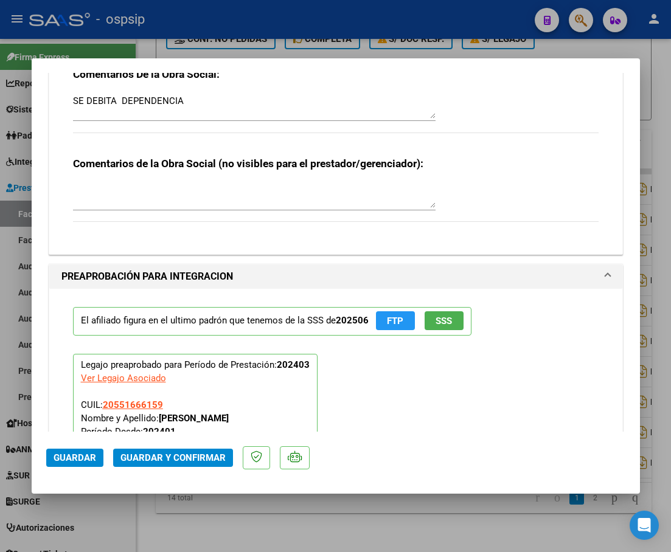
click at [662, 123] on div at bounding box center [335, 276] width 671 height 552
type input "$ 0,00"
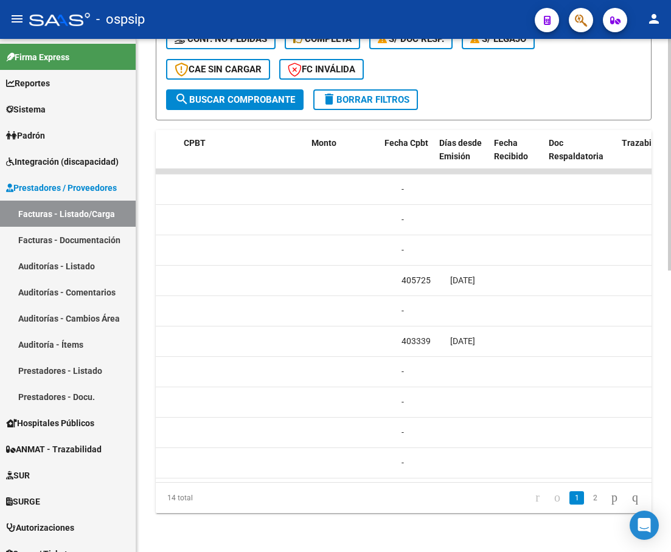
scroll to position [0, 0]
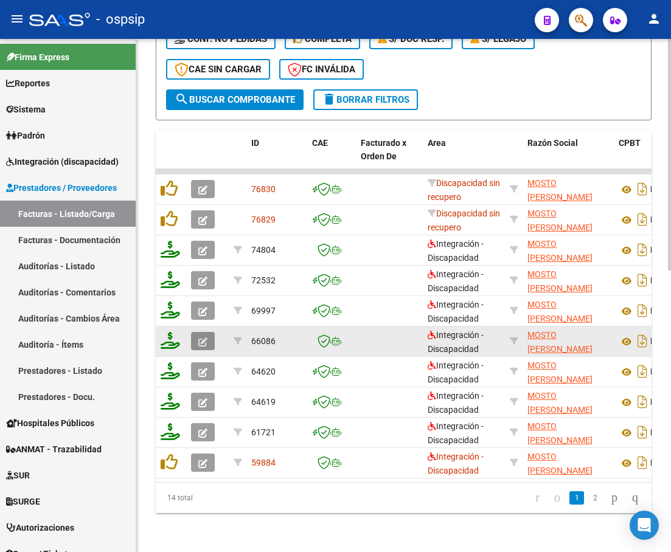
click at [195, 334] on button "button" at bounding box center [203, 341] width 24 height 18
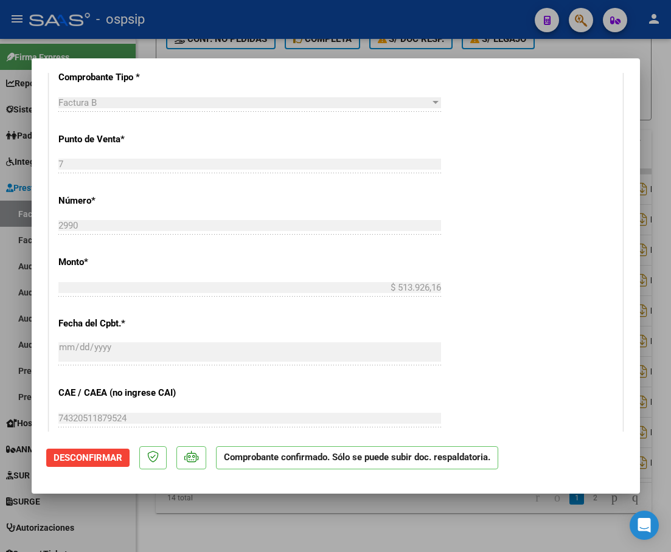
scroll to position [1080, 0]
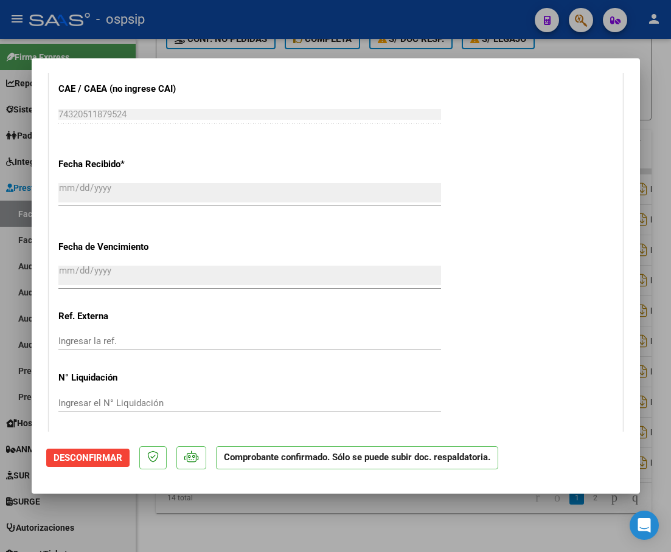
click at [663, 316] on div at bounding box center [335, 276] width 671 height 552
type input "$ 0,00"
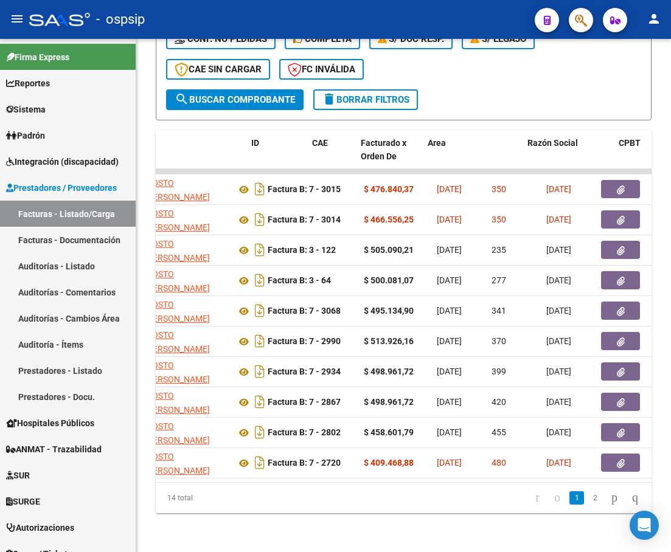
scroll to position [0, 0]
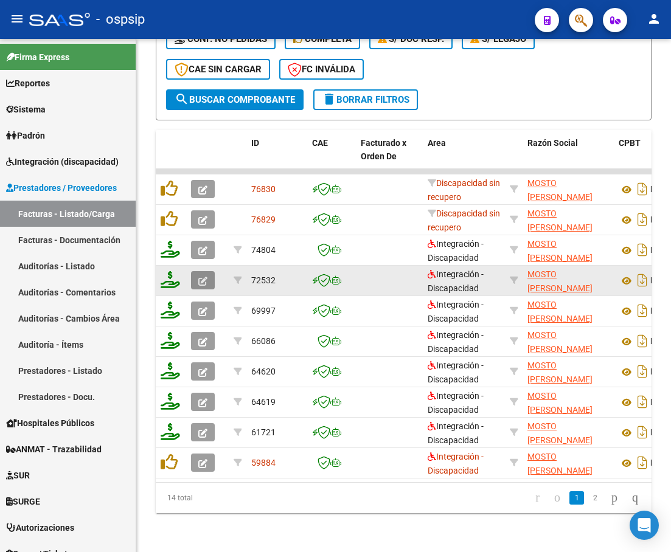
click at [204, 277] on icon "button" at bounding box center [202, 281] width 9 height 9
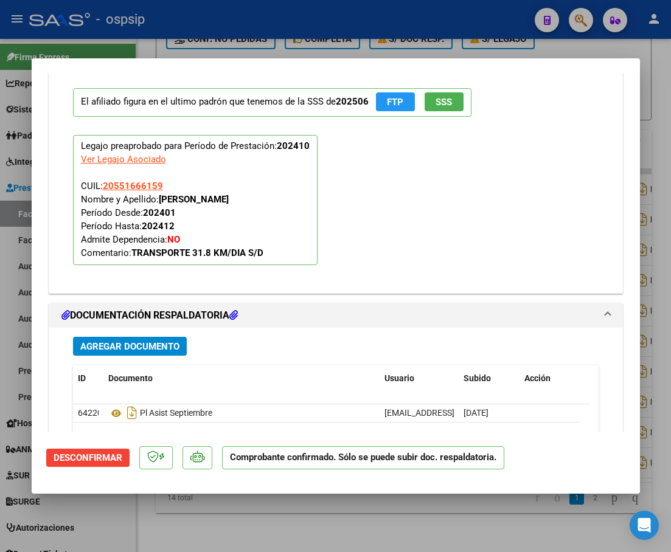
scroll to position [1614, 0]
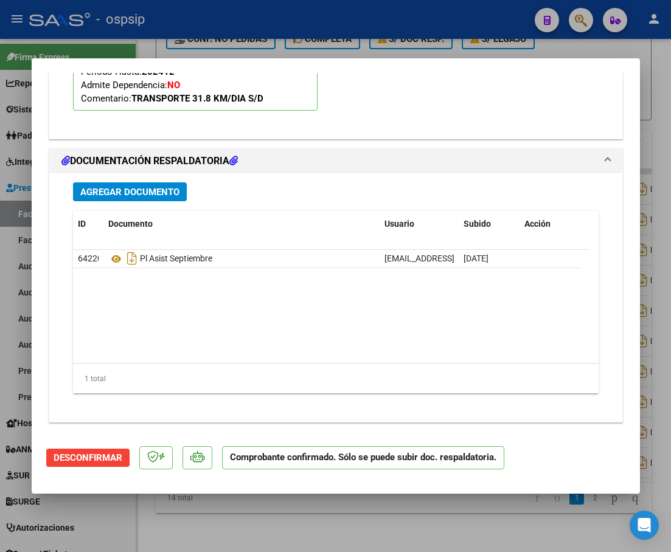
click at [666, 290] on div at bounding box center [335, 276] width 671 height 552
type input "$ 0,00"
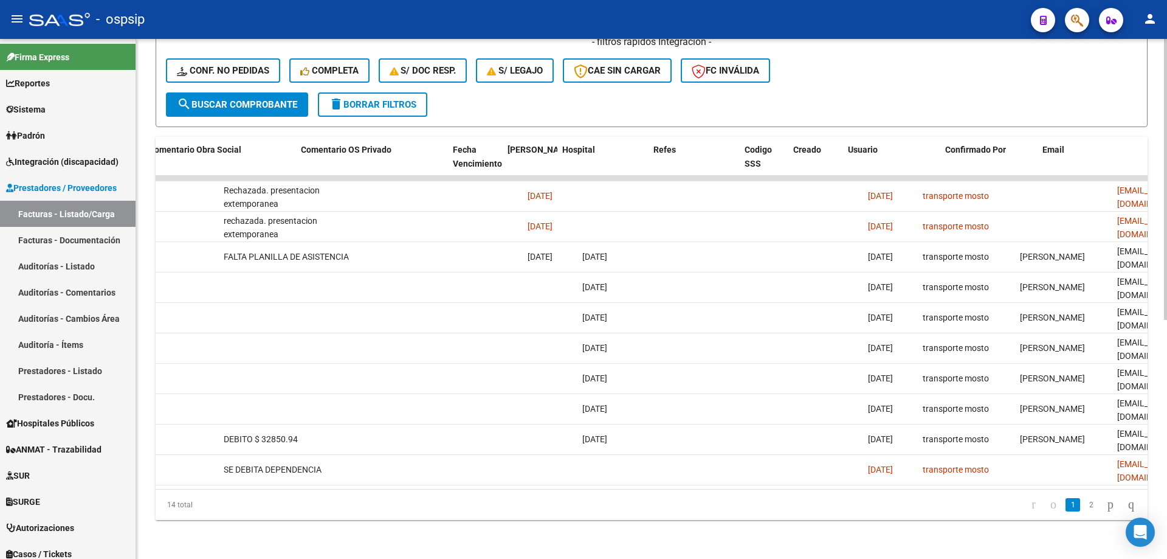
scroll to position [0, 2143]
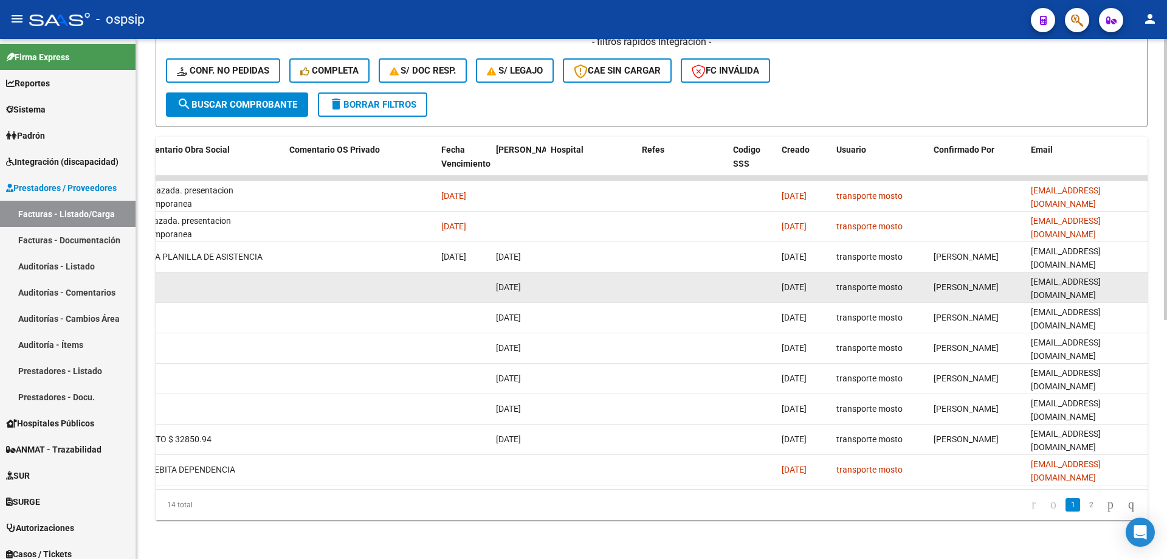
click at [759, 283] on datatable-body-cell at bounding box center [752, 287] width 49 height 30
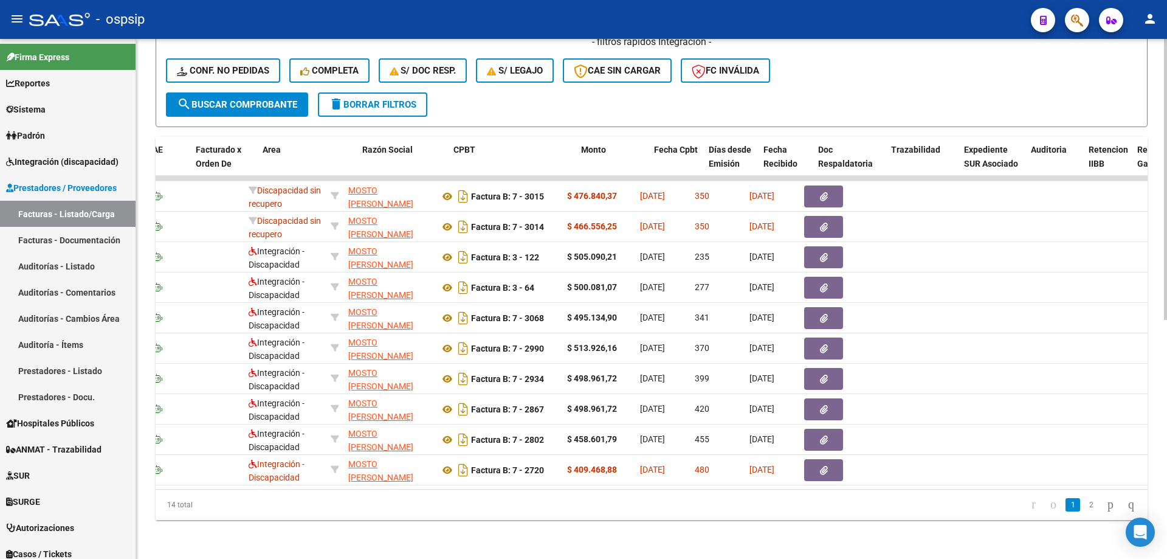
scroll to position [0, 161]
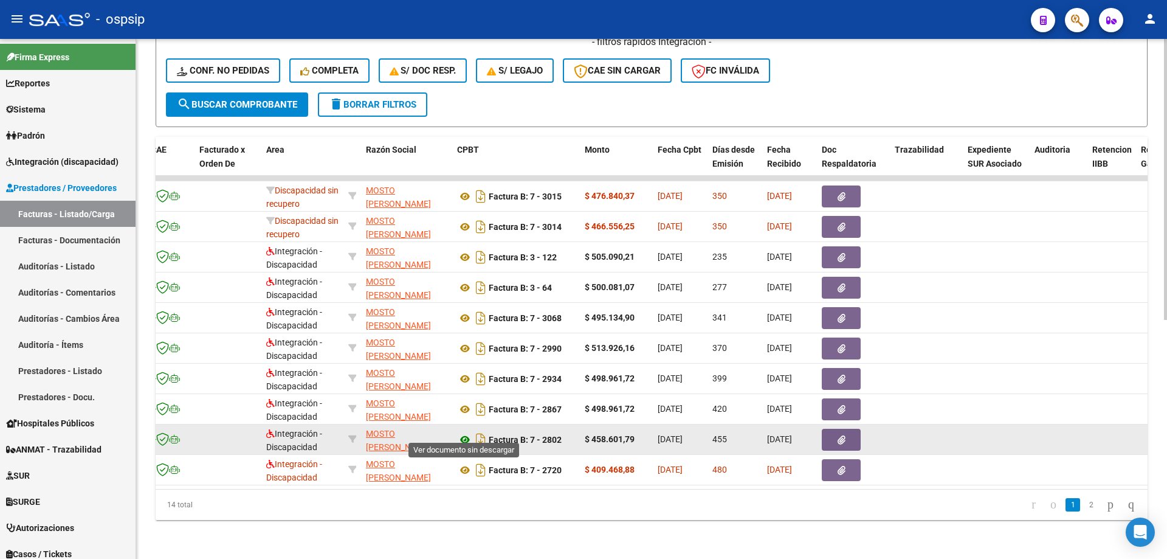
click at [463, 432] on icon at bounding box center [465, 439] width 16 height 15
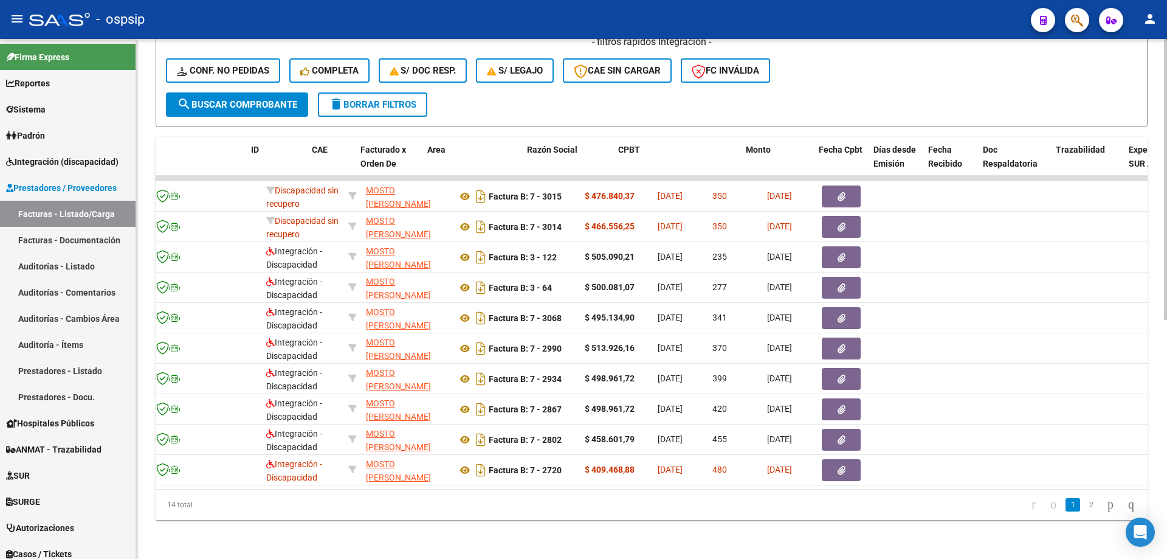
scroll to position [0, 0]
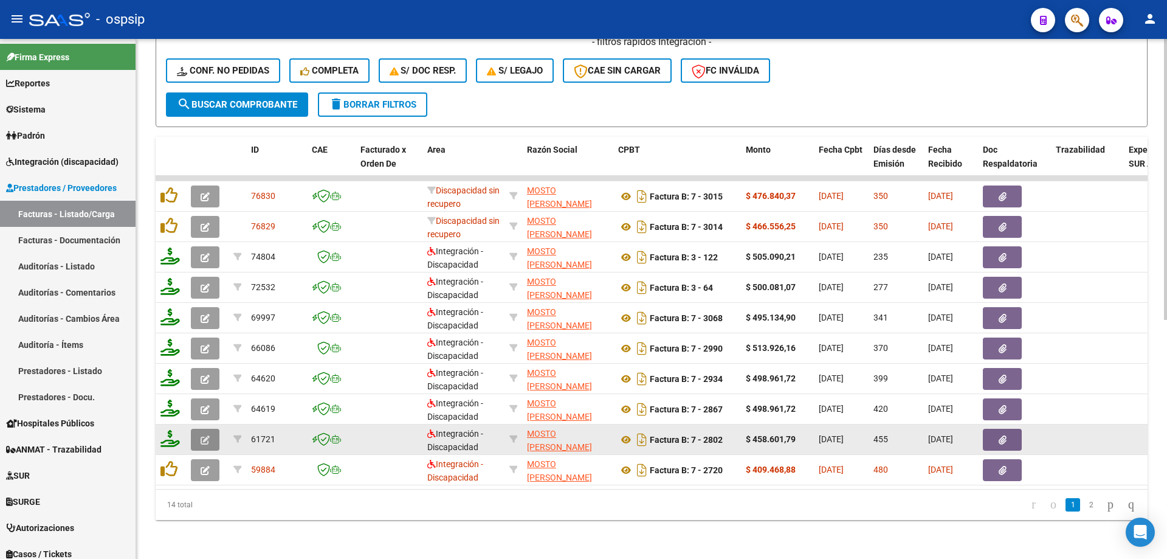
click at [195, 429] on button "button" at bounding box center [205, 440] width 29 height 22
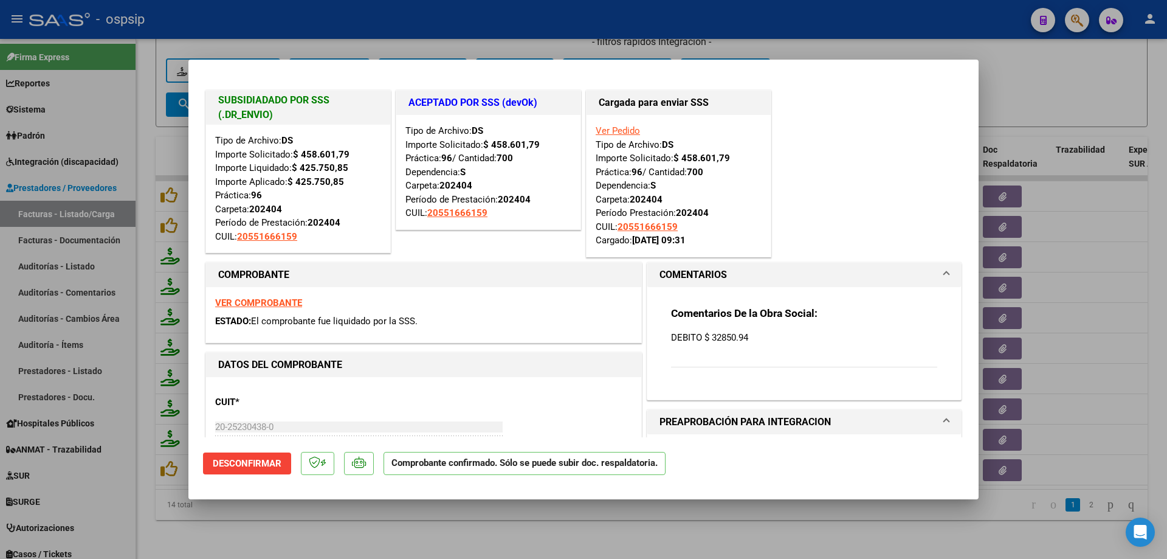
click at [252, 302] on strong "VER COMPROBANTE" at bounding box center [258, 302] width 87 height 11
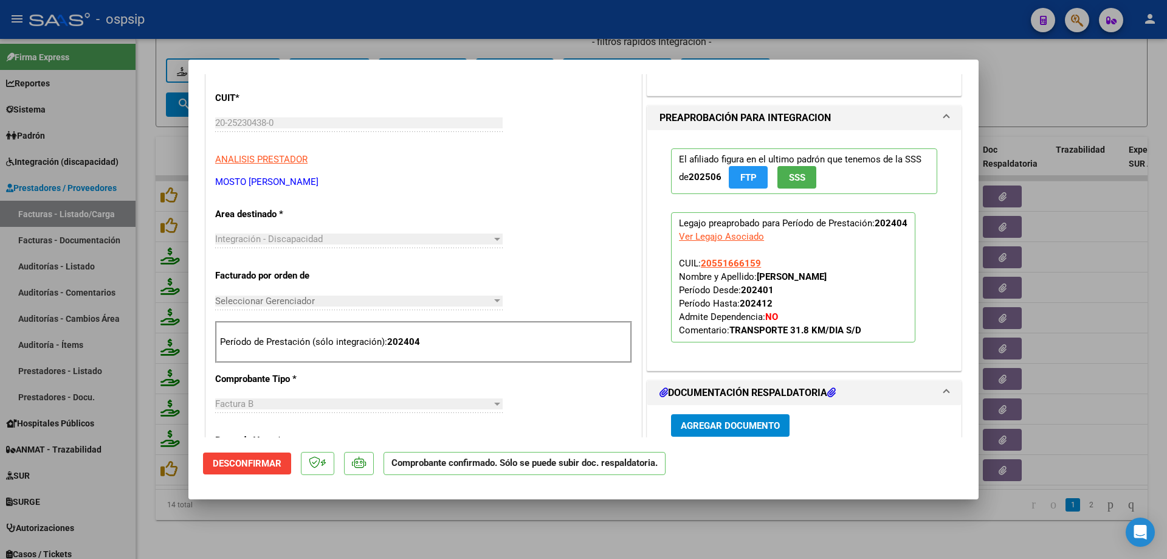
scroll to position [486, 0]
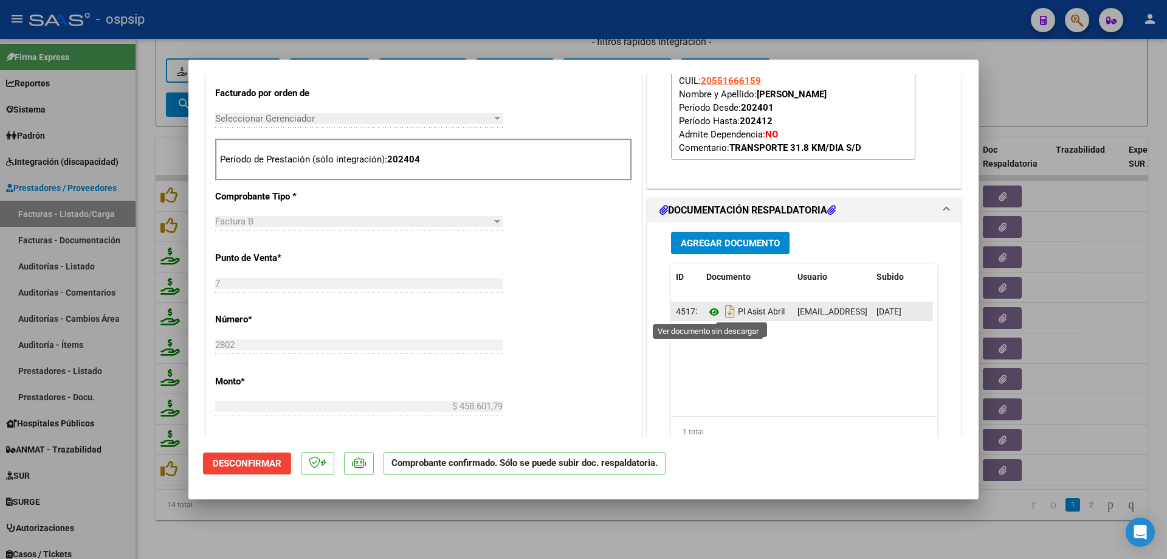
click at [711, 314] on icon at bounding box center [715, 312] width 16 height 15
click at [1130, 409] on div at bounding box center [583, 279] width 1167 height 559
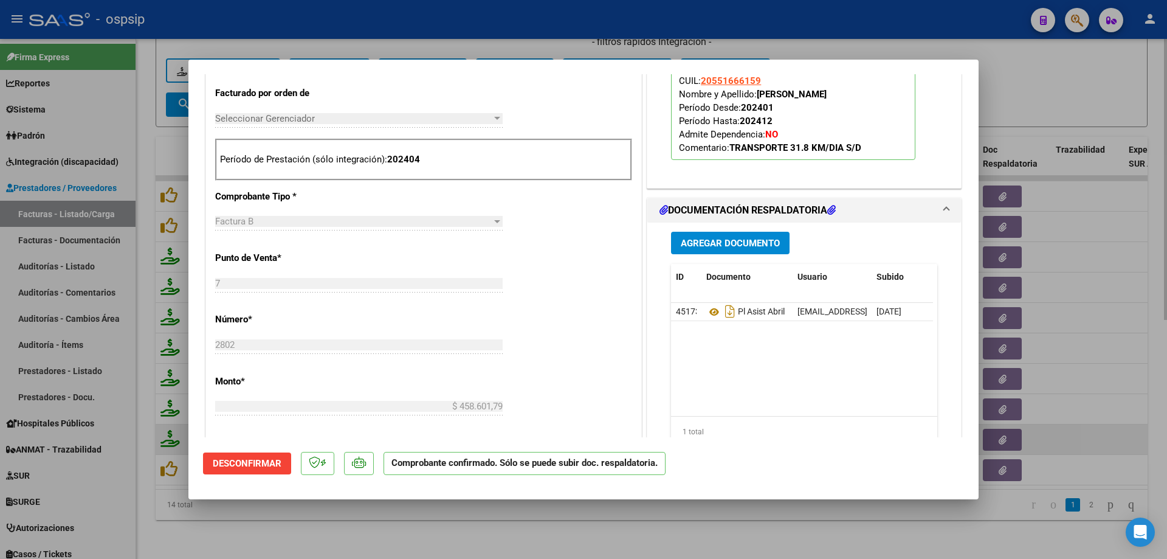
type input "$ 0,00"
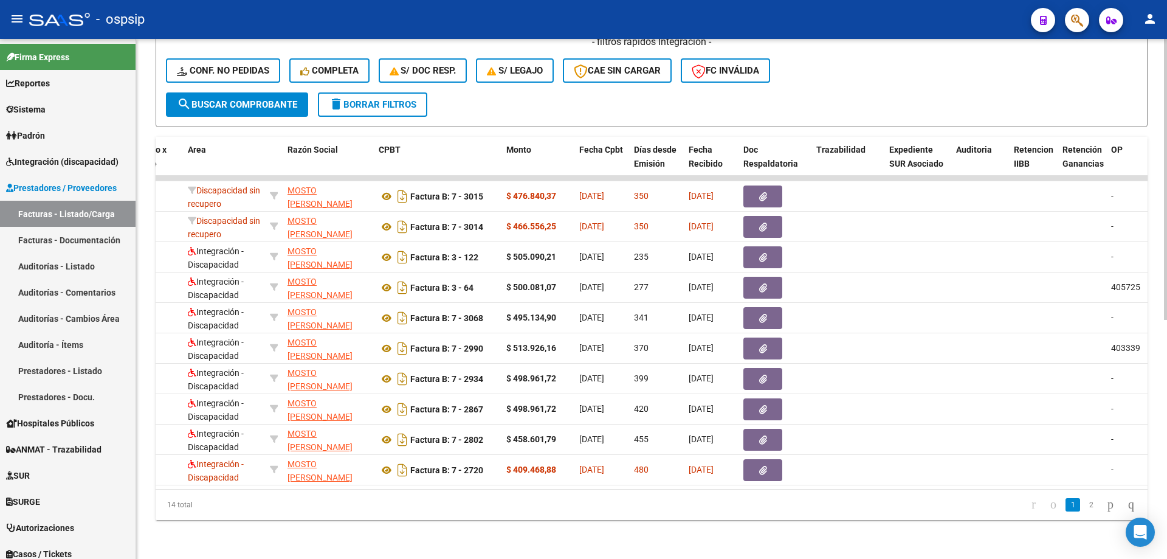
scroll to position [0, 0]
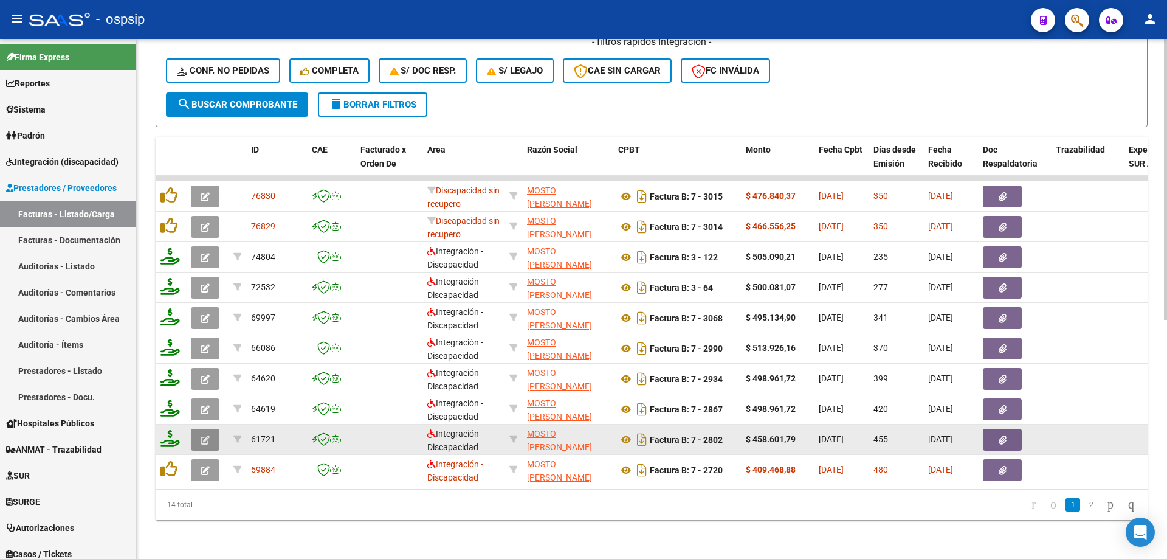
click at [213, 432] on button "button" at bounding box center [205, 440] width 29 height 22
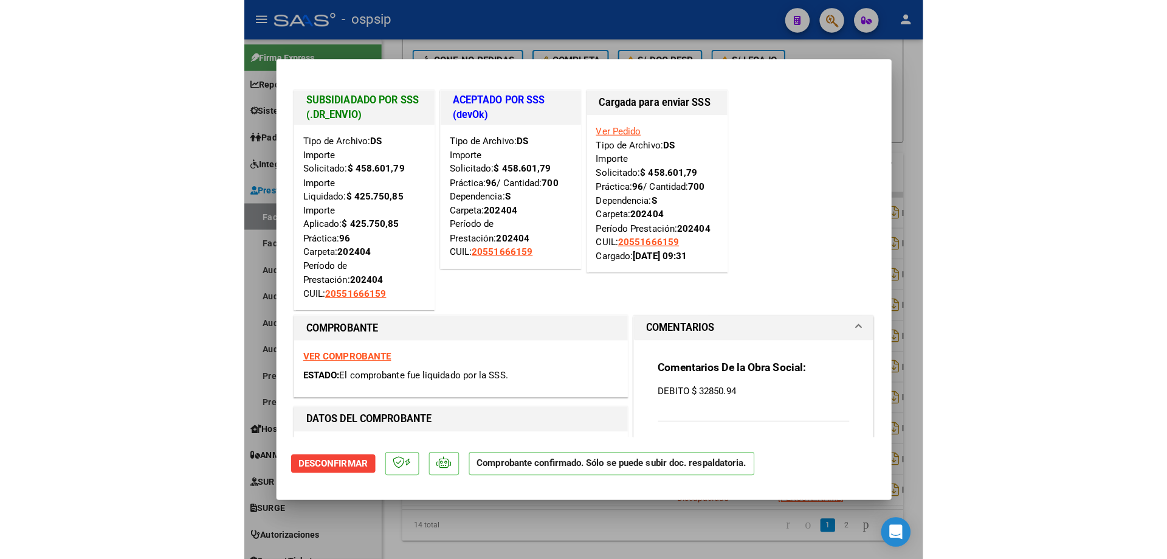
scroll to position [443, 0]
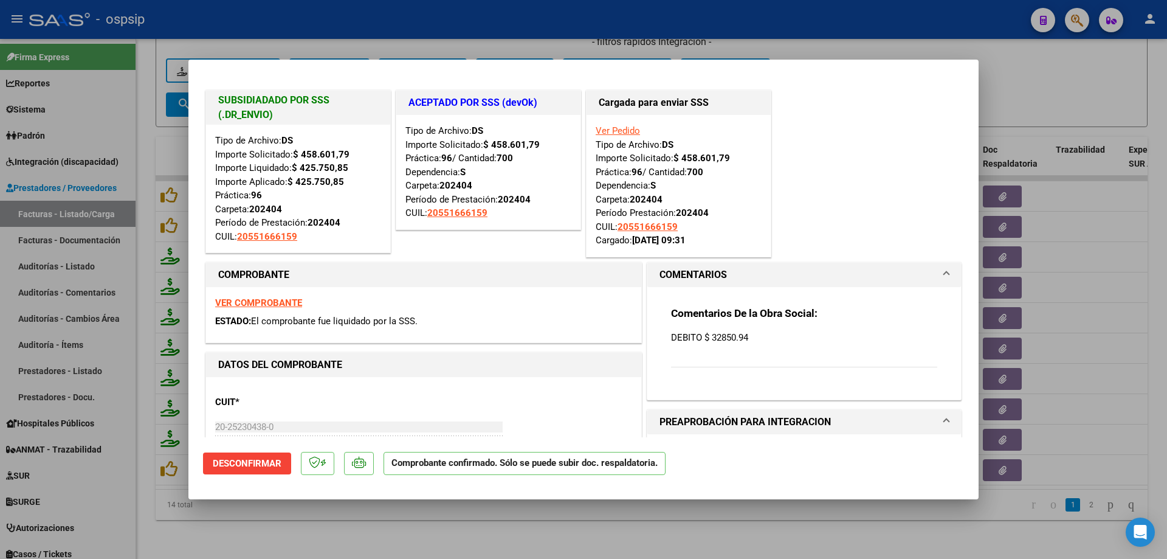
click at [1075, 220] on div at bounding box center [583, 279] width 1167 height 559
type input "$ 0,00"
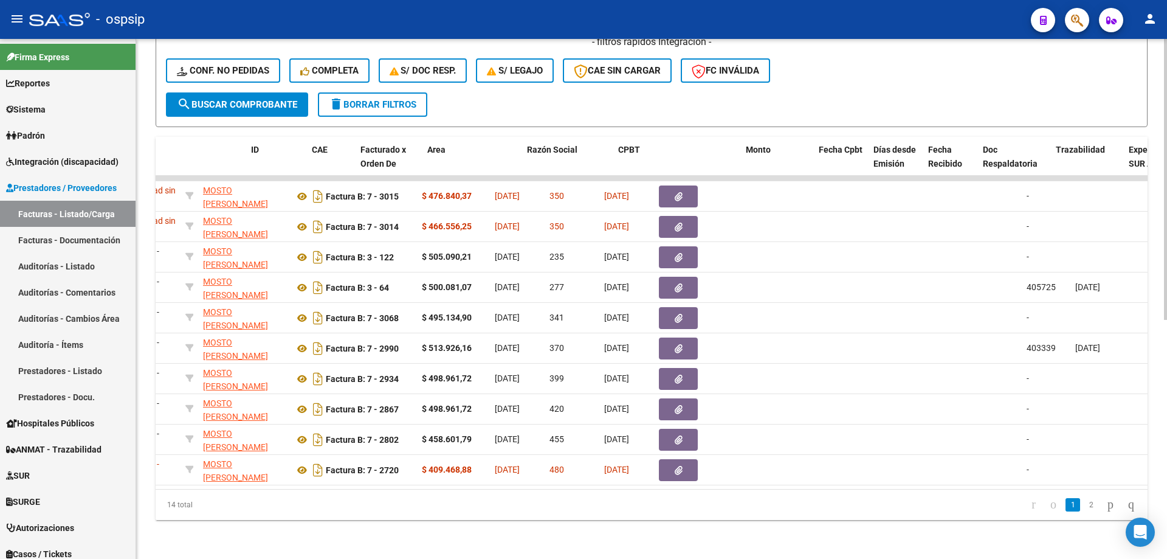
scroll to position [0, 0]
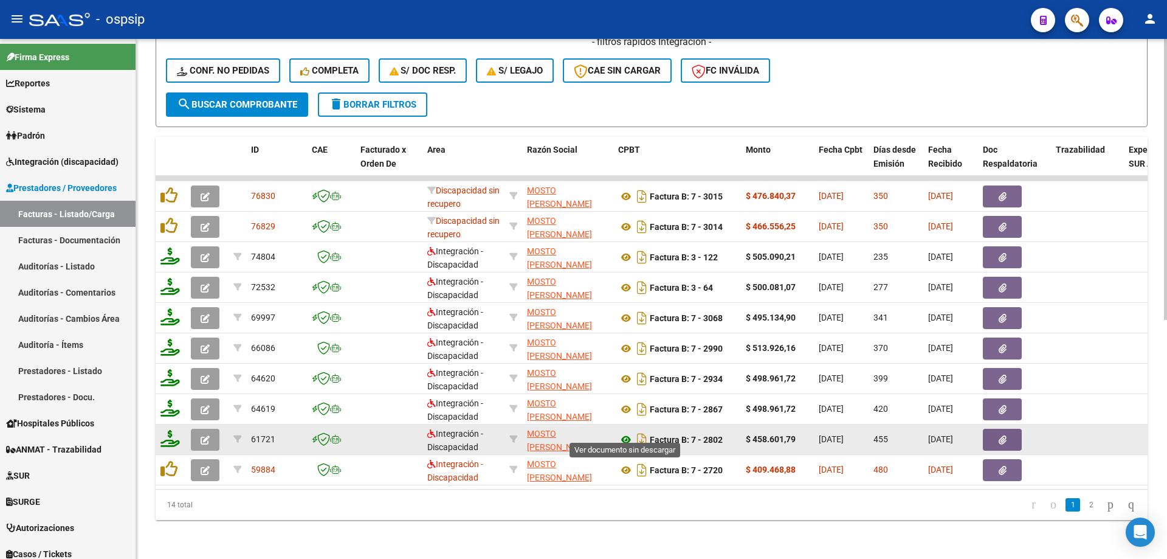
click at [624, 432] on icon at bounding box center [626, 439] width 16 height 15
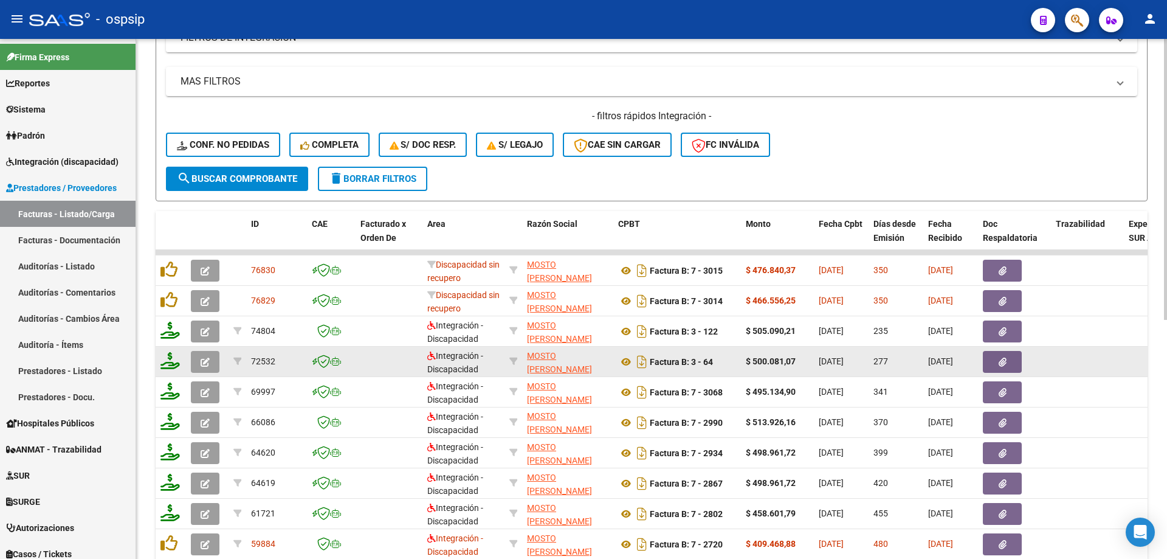
scroll to position [426, 0]
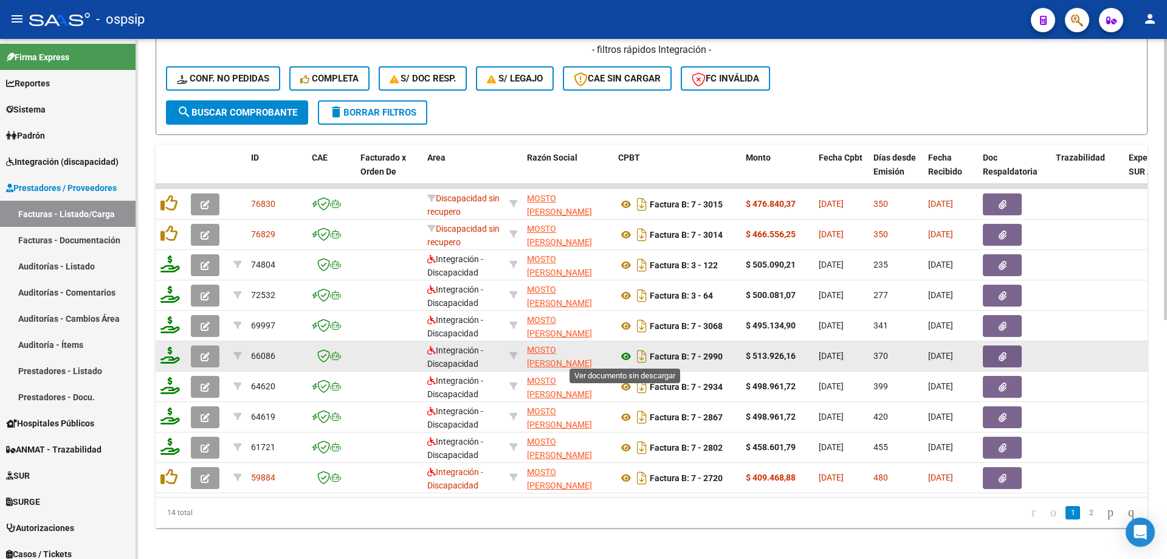
click at [625, 357] on icon at bounding box center [626, 356] width 16 height 15
click at [204, 361] on icon "button" at bounding box center [205, 356] width 9 height 9
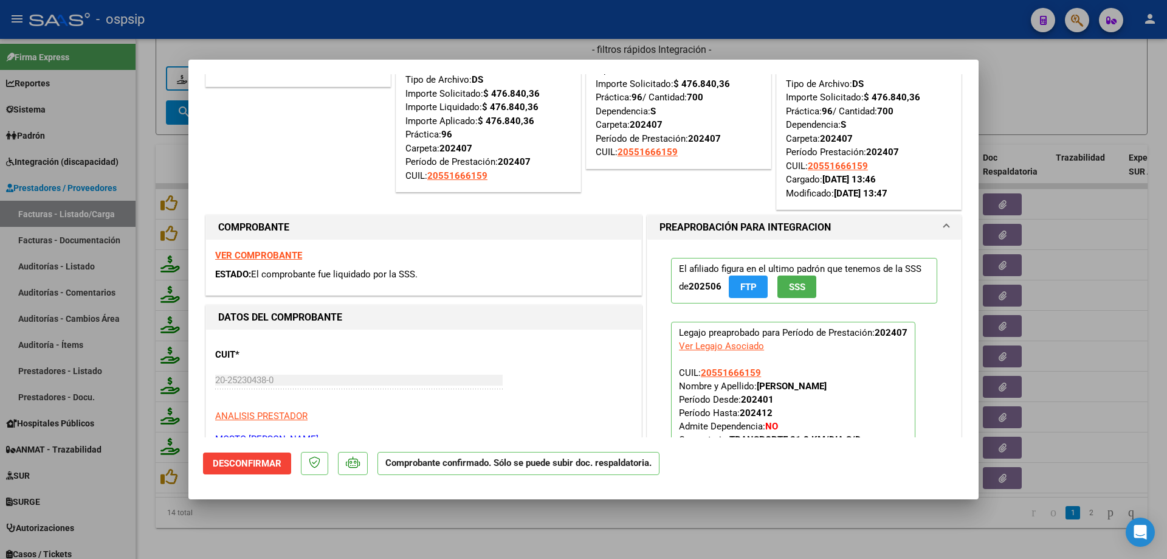
scroll to position [0, 0]
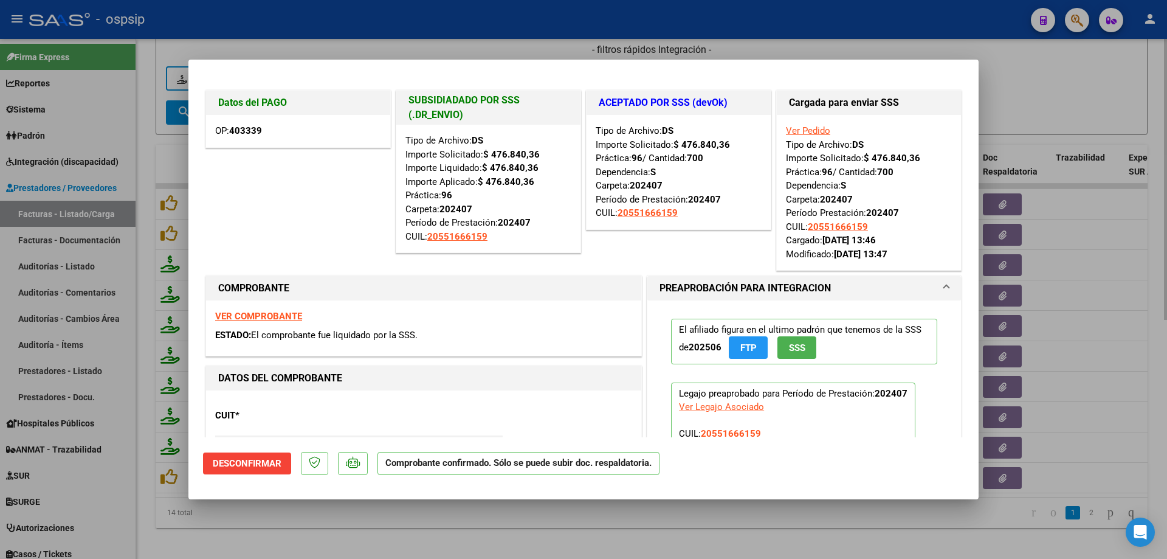
click at [1063, 75] on div at bounding box center [583, 279] width 1167 height 559
type input "$ 0,00"
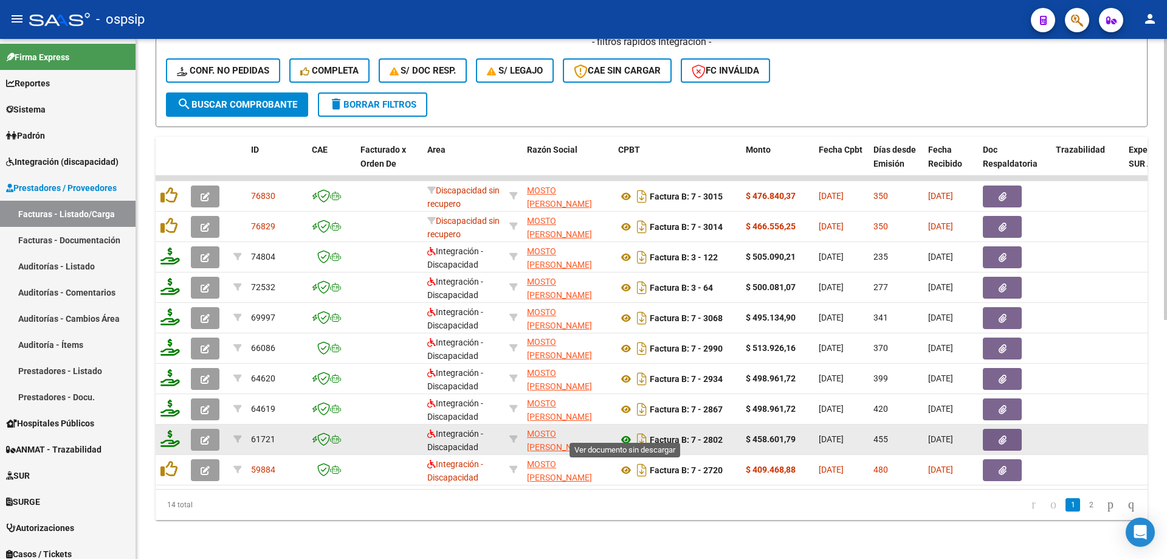
click at [629, 432] on icon at bounding box center [626, 439] width 16 height 15
click at [219, 430] on button "button" at bounding box center [205, 440] width 29 height 22
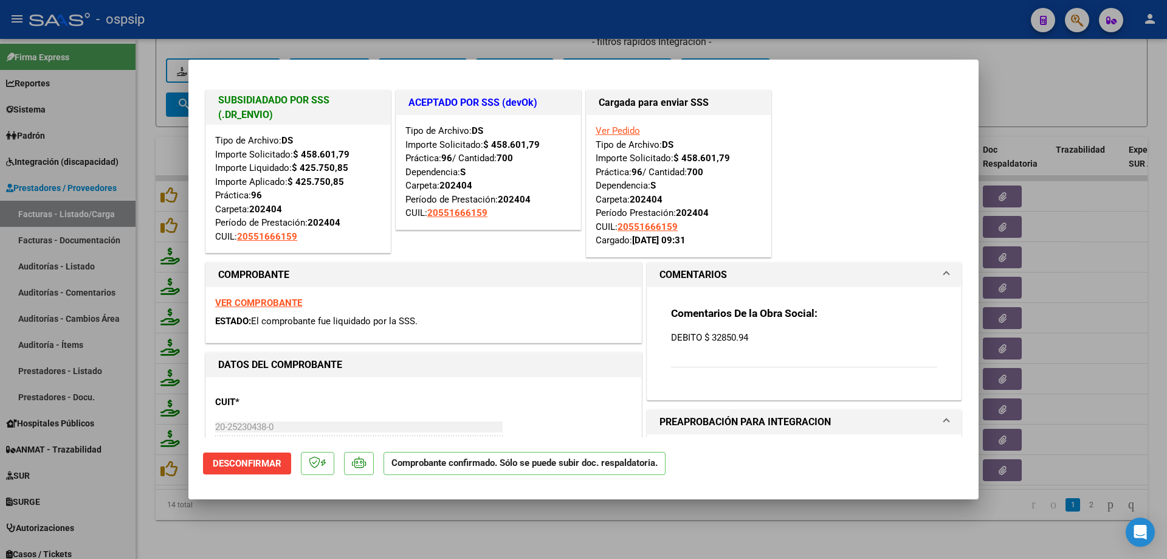
click at [1013, 55] on div at bounding box center [583, 279] width 1167 height 559
type input "$ 0,00"
